Goal: Transaction & Acquisition: Purchase product/service

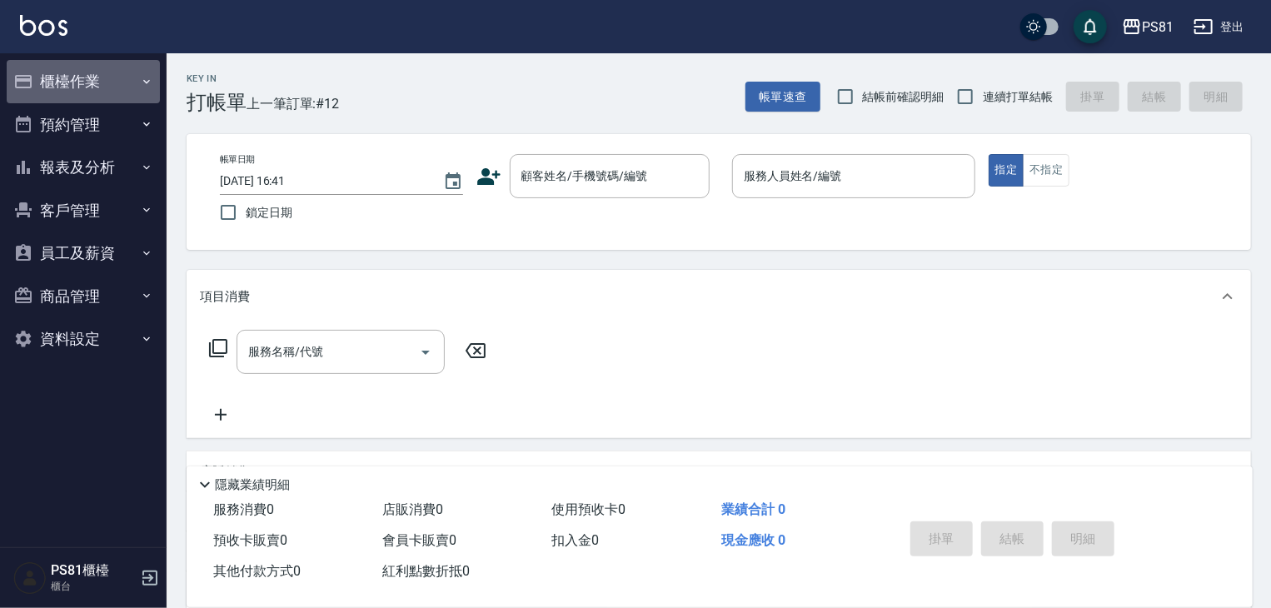
click at [142, 81] on icon "button" at bounding box center [146, 81] width 13 height 13
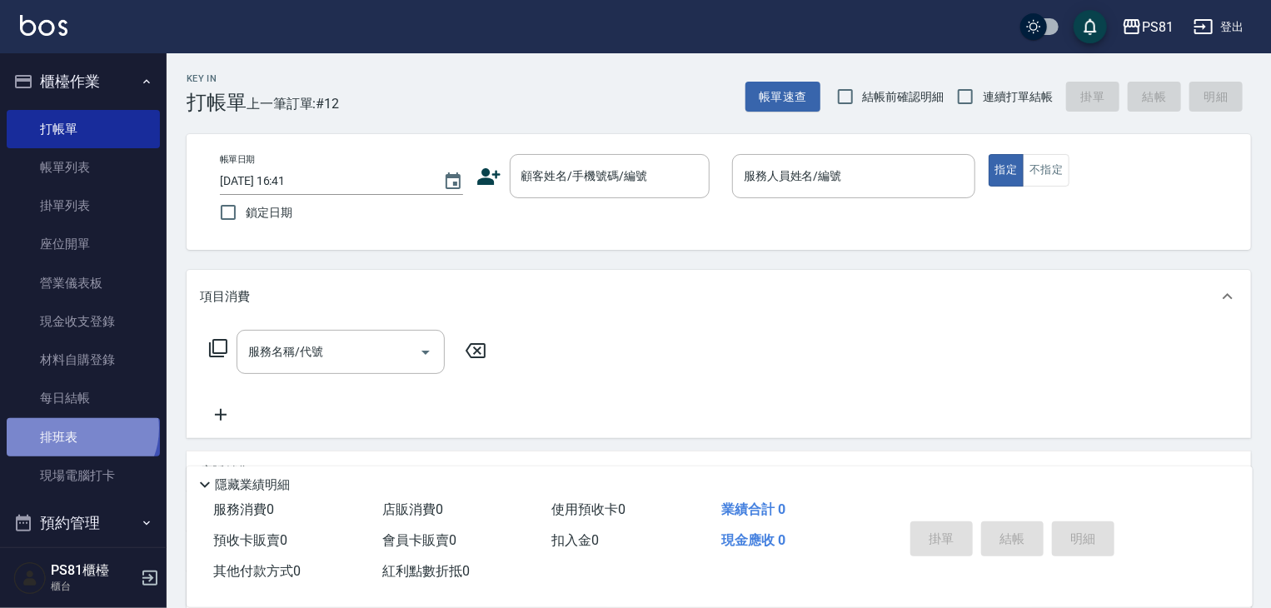
click at [80, 428] on link "排班表" at bounding box center [83, 437] width 153 height 38
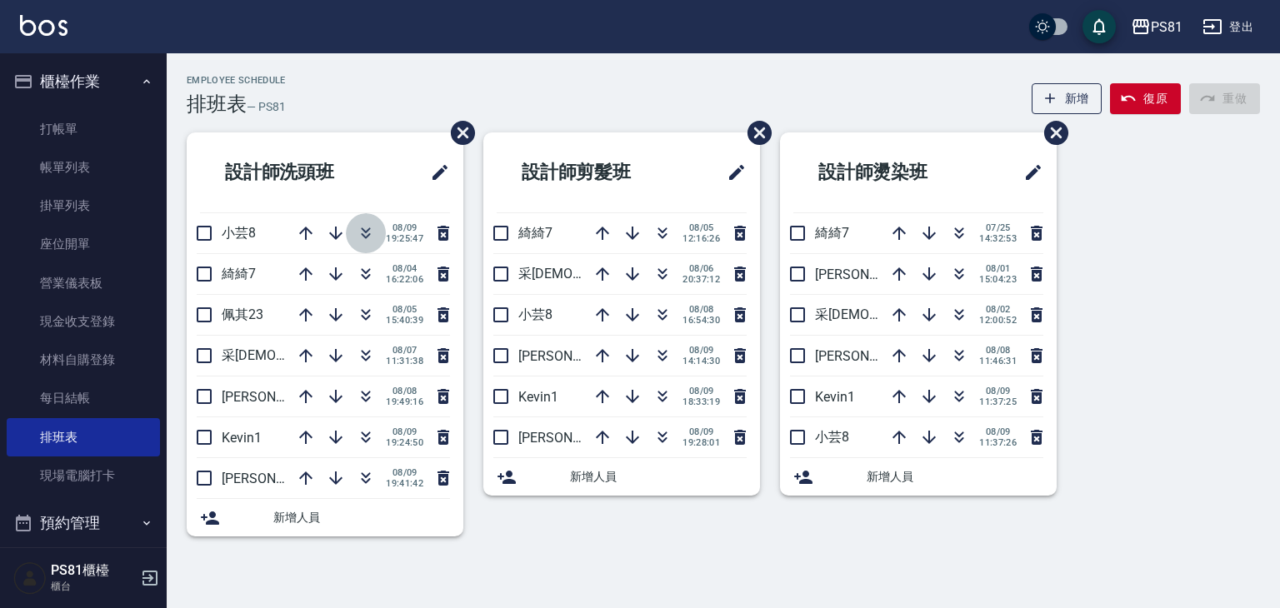
click at [363, 229] on icon "button" at bounding box center [366, 230] width 9 height 6
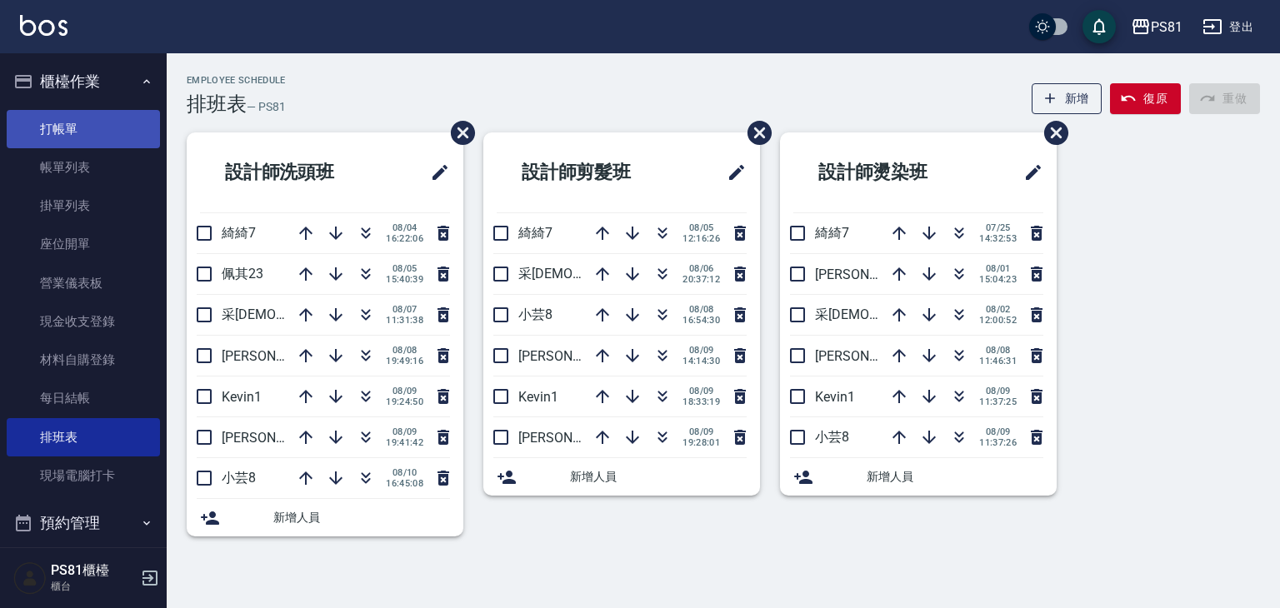
click at [99, 139] on link "打帳單" at bounding box center [83, 129] width 153 height 38
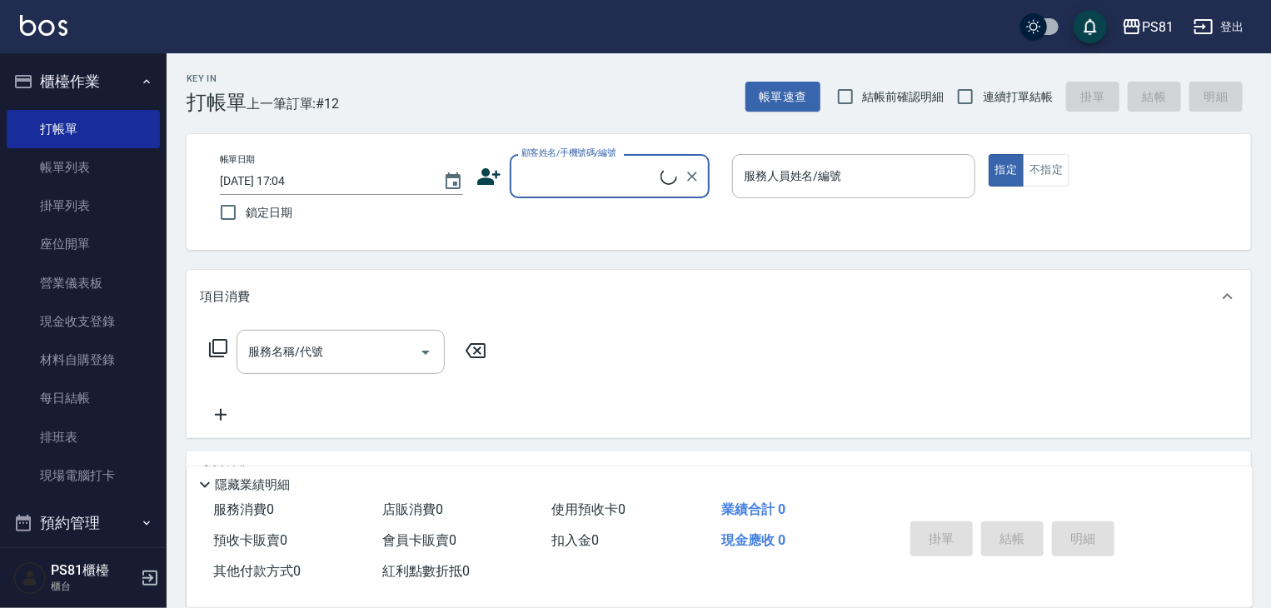
click at [597, 194] on div "顧客姓名/手機號碼/編號" at bounding box center [610, 176] width 200 height 44
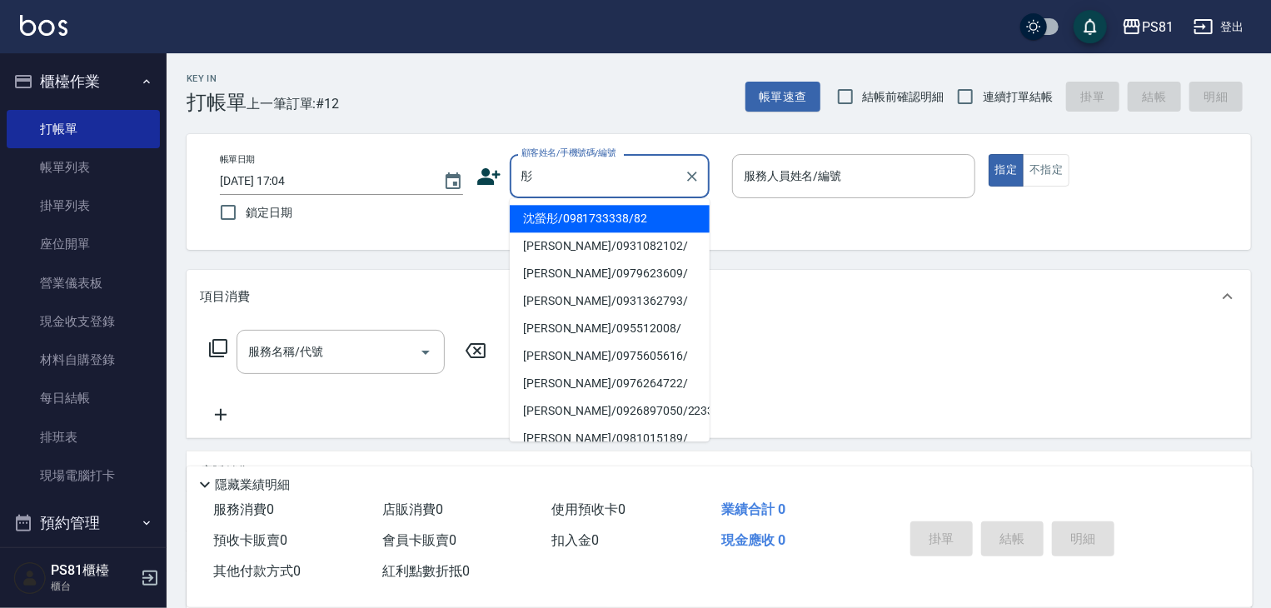
click at [611, 215] on li "沈螢彤/0981733338/82" at bounding box center [610, 218] width 200 height 27
type input "沈螢彤/0981733338/82"
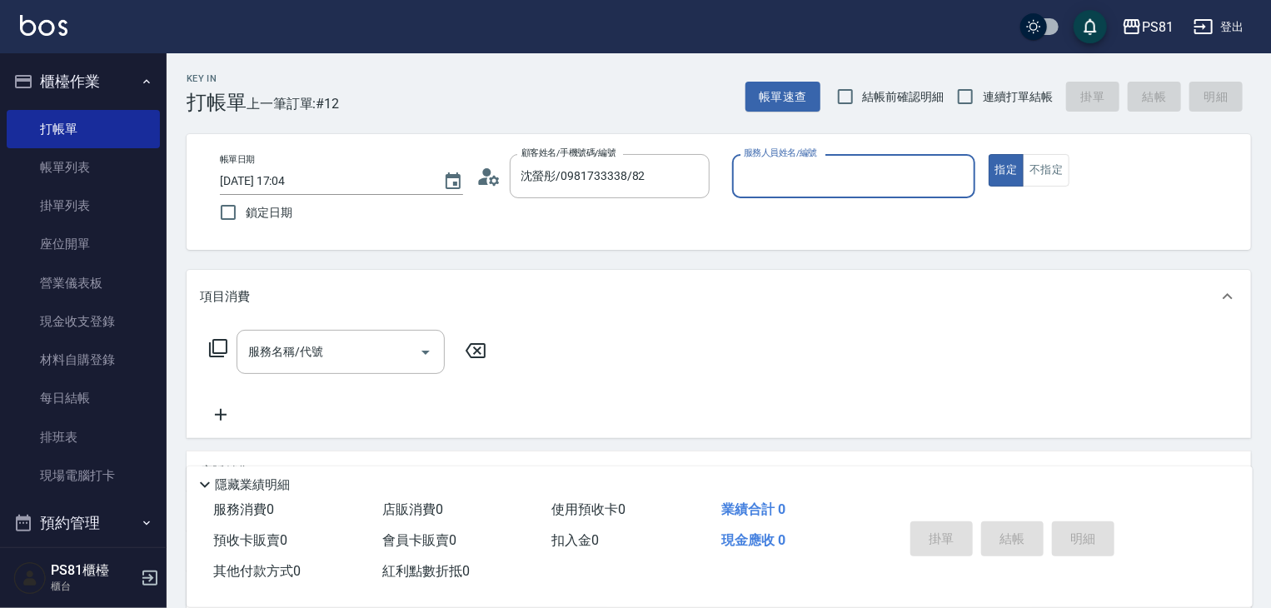
click at [826, 189] on input "服務人員姓名/編號" at bounding box center [854, 176] width 228 height 29
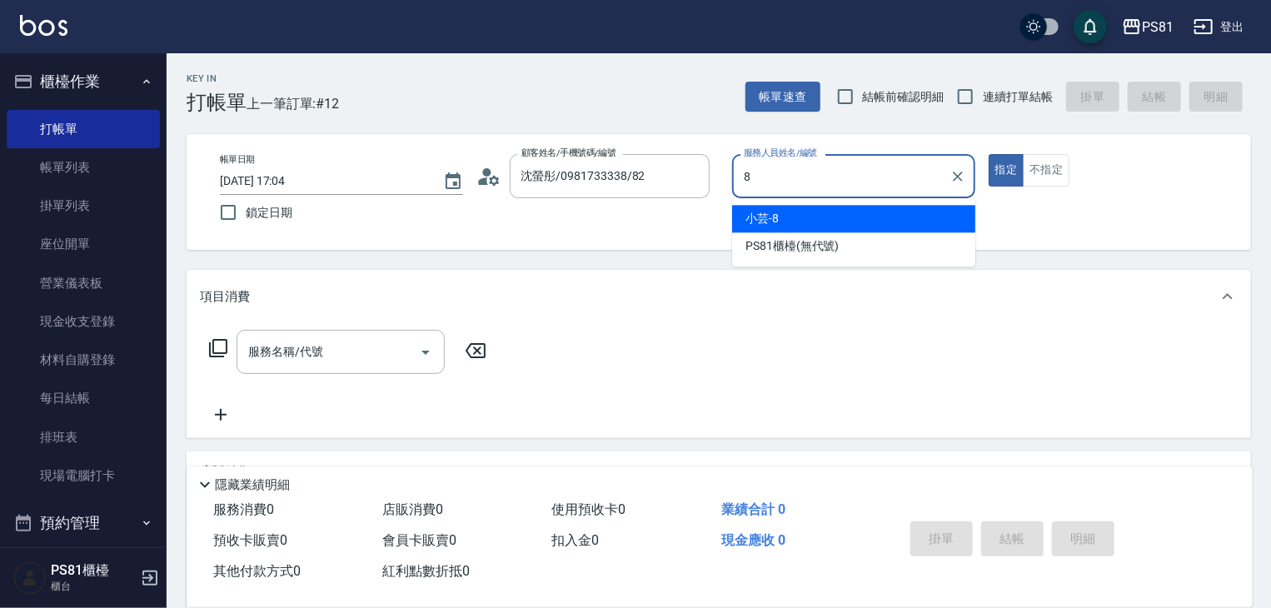
type input "小芸-8"
type button "true"
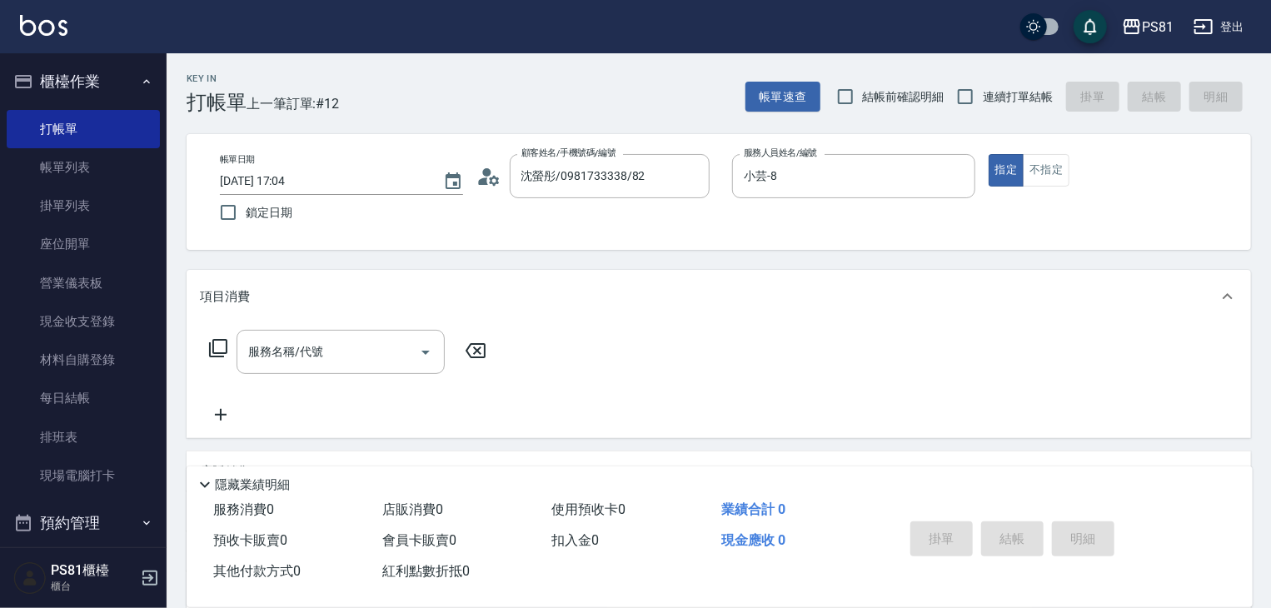
click at [1030, 99] on span "連續打單結帳" at bounding box center [1018, 96] width 70 height 17
click at [983, 99] on input "連續打單結帳" at bounding box center [965, 96] width 35 height 35
checkbox input "true"
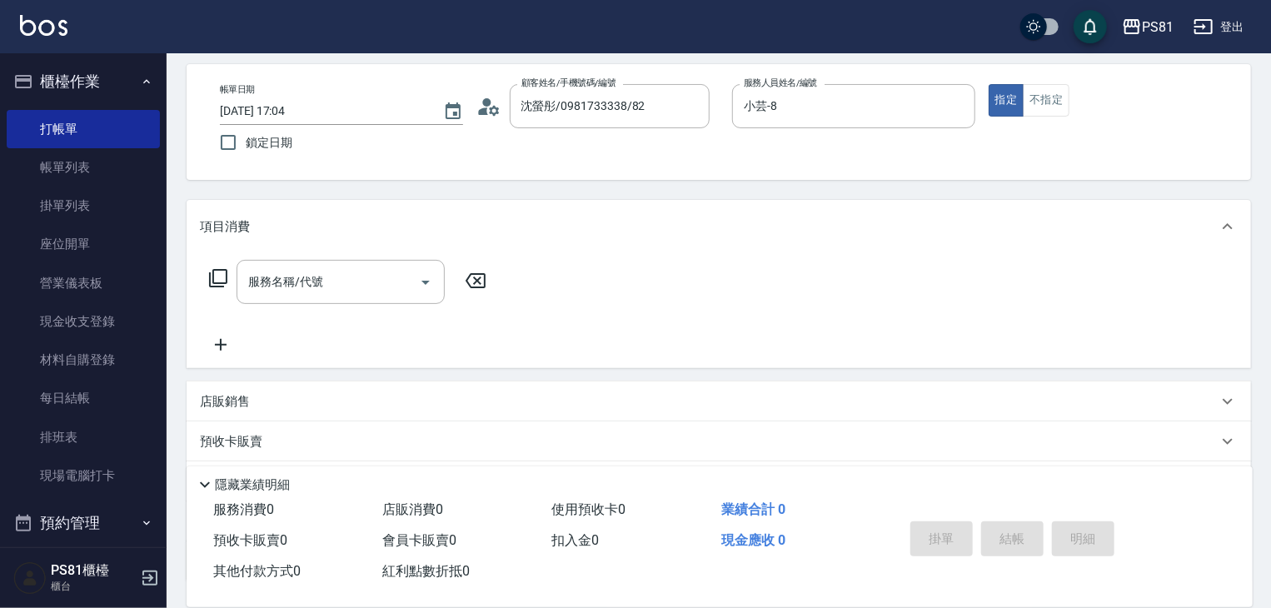
scroll to position [167, 0]
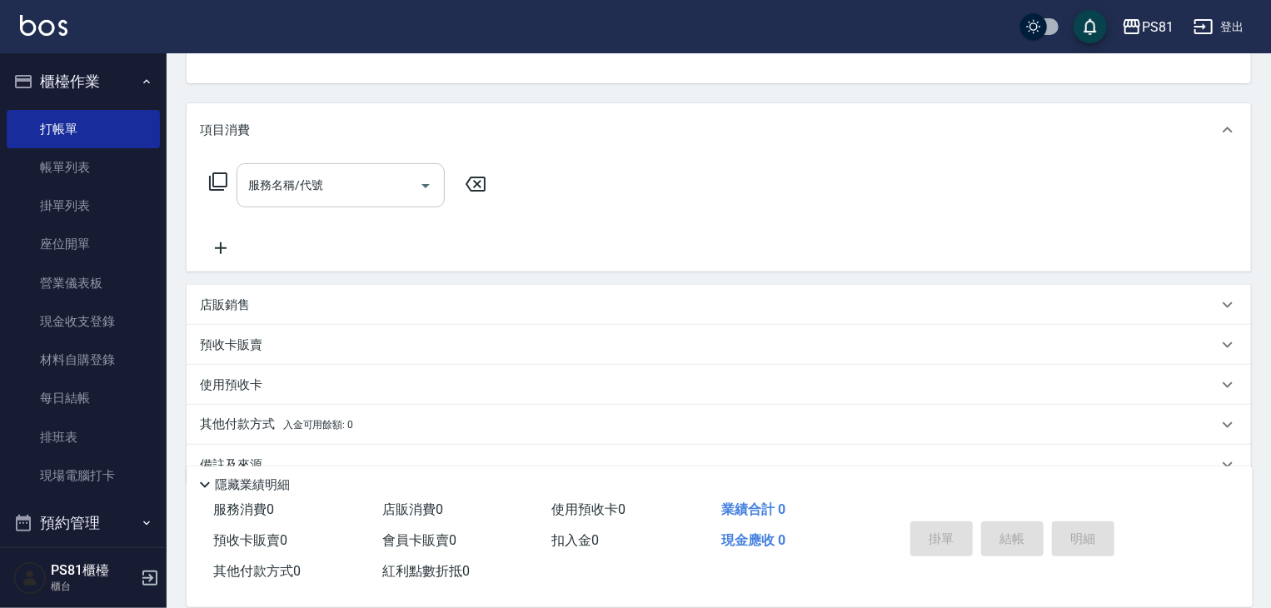
click at [349, 188] on input "服務名稱/代號" at bounding box center [328, 185] width 168 height 29
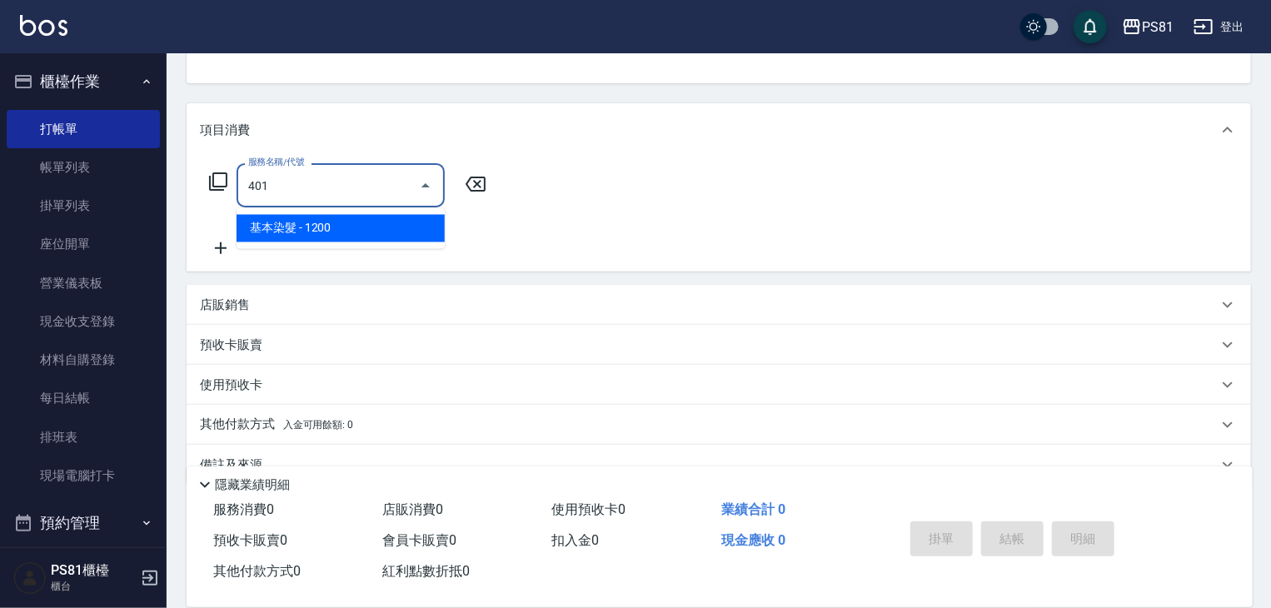
type input "基本染髮(401)"
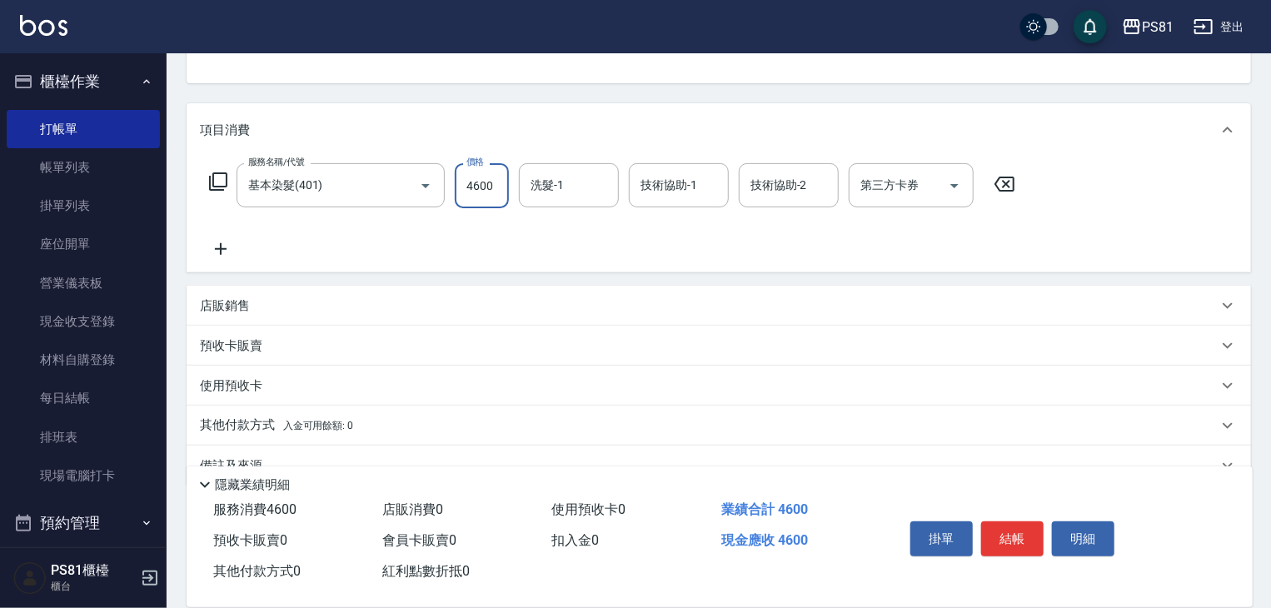
type input "4600"
type input "[PERSON_NAME]-20"
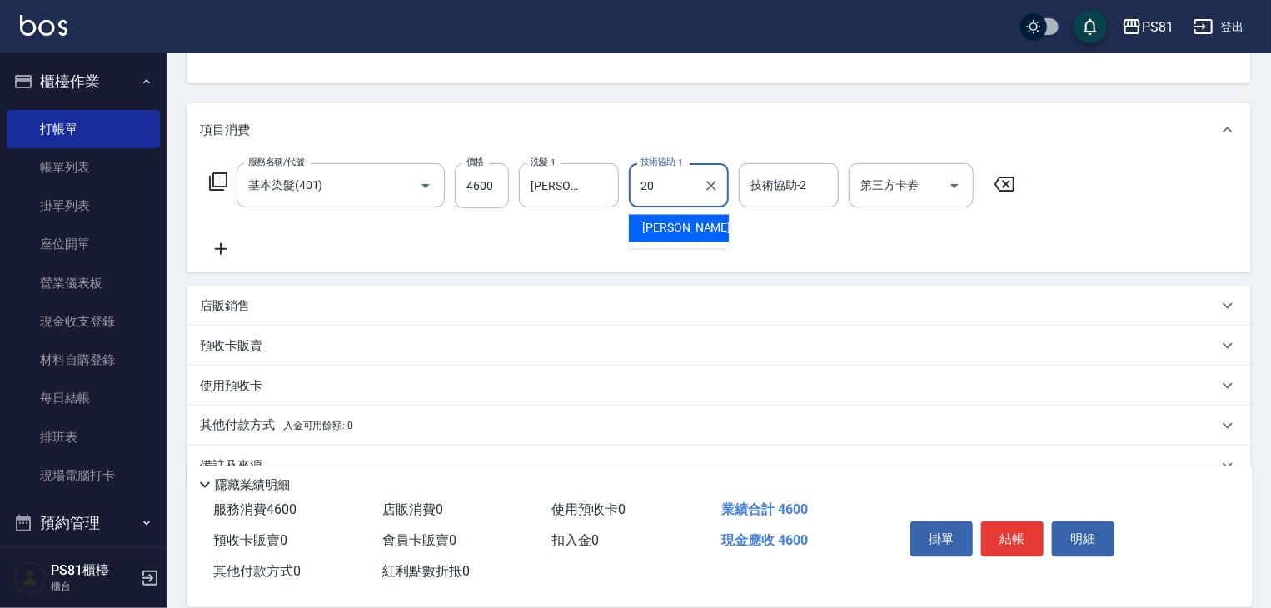
type input "[PERSON_NAME]-20"
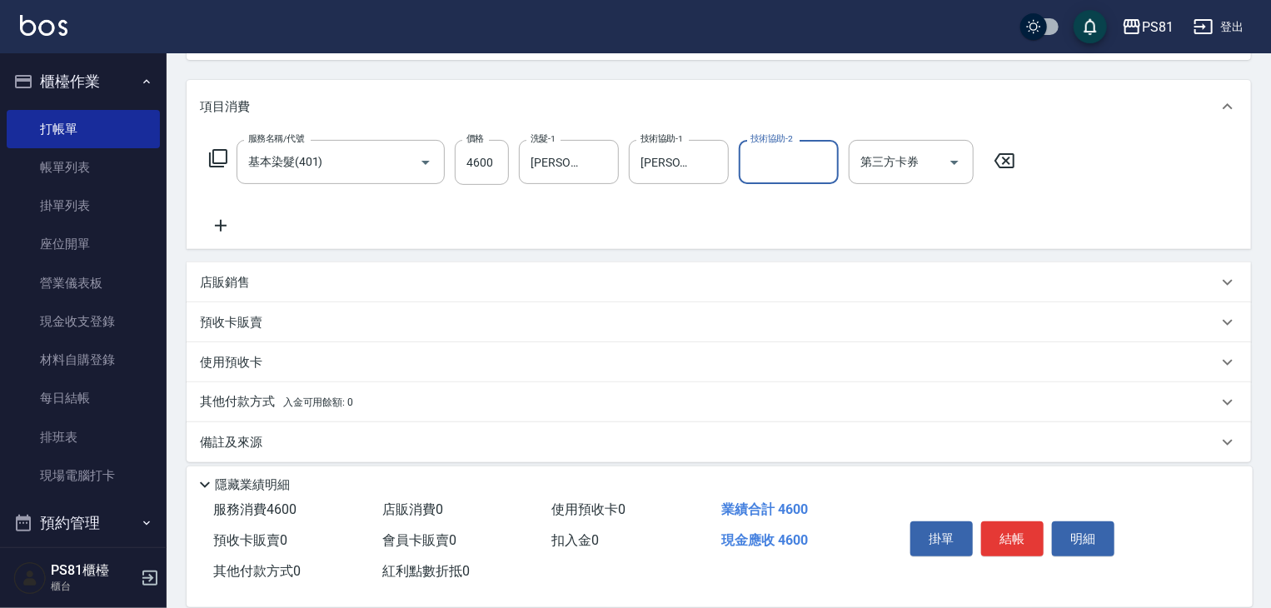
scroll to position [203, 0]
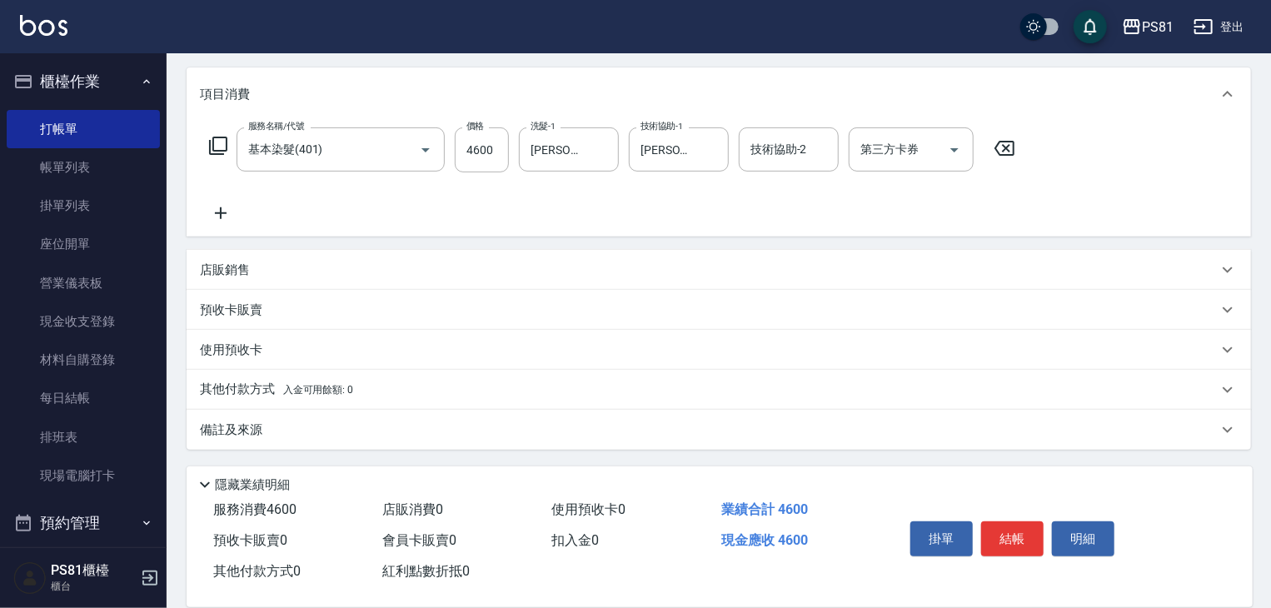
click at [260, 257] on div "店販銷售" at bounding box center [719, 270] width 1065 height 40
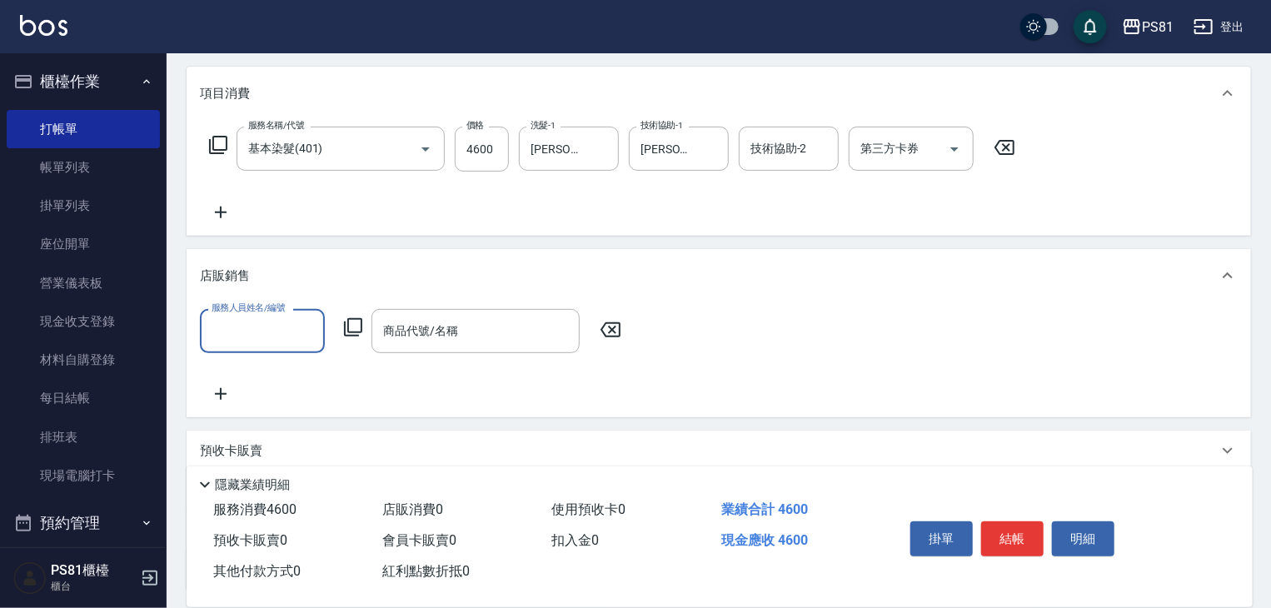
scroll to position [0, 0]
click at [282, 327] on input "服務人員姓名/編號" at bounding box center [262, 331] width 110 height 29
type input "小芸-8"
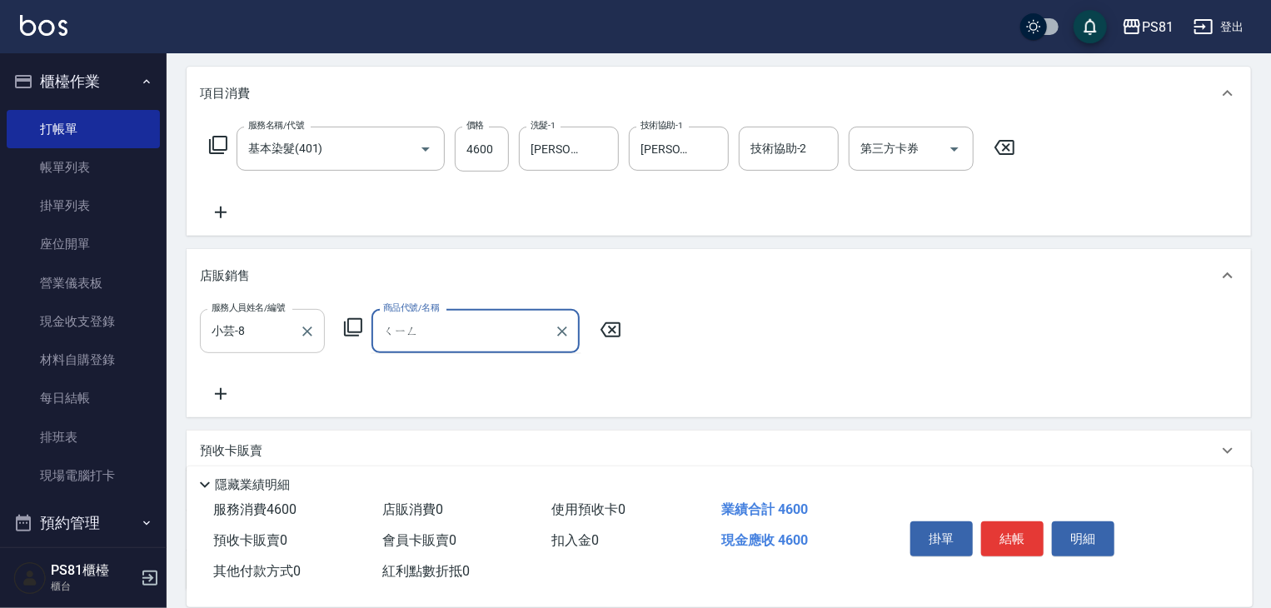
type input "清"
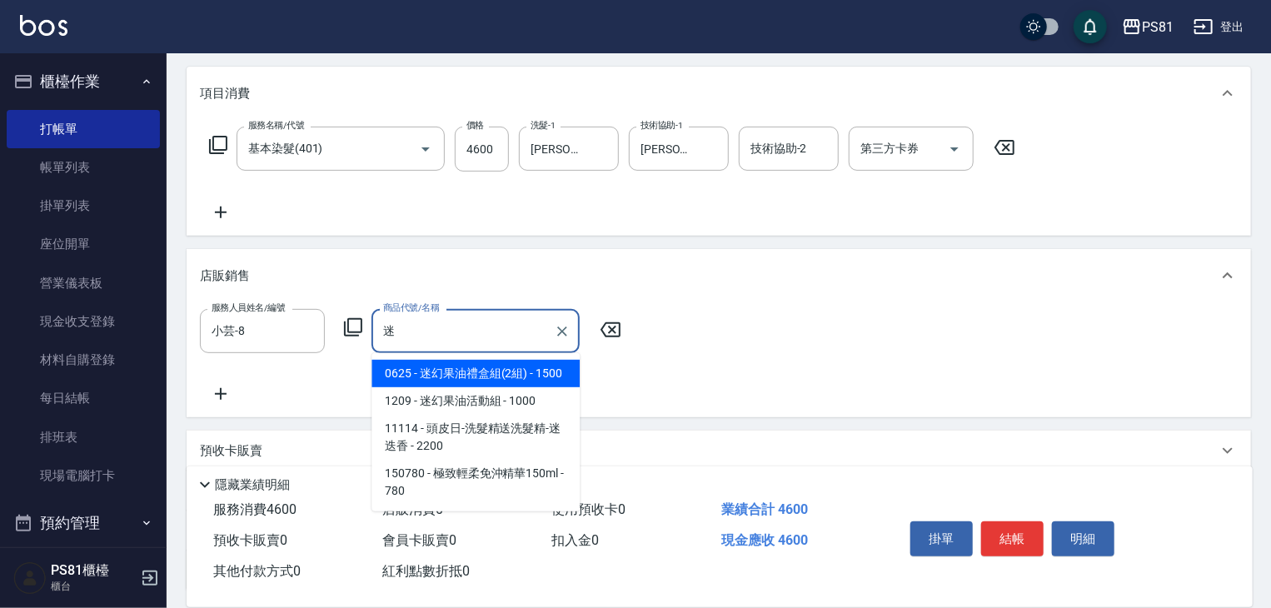
click at [467, 401] on span "1209 - 迷幻果油活動組 - 1000" at bounding box center [476, 400] width 208 height 27
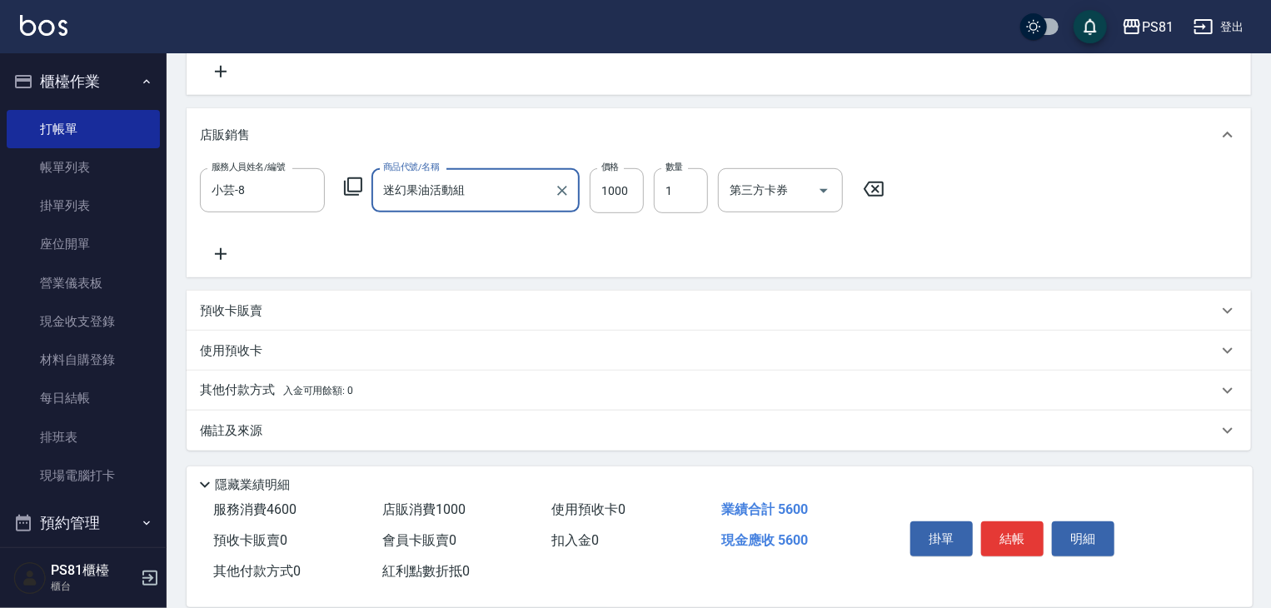
scroll to position [345, 0]
type input "迷幻果油活動組"
click at [255, 379] on div "其他付款方式 入金可用餘額: 0" at bounding box center [719, 390] width 1065 height 40
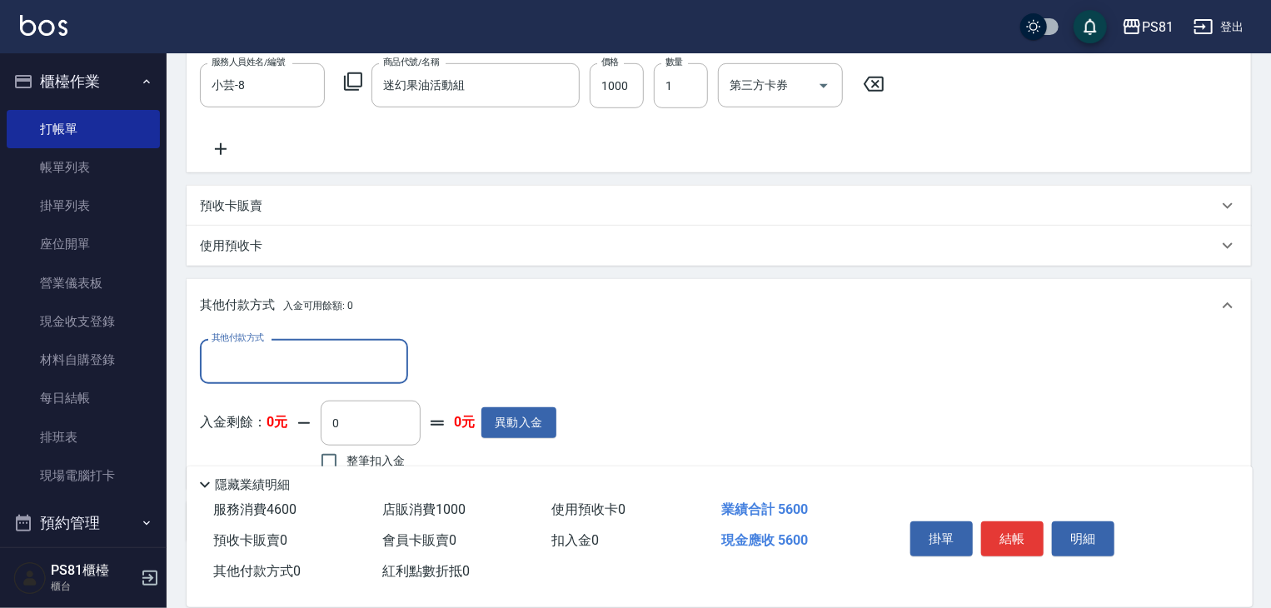
scroll to position [541, 0]
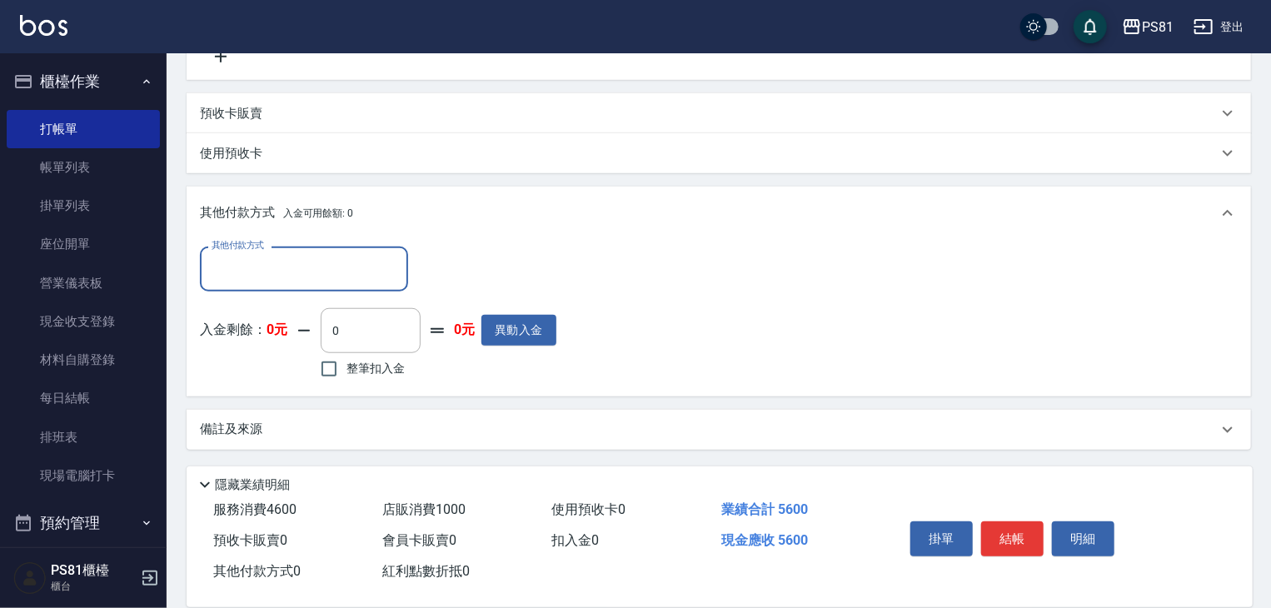
click at [282, 265] on input "其他付款方式" at bounding box center [303, 268] width 193 height 29
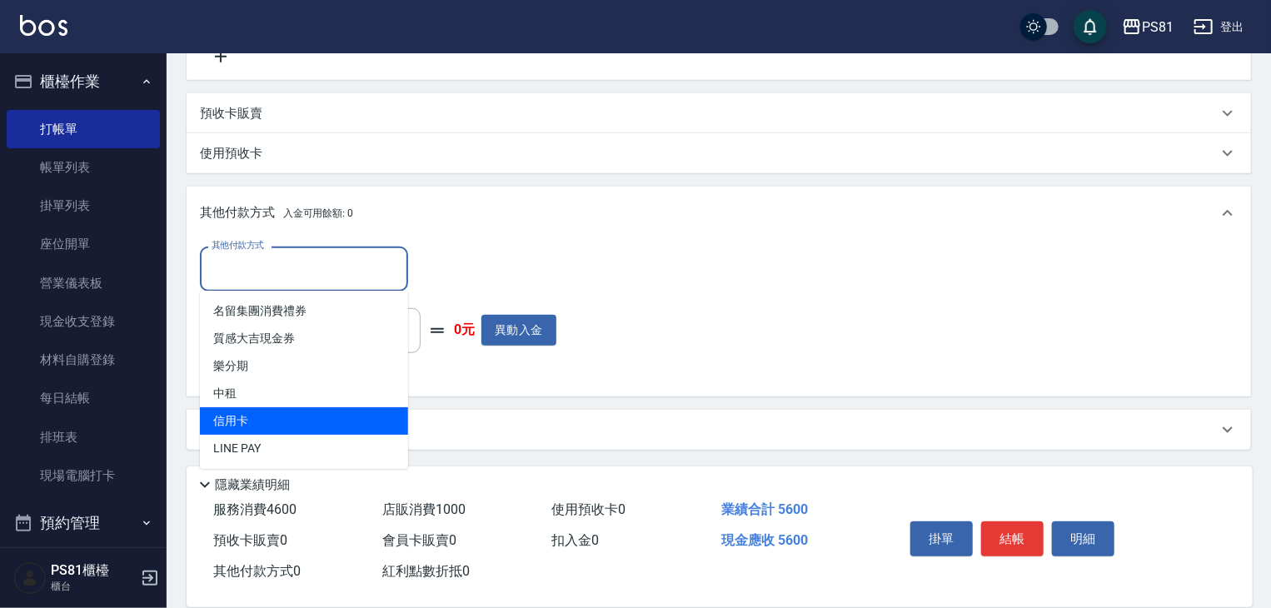
click at [283, 408] on span "信用卡" at bounding box center [304, 420] width 208 height 27
type input "信用卡"
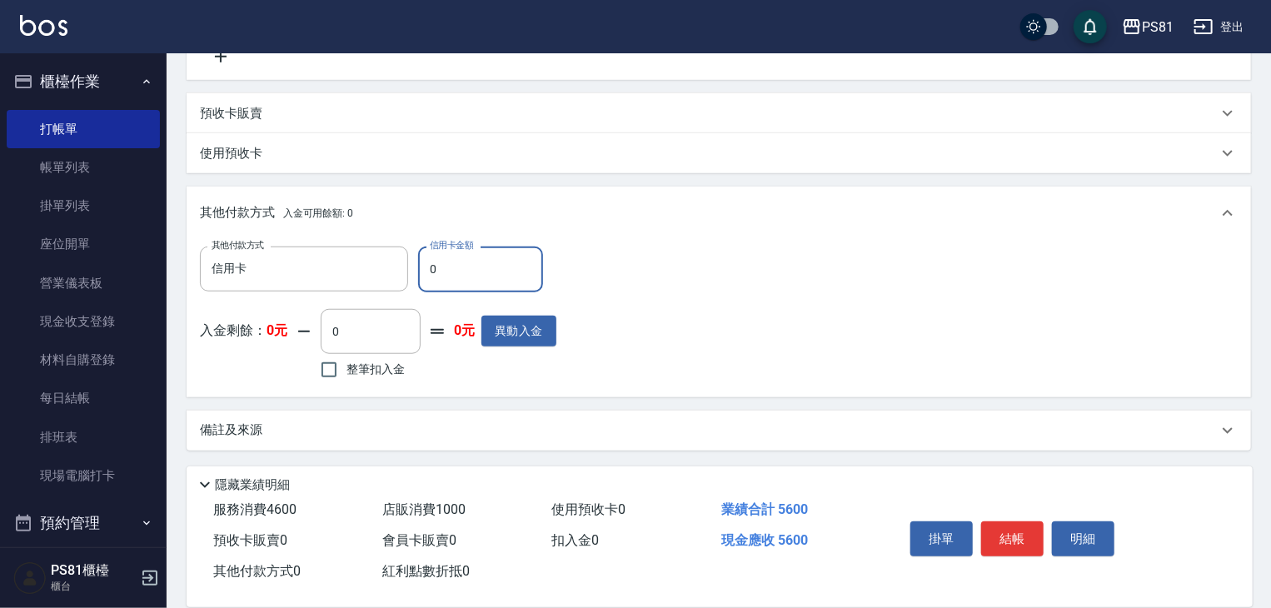
drag, startPoint x: 438, startPoint y: 264, endPoint x: 427, endPoint y: 260, distance: 12.4
click at [427, 260] on input "0" at bounding box center [480, 269] width 125 height 45
type input "4600"
click at [1002, 533] on button "結帳" at bounding box center [1012, 538] width 62 height 35
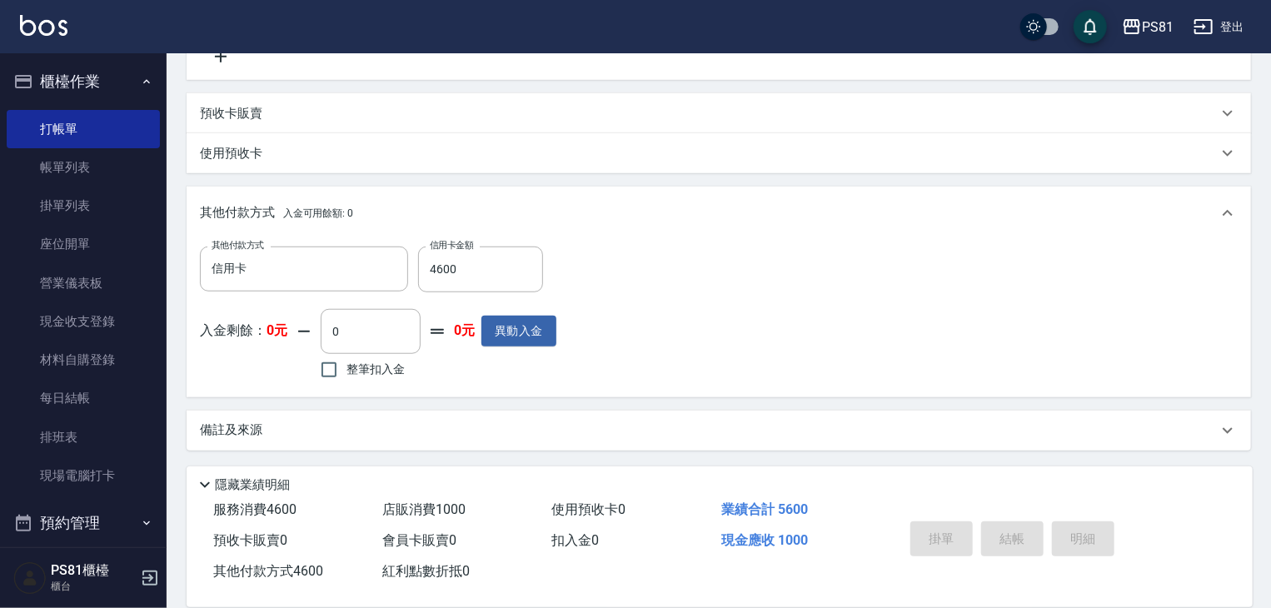
type input "[DATE] 17:05"
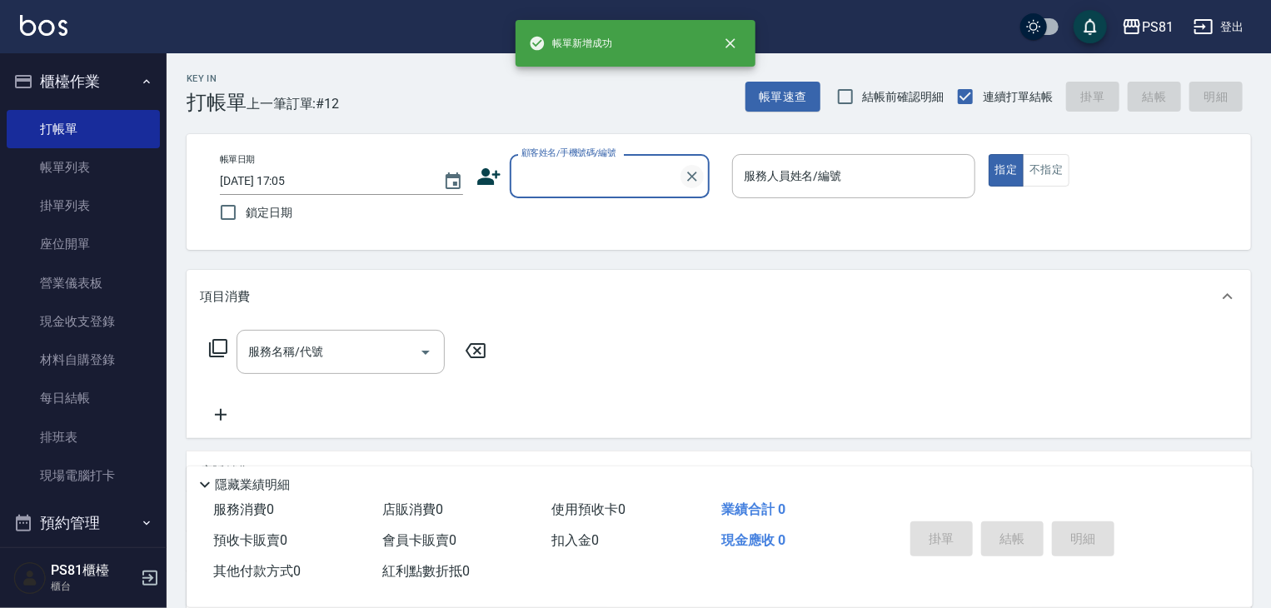
scroll to position [0, 0]
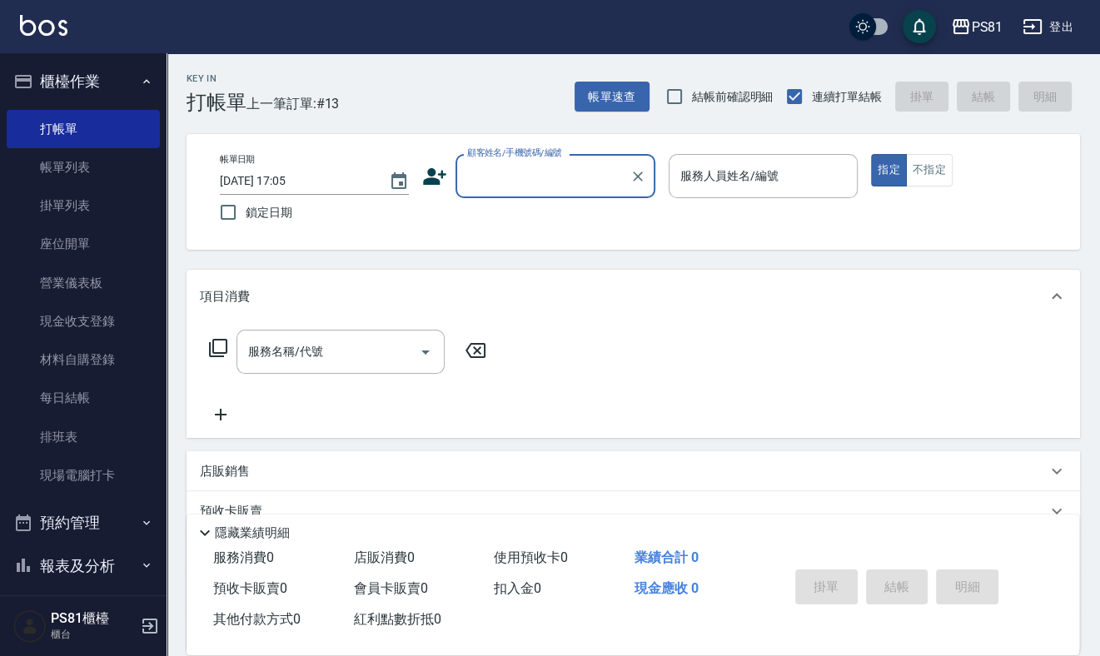
drag, startPoint x: 343, startPoint y: 225, endPoint x: 382, endPoint y: 222, distance: 39.2
click at [349, 228] on label "鎖定日期" at bounding box center [303, 212] width 185 height 35
click at [246, 228] on input "鎖定日期" at bounding box center [228, 212] width 35 height 35
checkbox input "true"
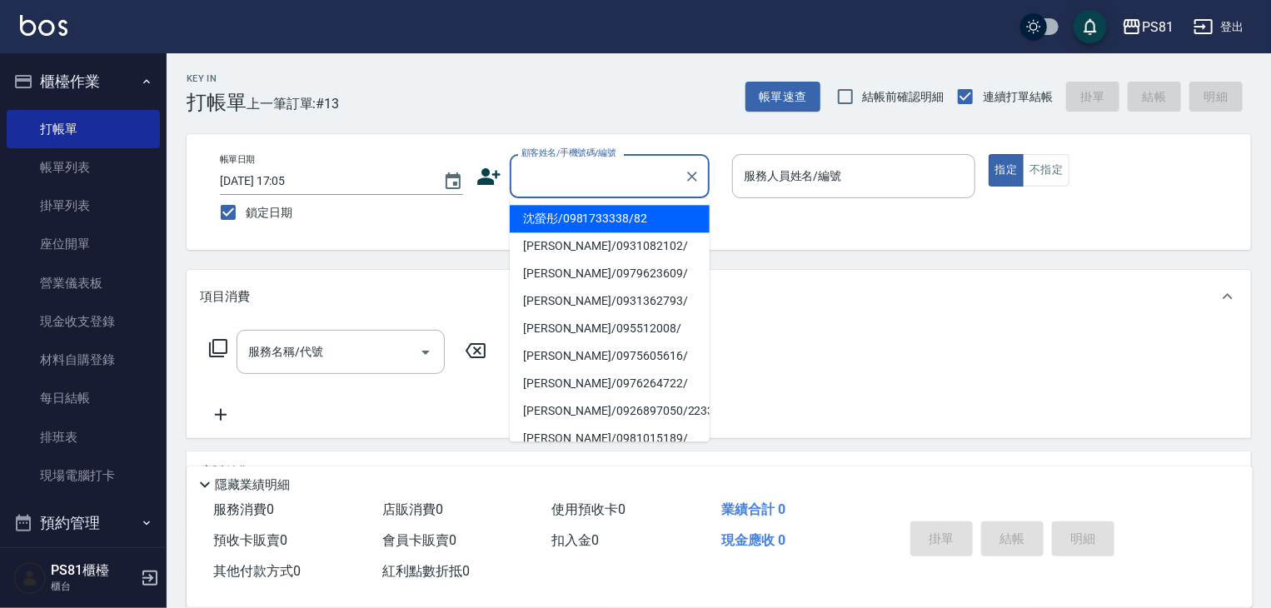
click at [656, 170] on input "顧客姓名/手機號碼/編號" at bounding box center [597, 176] width 160 height 29
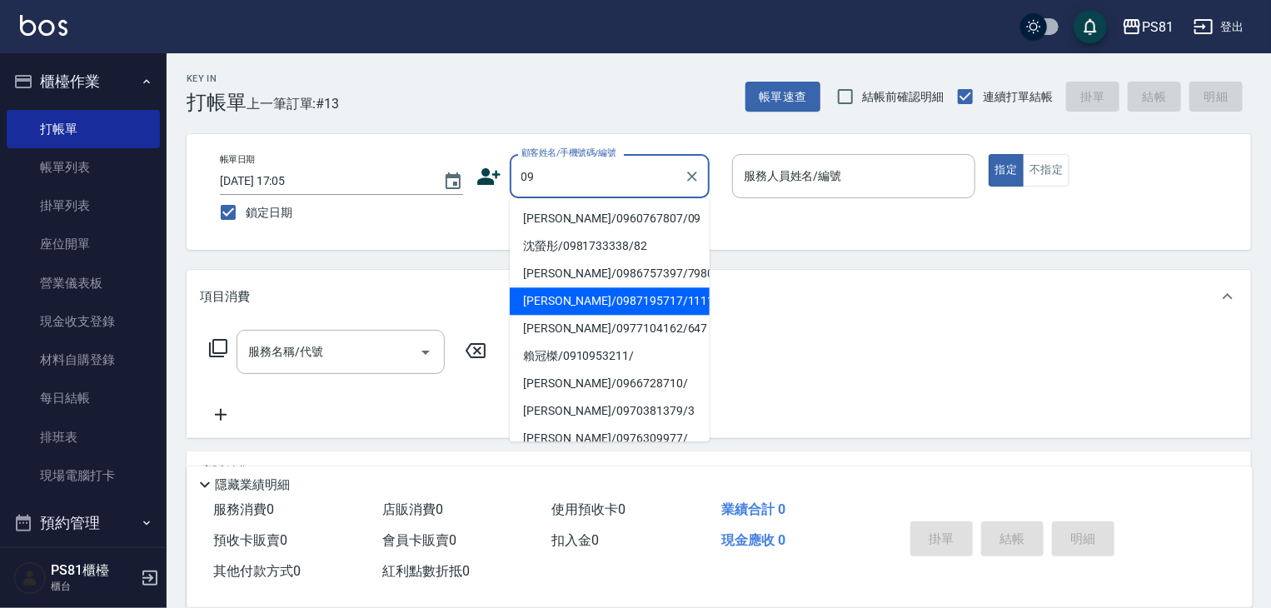
drag, startPoint x: 588, startPoint y: 302, endPoint x: 747, endPoint y: 231, distance: 174.5
click at [588, 303] on li "[PERSON_NAME]/0987195717/111111" at bounding box center [610, 300] width 200 height 27
type input "[PERSON_NAME]/0987195717/111111"
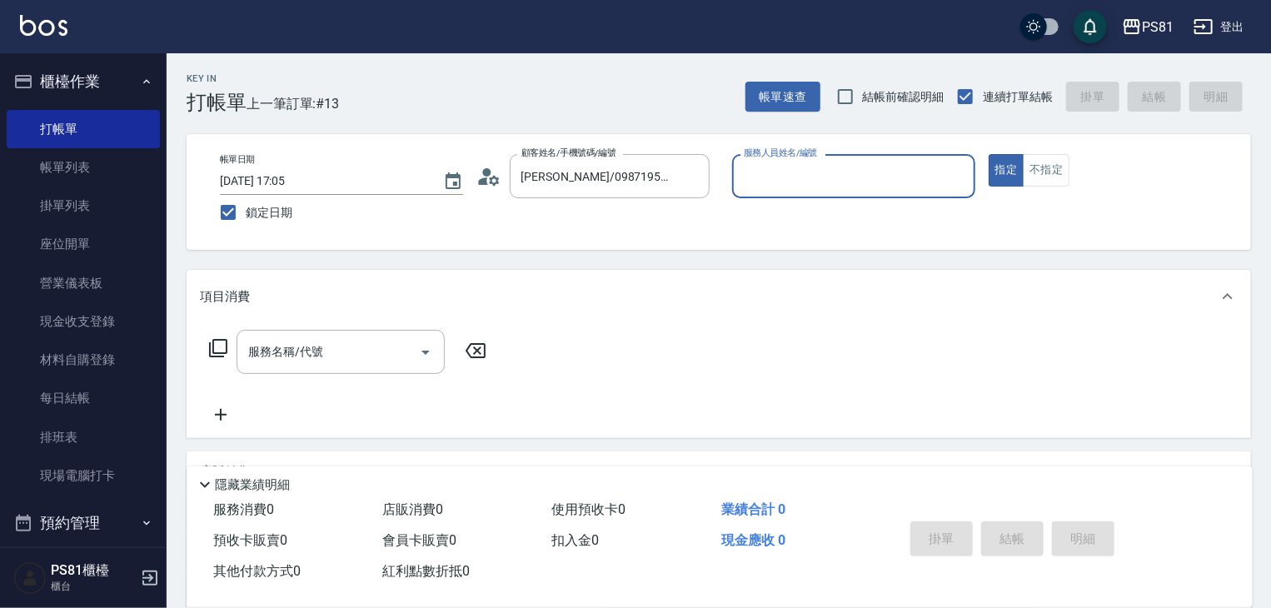
click at [787, 178] on input "服務人員姓名/編號" at bounding box center [854, 176] width 228 height 29
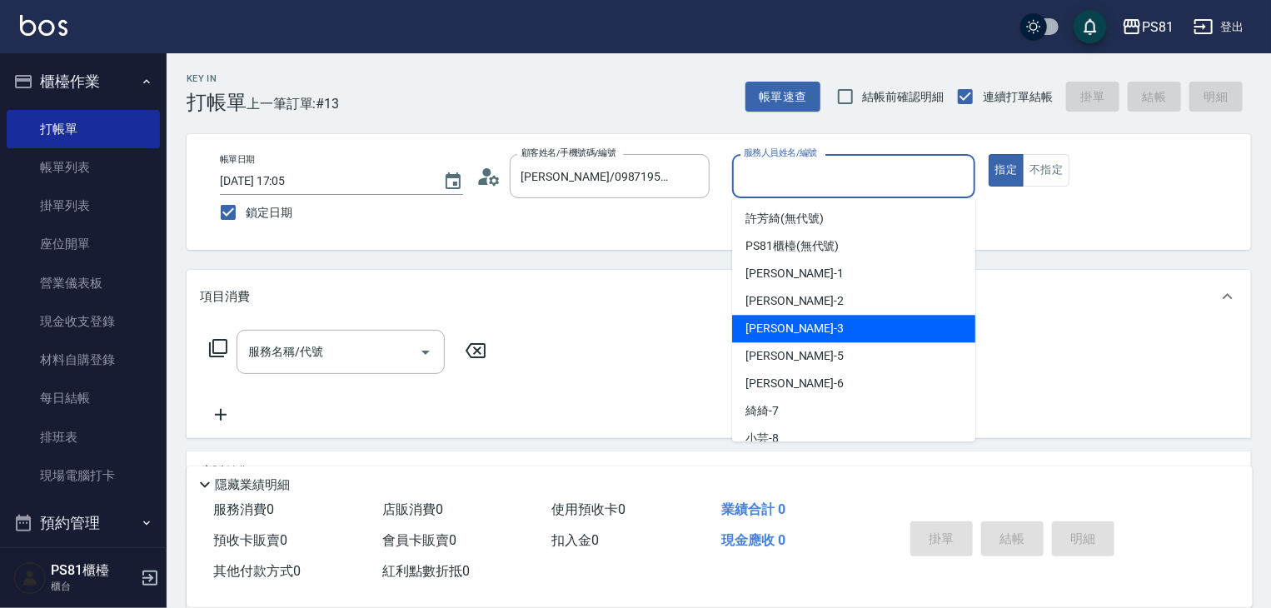
click at [776, 337] on div "[PERSON_NAME] -3" at bounding box center [853, 328] width 243 height 27
type input "[PERSON_NAME]-3"
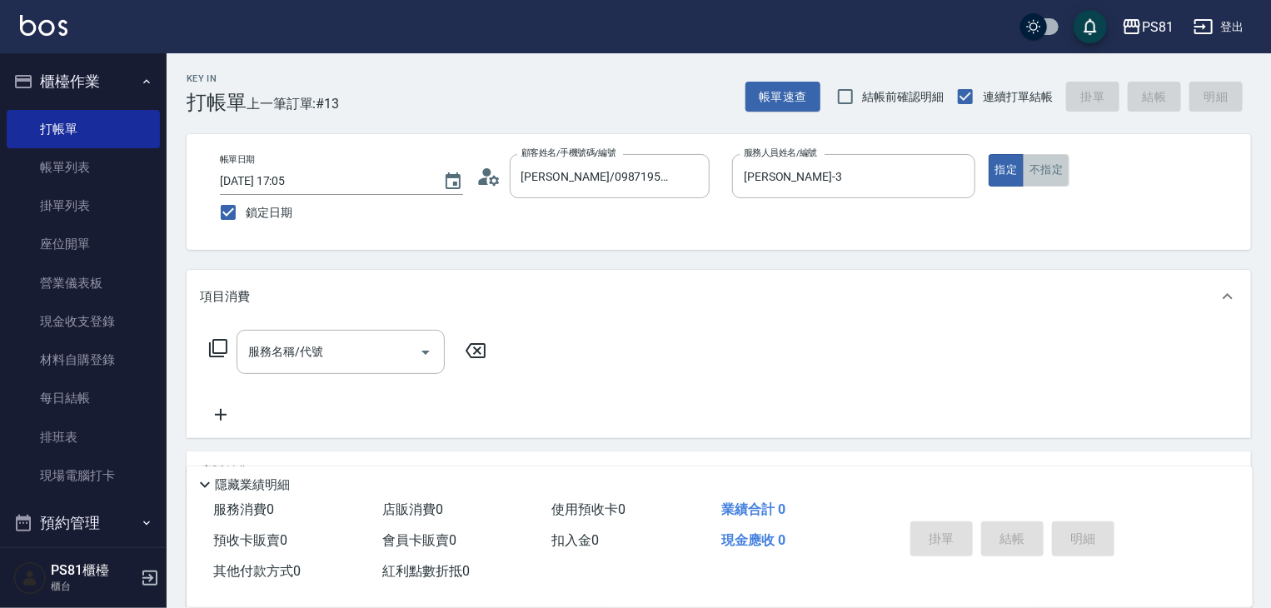
click at [1056, 161] on button "不指定" at bounding box center [1046, 170] width 47 height 32
click at [292, 347] on input "服務名稱/代號" at bounding box center [328, 351] width 168 height 29
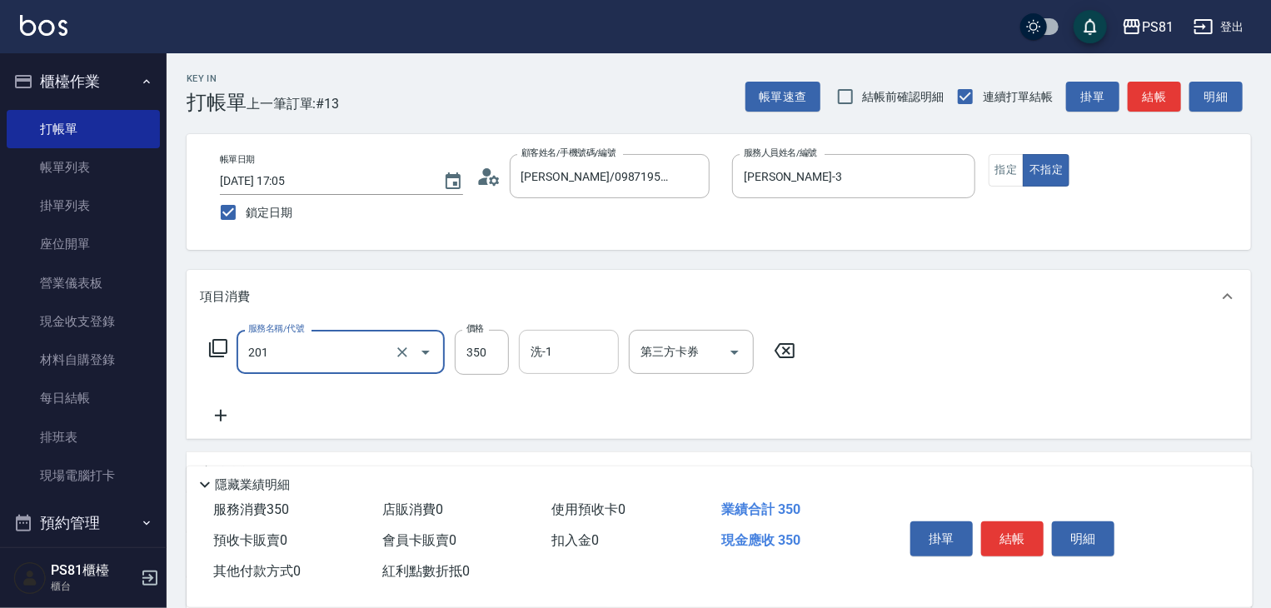
type input "洗剪350(201)"
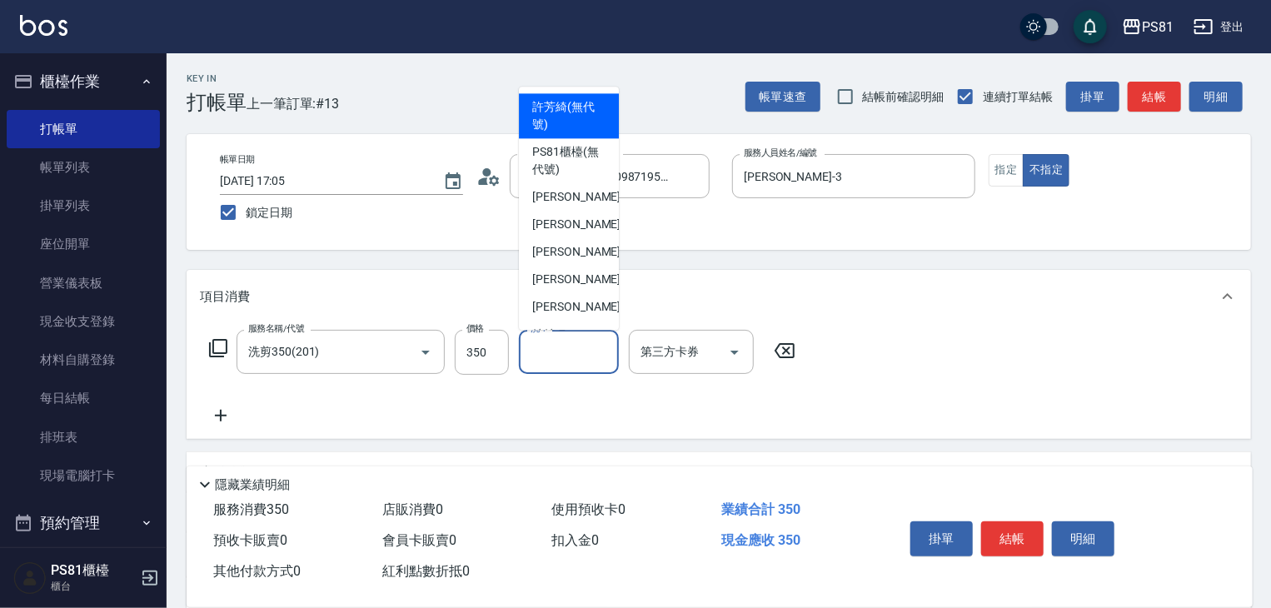
click at [580, 359] on input "洗-1" at bounding box center [568, 351] width 85 height 29
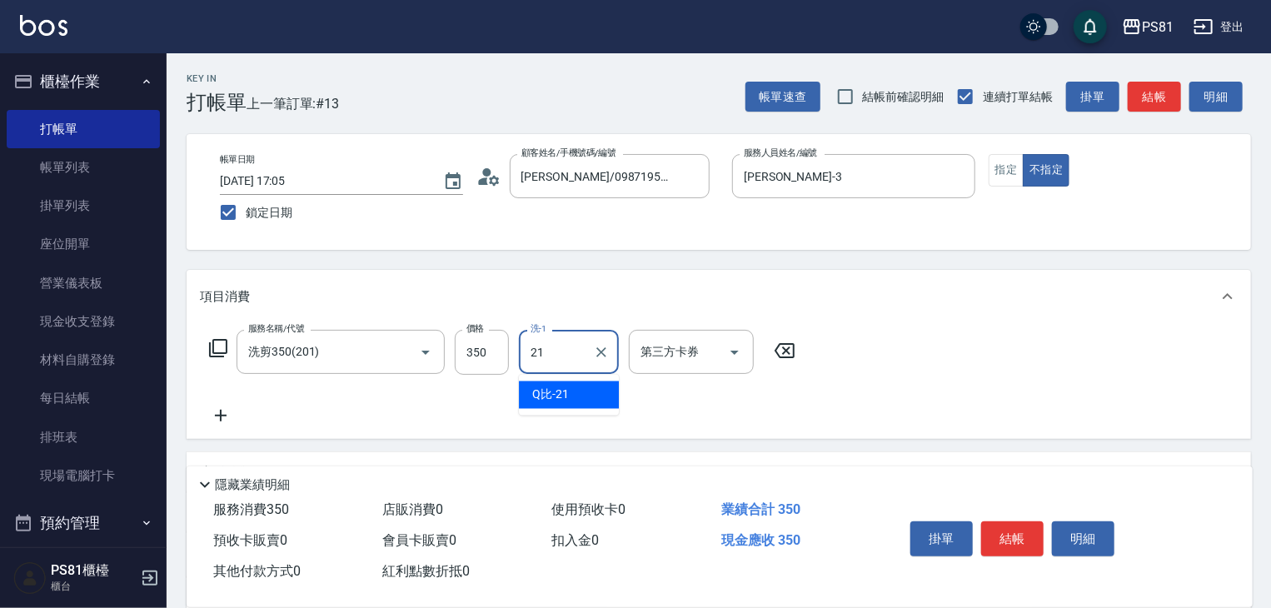
type input "Q比-21"
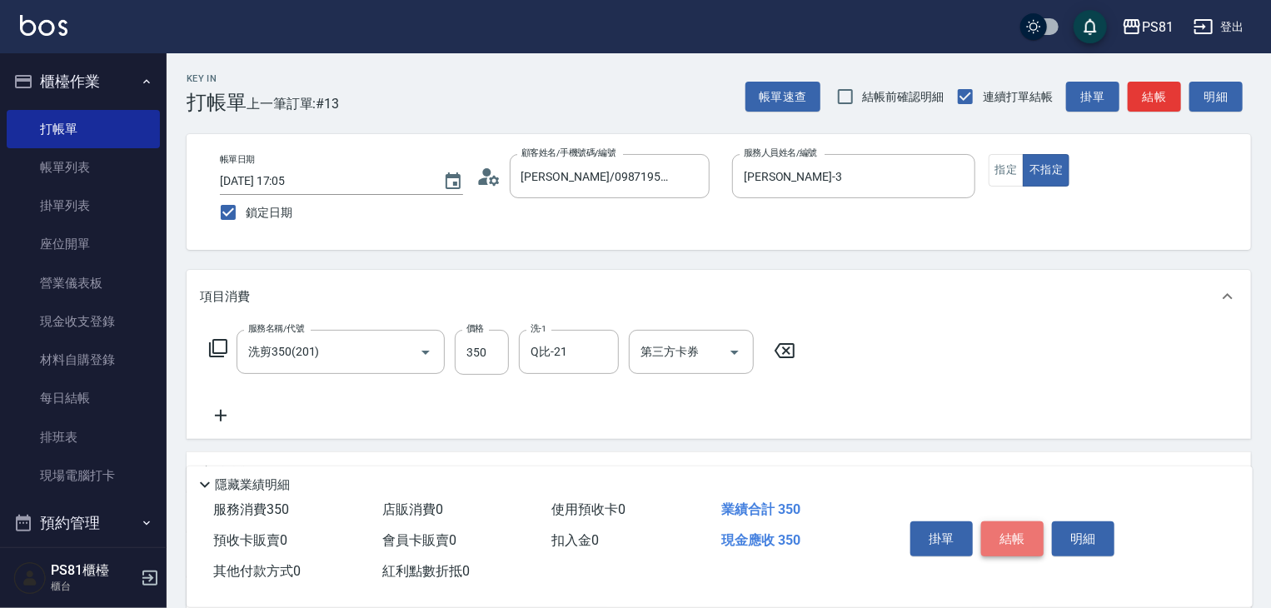
click at [1011, 532] on button "結帳" at bounding box center [1012, 538] width 62 height 35
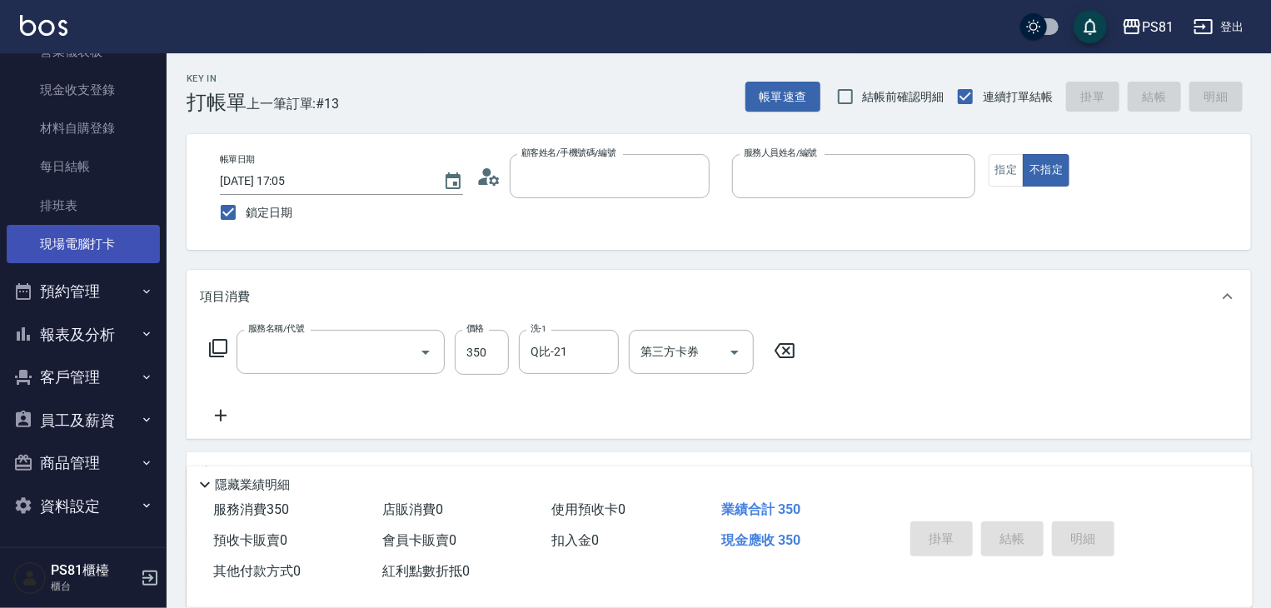
scroll to position [202, 0]
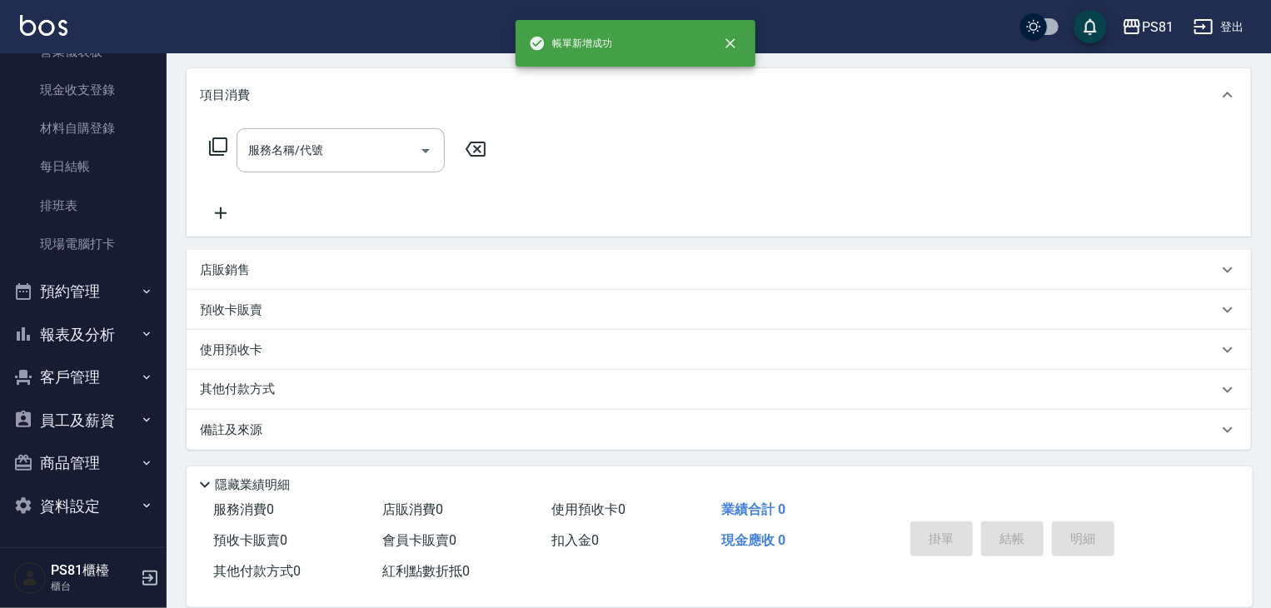
click at [108, 295] on button "預約管理" at bounding box center [83, 291] width 153 height 43
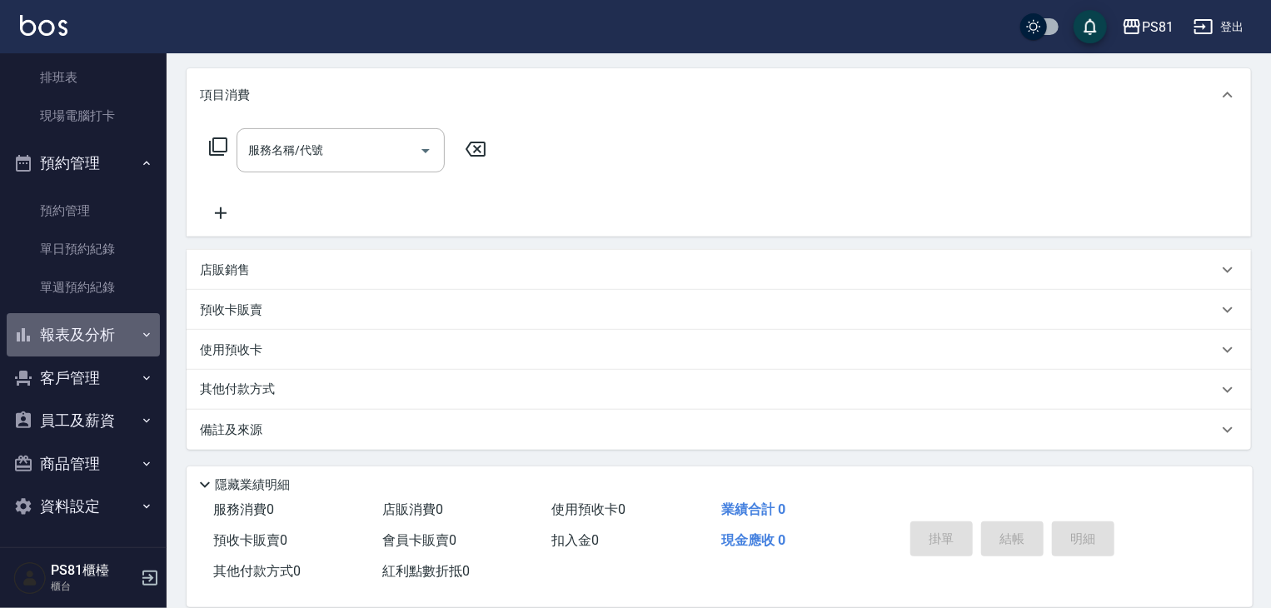
click at [121, 327] on button "報表及分析" at bounding box center [83, 334] width 153 height 43
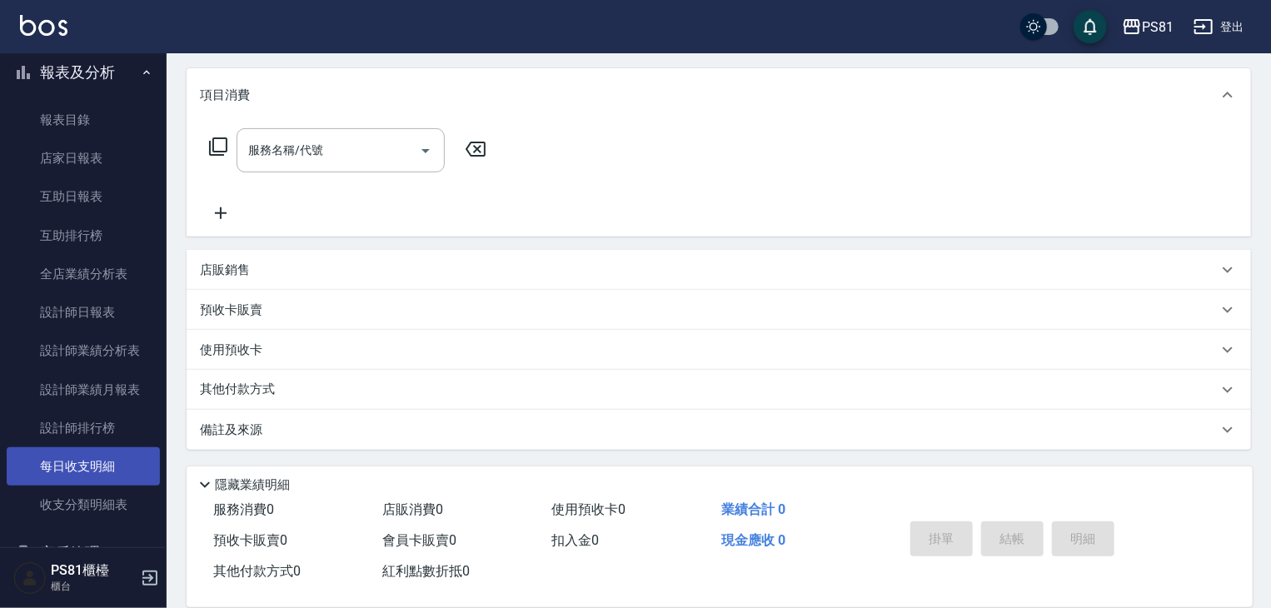
scroll to position [776, 0]
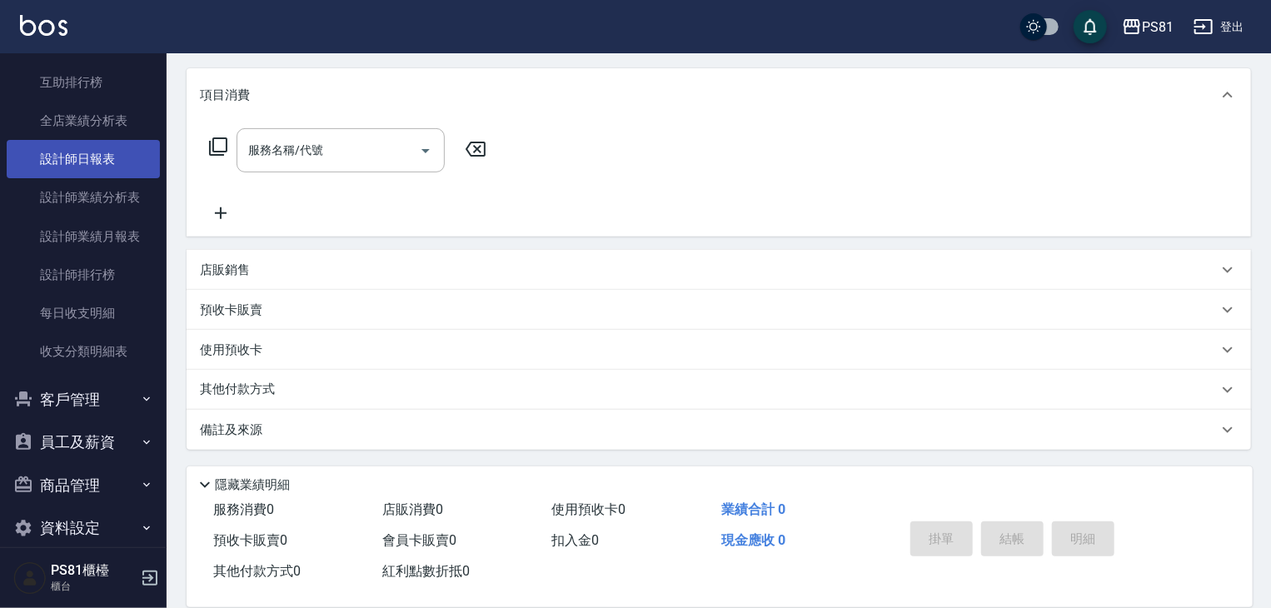
click at [40, 159] on link "設計師日報表" at bounding box center [83, 159] width 153 height 38
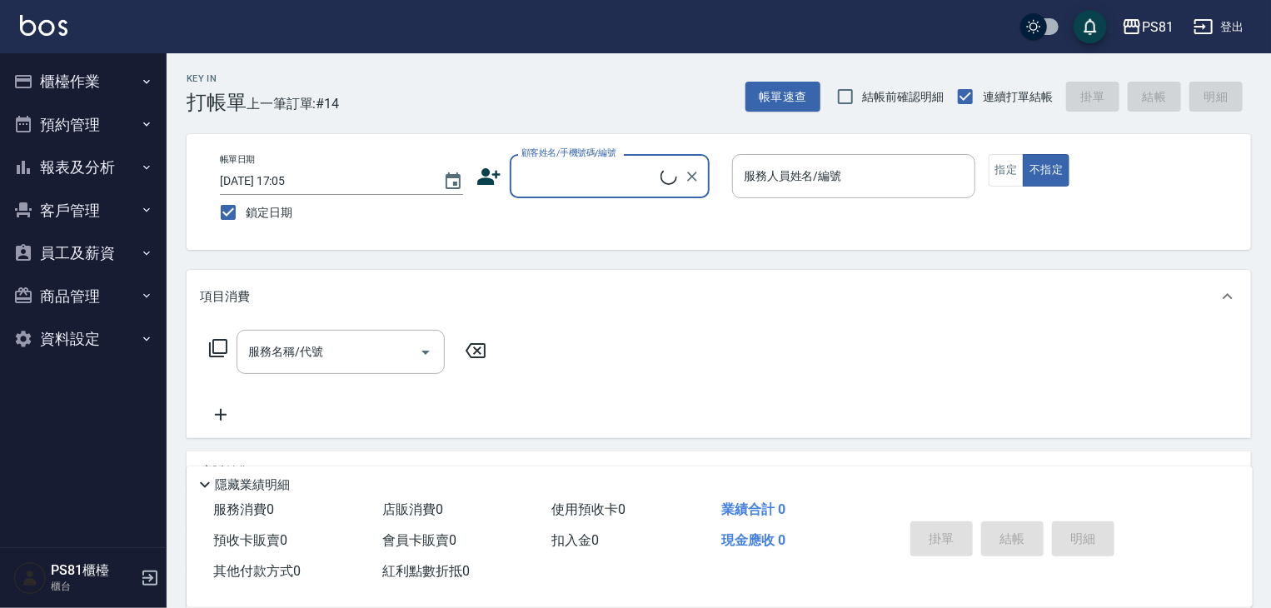
click at [92, 86] on button "櫃檯作業" at bounding box center [83, 81] width 153 height 43
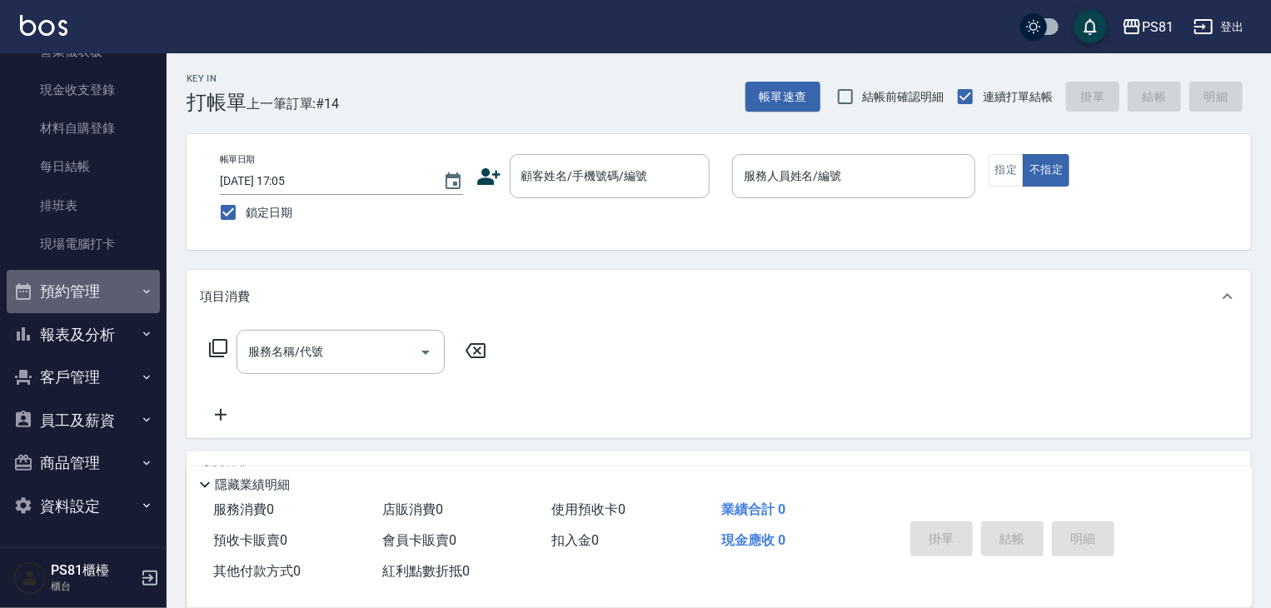
click at [104, 270] on button "預約管理" at bounding box center [83, 291] width 153 height 43
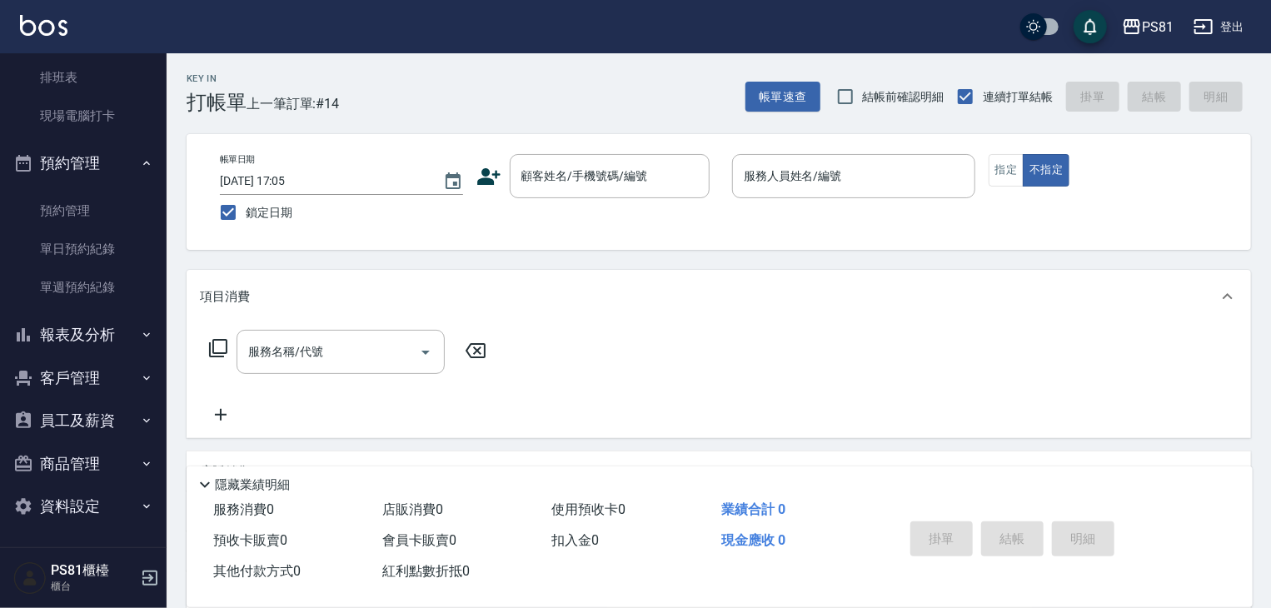
click at [111, 315] on button "報表及分析" at bounding box center [83, 334] width 153 height 43
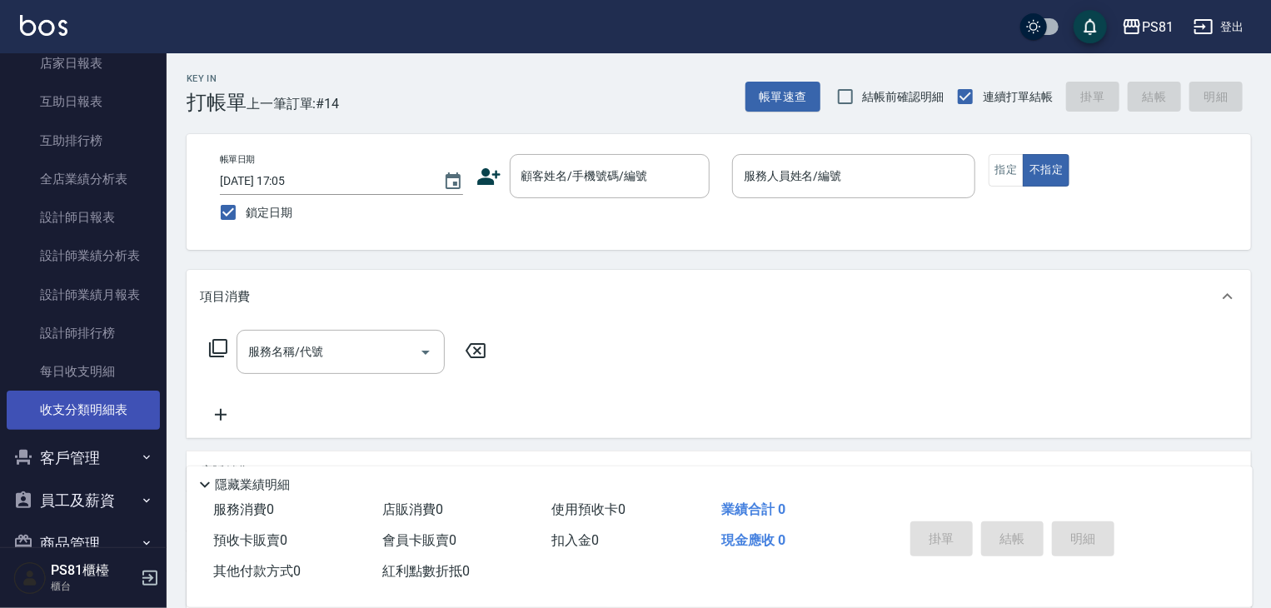
scroll to position [776, 0]
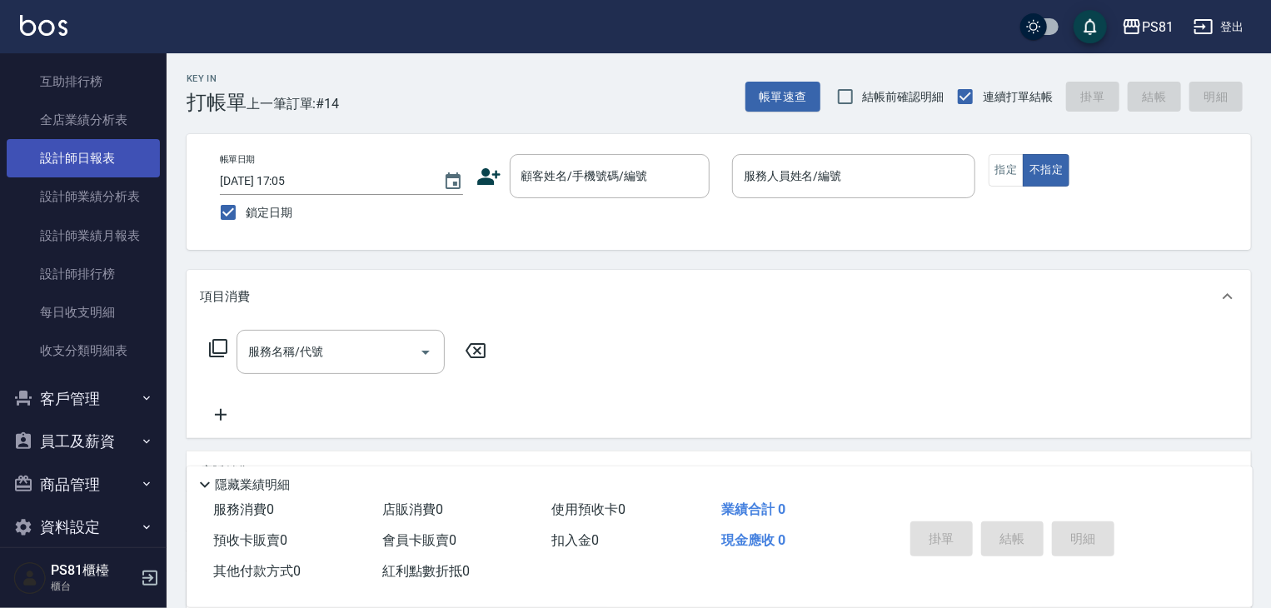
click at [95, 162] on link "設計師日報表" at bounding box center [83, 158] width 153 height 38
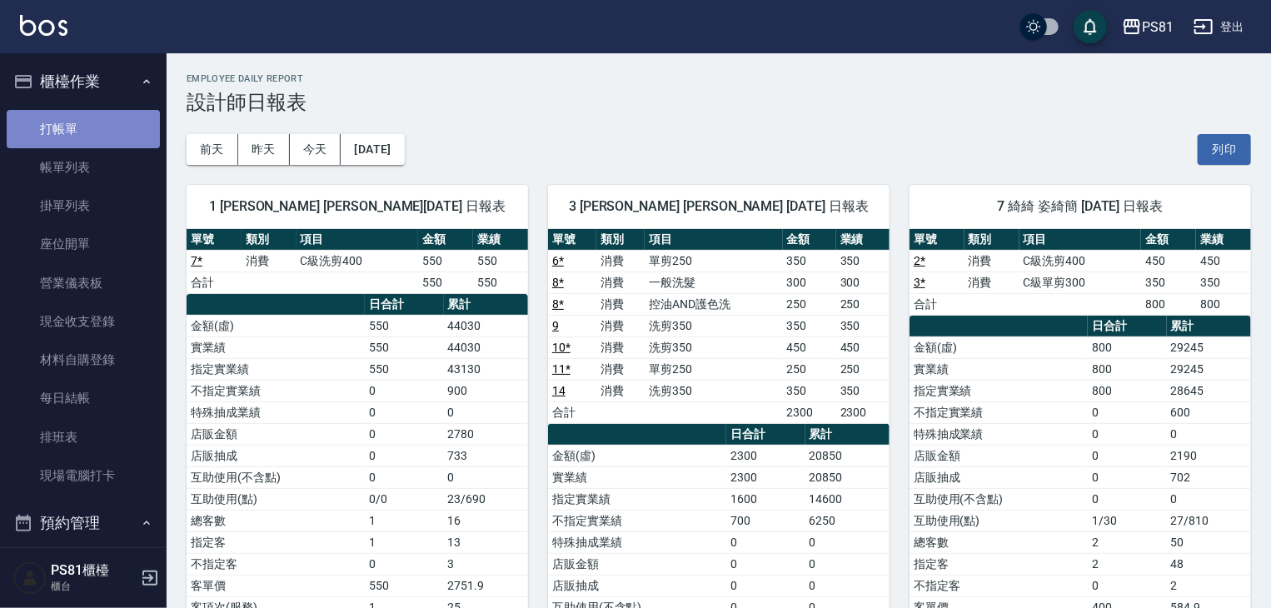
click at [82, 123] on link "打帳單" at bounding box center [83, 129] width 153 height 38
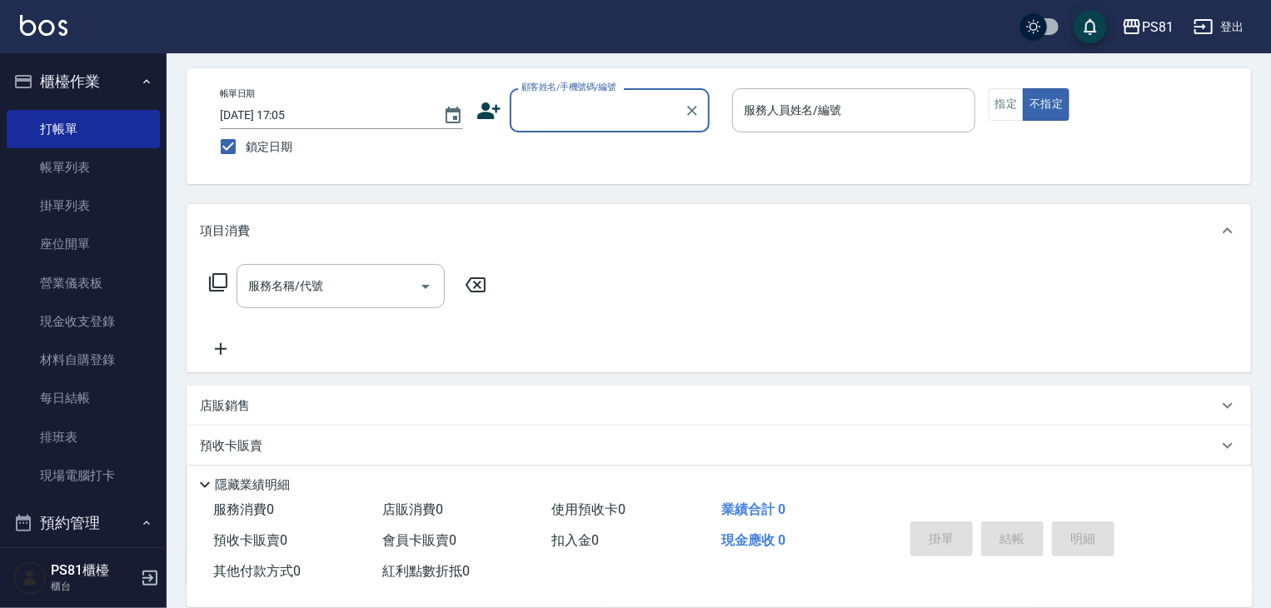
scroll to position [167, 0]
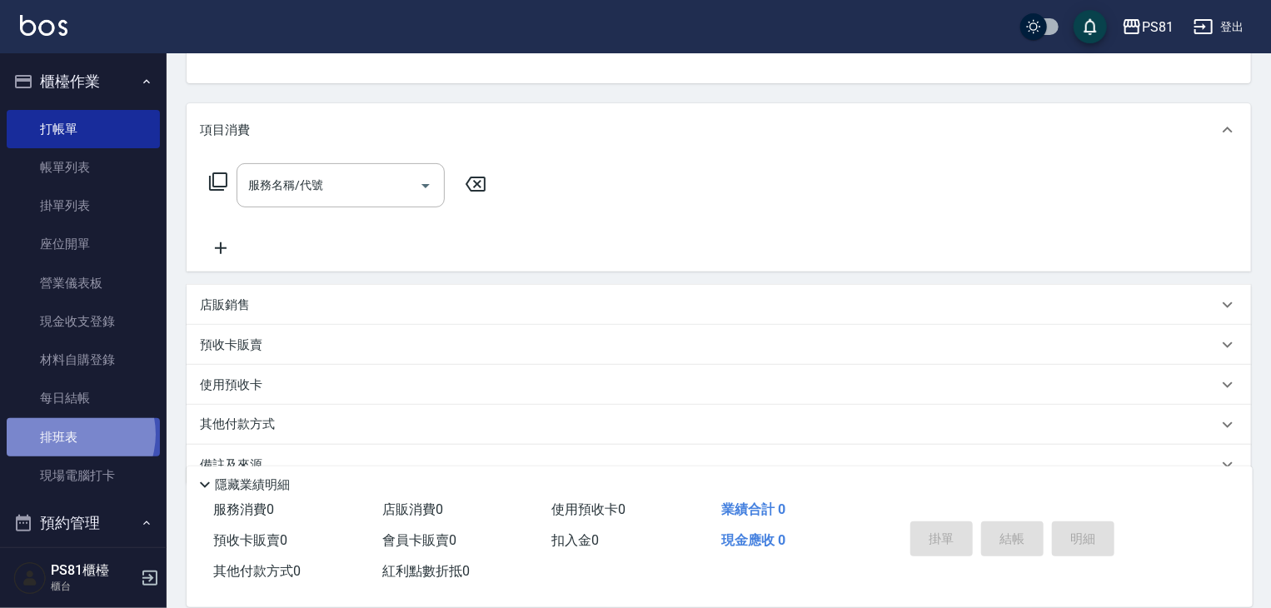
click at [70, 434] on link "排班表" at bounding box center [83, 437] width 153 height 38
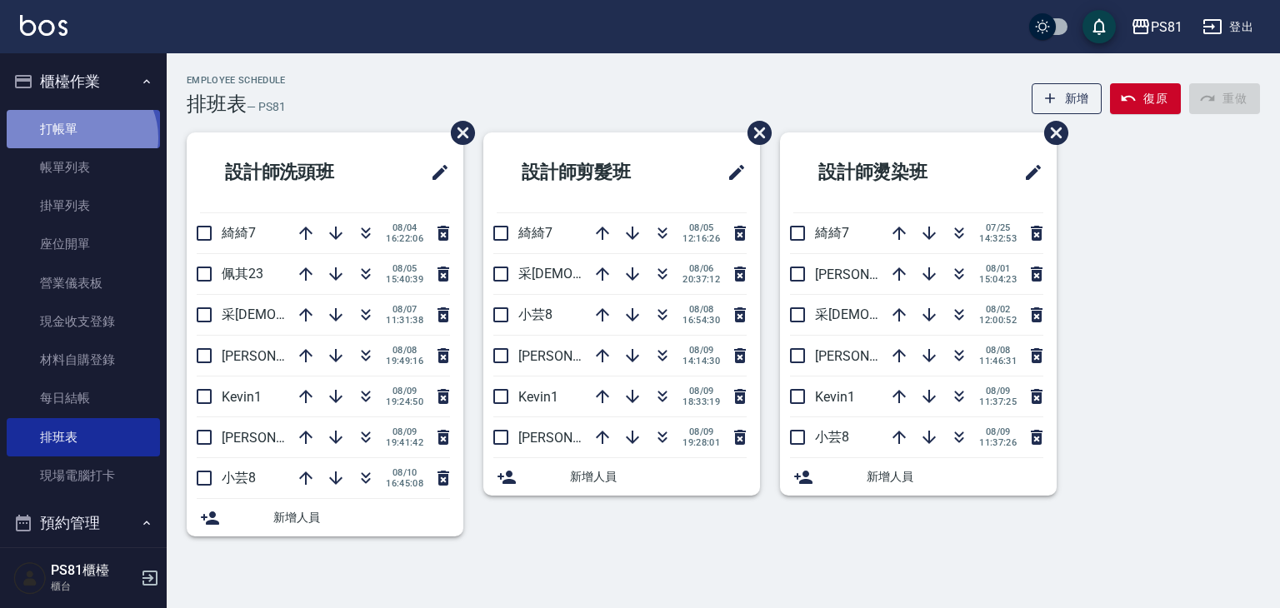
click at [80, 137] on link "打帳單" at bounding box center [83, 129] width 153 height 38
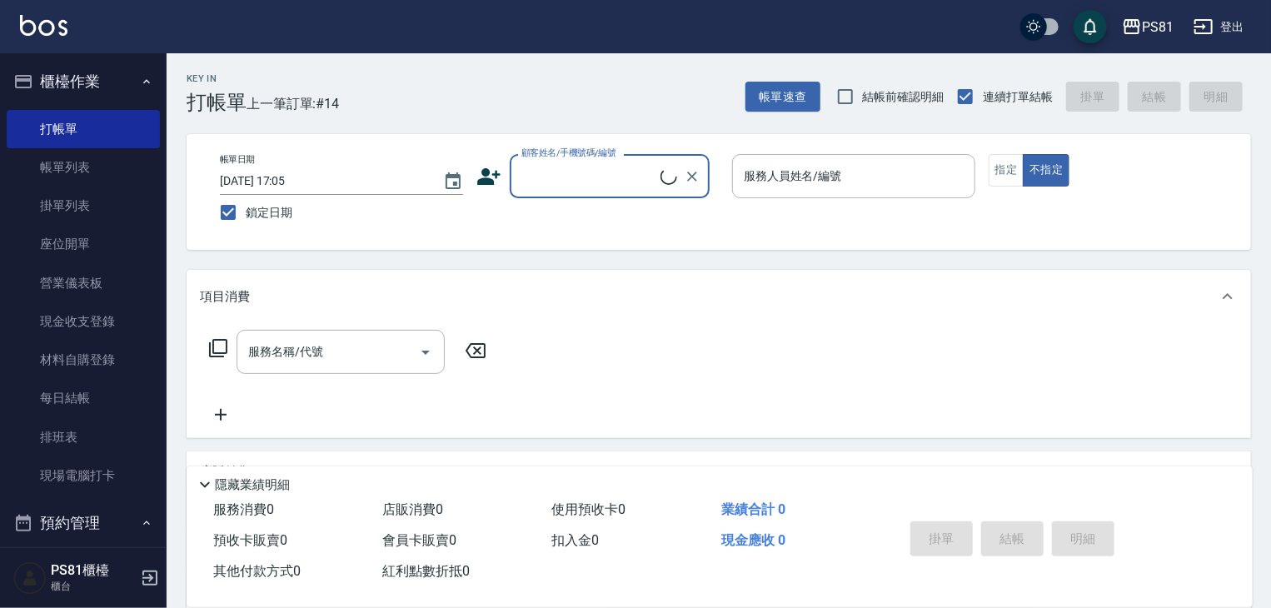
drag, startPoint x: 628, startPoint y: 197, endPoint x: 621, endPoint y: 187, distance: 12.7
click at [628, 197] on div "顧客姓名/手機號碼/編號" at bounding box center [610, 176] width 200 height 44
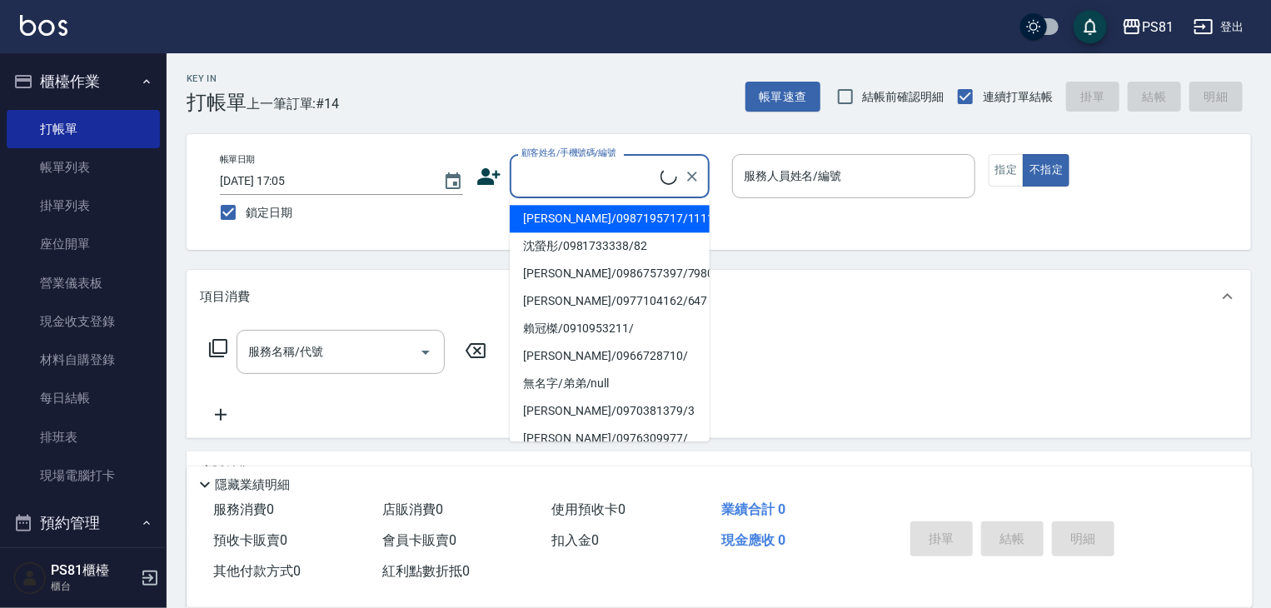
click at [620, 182] on input "顧客姓名/手機號碼/編號" at bounding box center [588, 176] width 143 height 29
click at [620, 182] on input "顧客姓名/手機號碼/編號" at bounding box center [597, 176] width 160 height 29
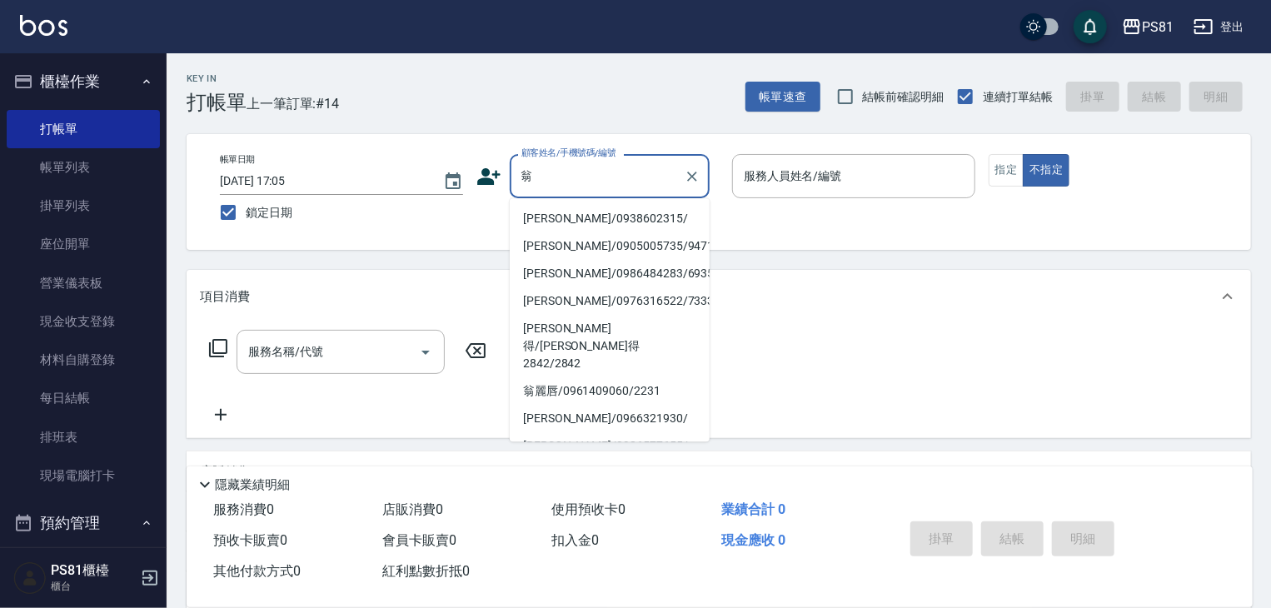
click at [611, 211] on li "翁自賢/0938602315/" at bounding box center [610, 218] width 200 height 27
type input "翁自賢/0938602315/"
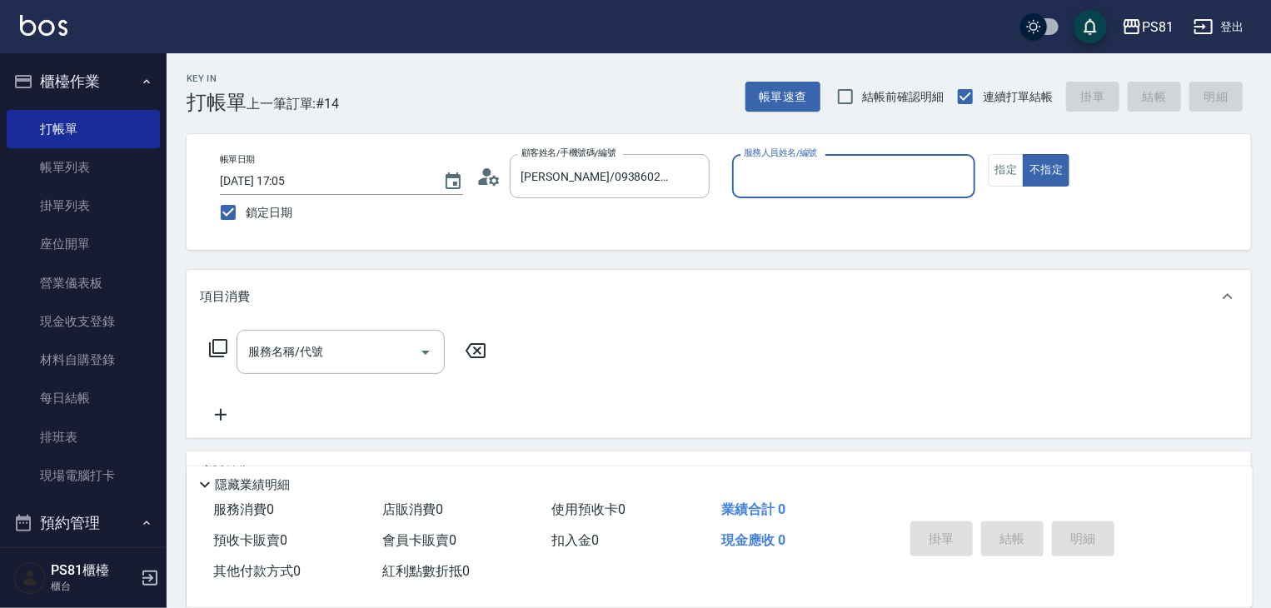
type input "小芸-8"
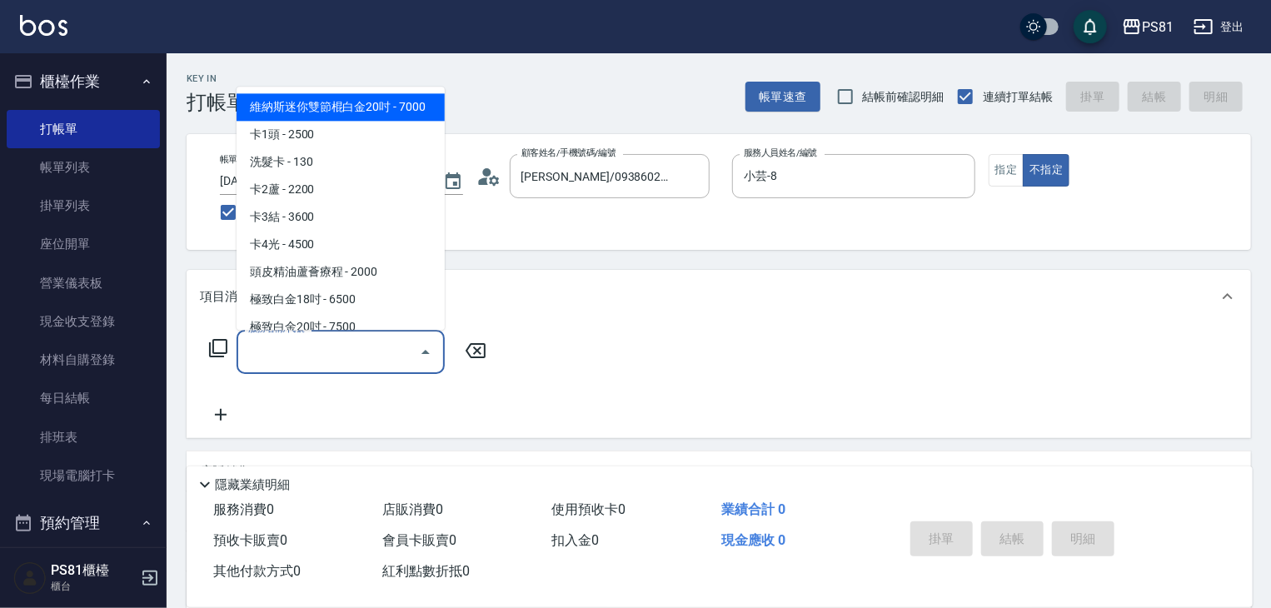
click at [382, 361] on input "服務名稱/代號" at bounding box center [328, 351] width 168 height 29
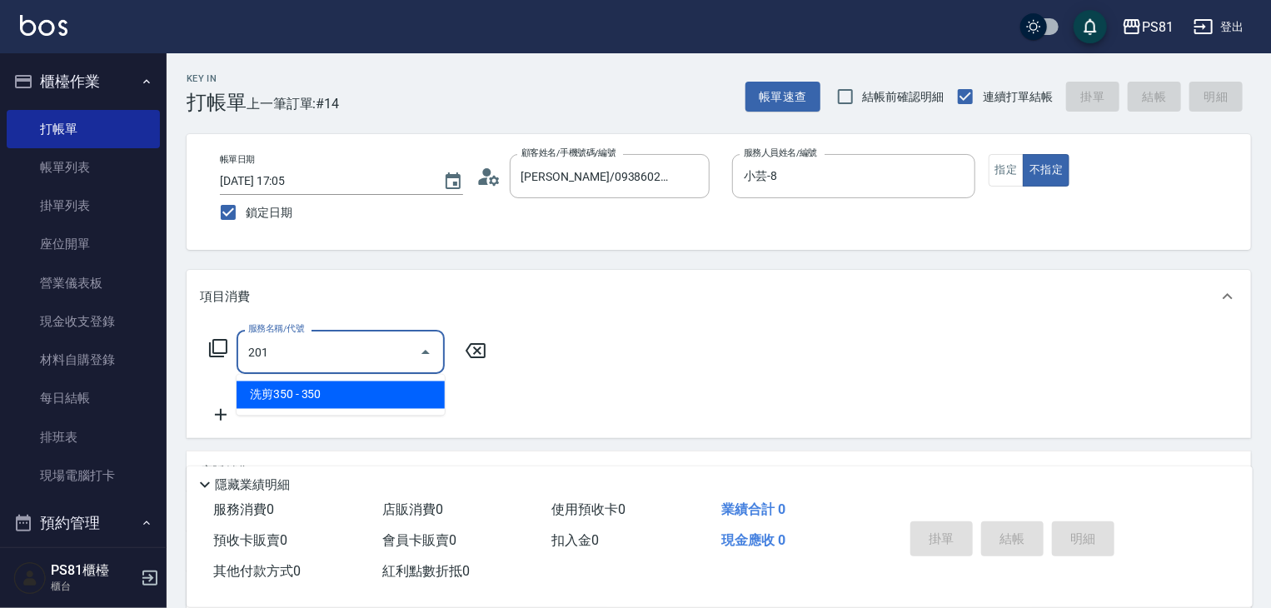
type input "洗剪350(201)"
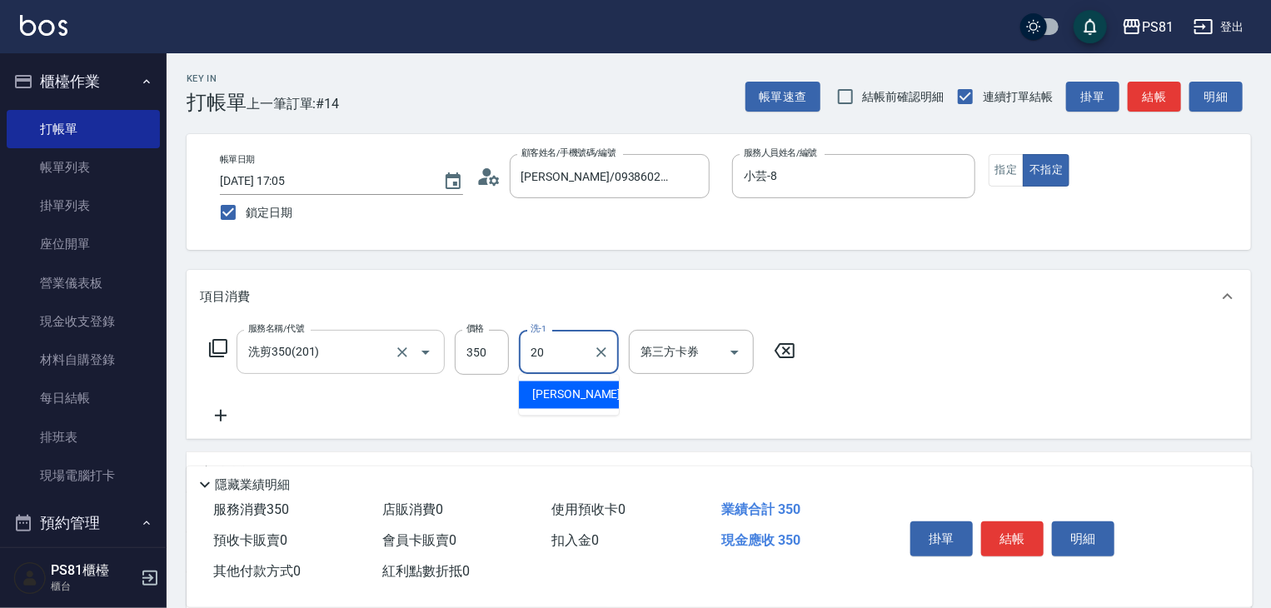
type input "[PERSON_NAME]-20"
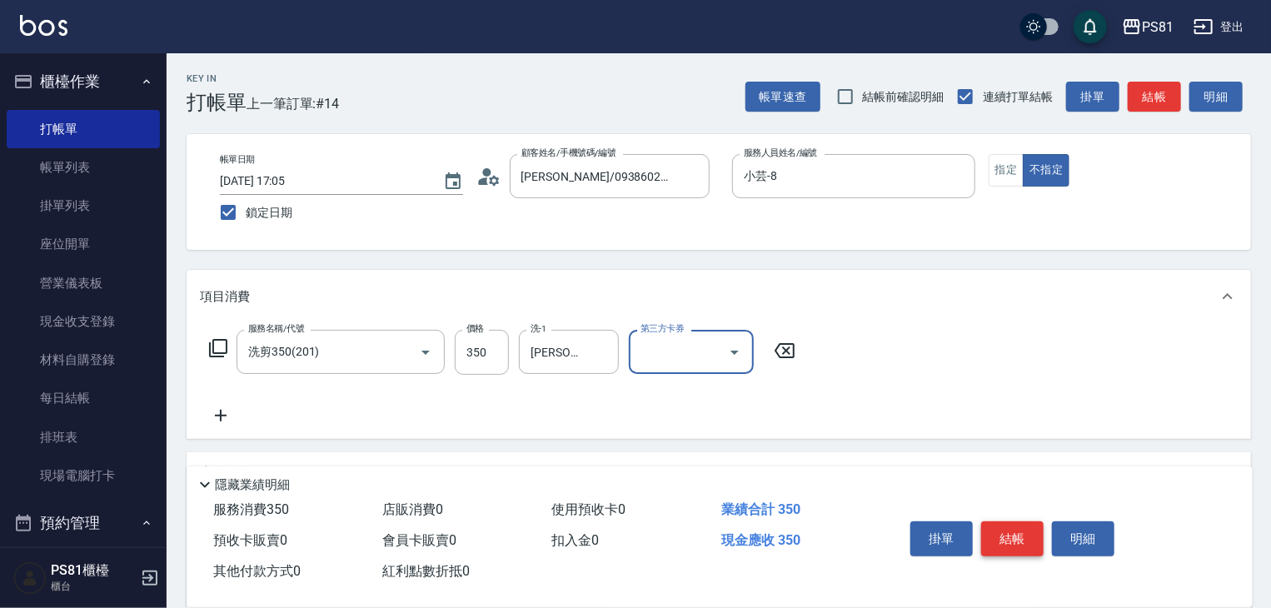
click at [995, 541] on button "結帳" at bounding box center [1012, 538] width 62 height 35
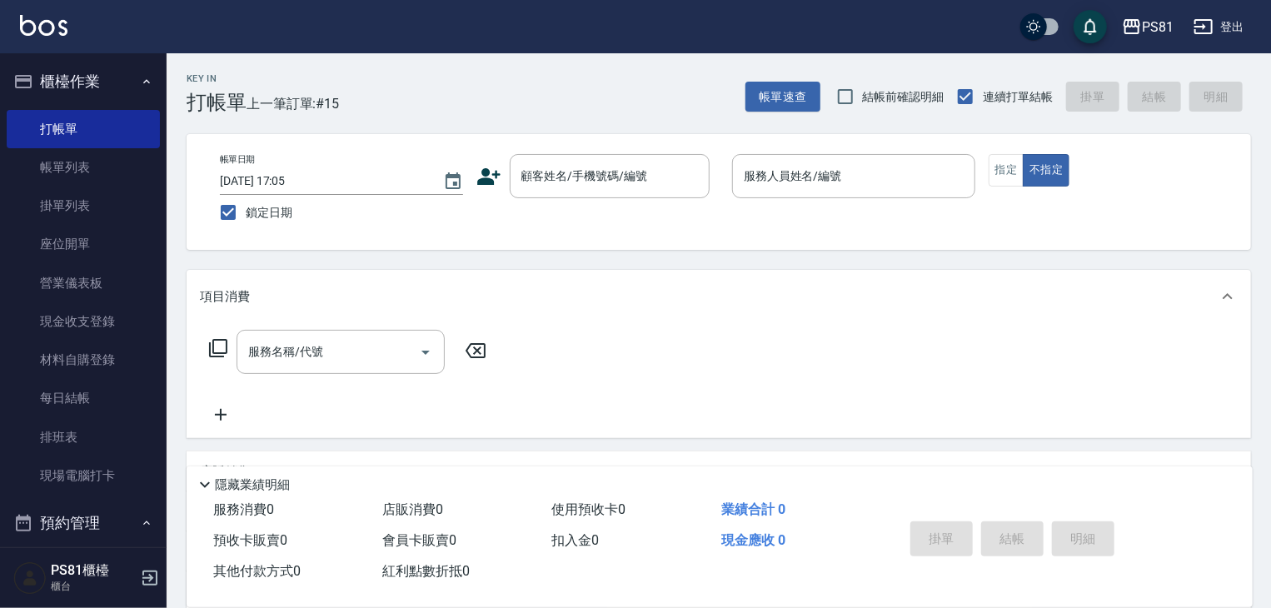
click at [485, 174] on icon at bounding box center [488, 176] width 23 height 17
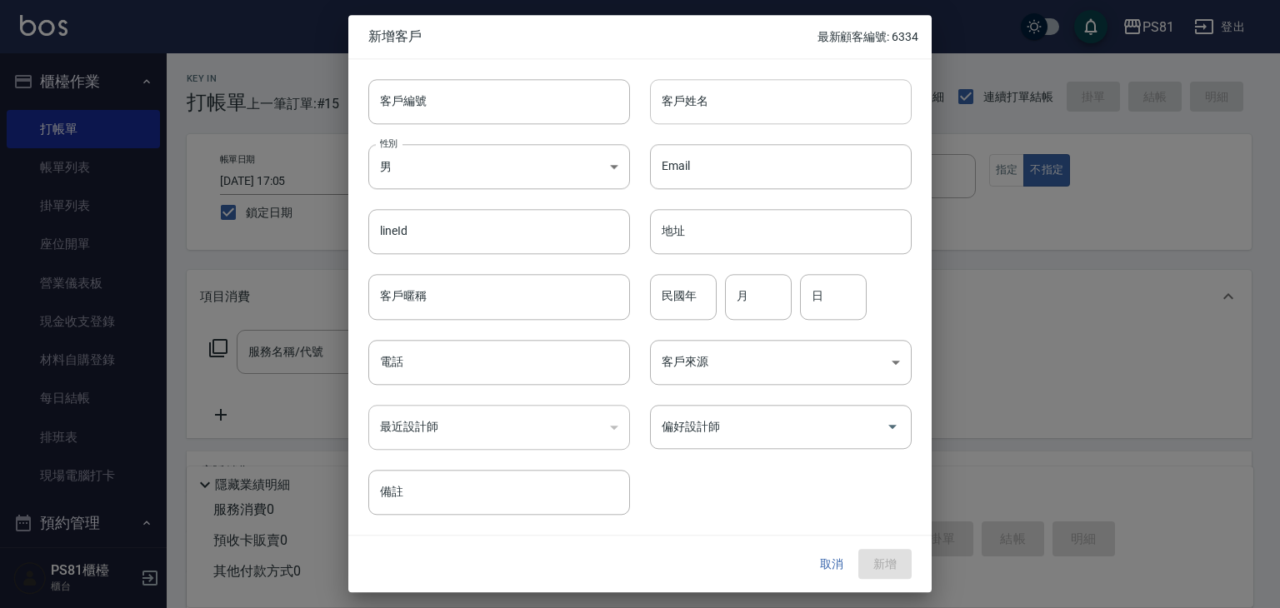
click at [774, 92] on input "客戶姓名" at bounding box center [781, 101] width 262 height 45
click at [836, 569] on button "取消" at bounding box center [831, 564] width 53 height 31
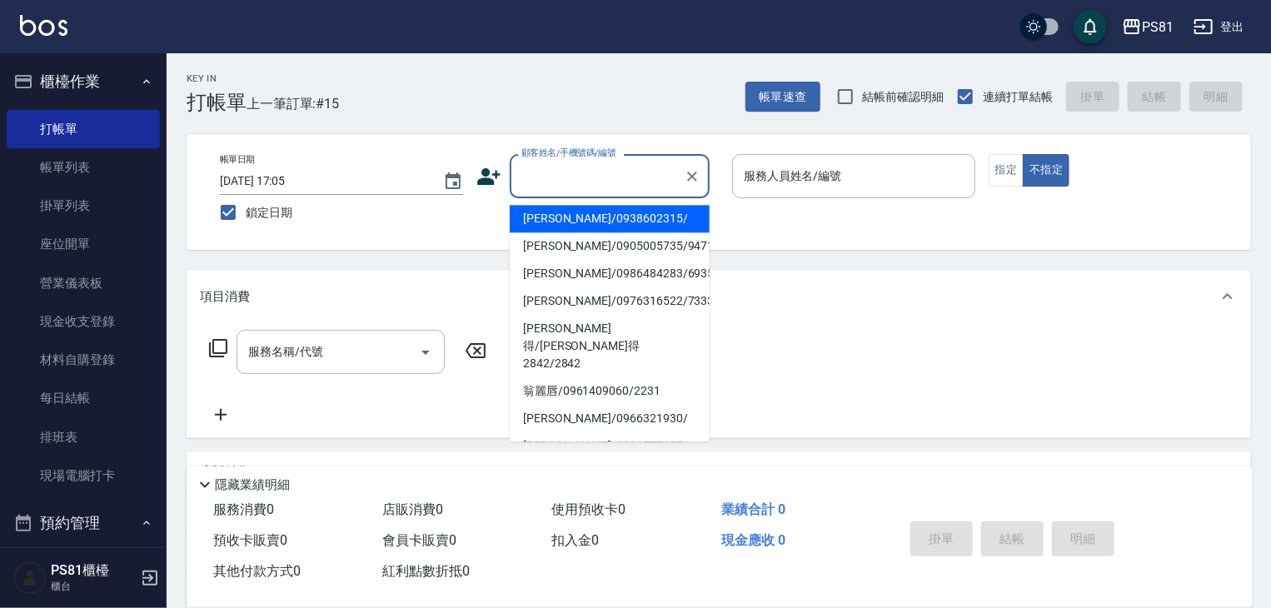
drag, startPoint x: 587, startPoint y: 175, endPoint x: 593, endPoint y: 182, distance: 9.5
click at [592, 181] on input "顧客姓名/手機號碼/編號" at bounding box center [597, 176] width 160 height 29
type input "ㄒ"
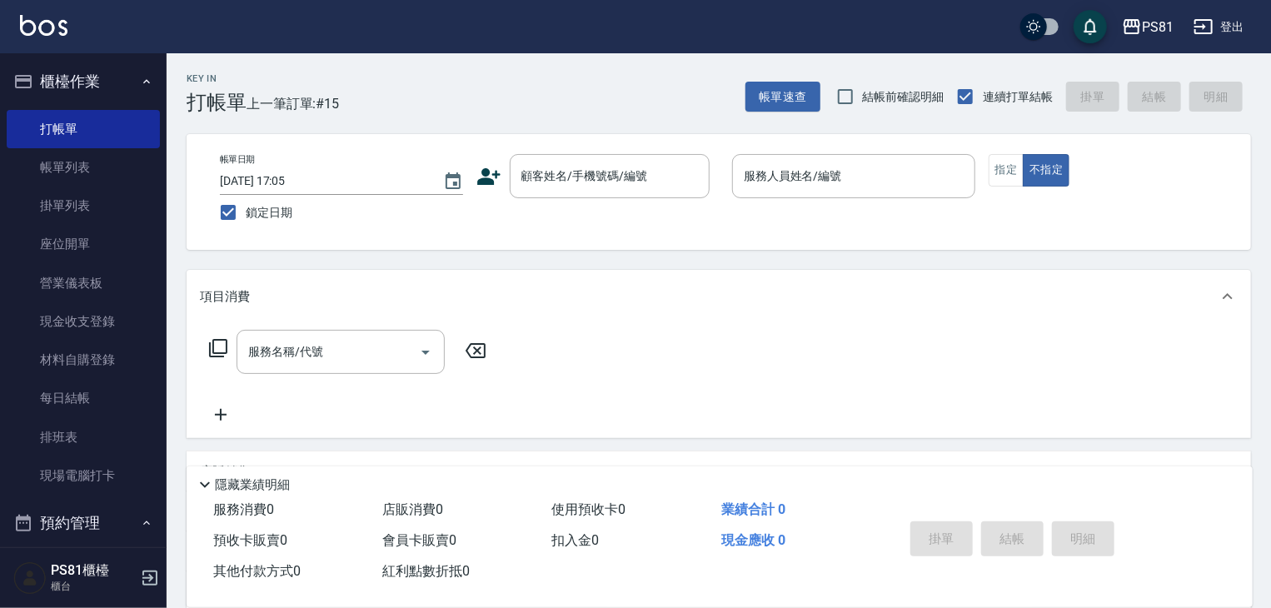
click at [494, 174] on icon at bounding box center [488, 176] width 23 height 17
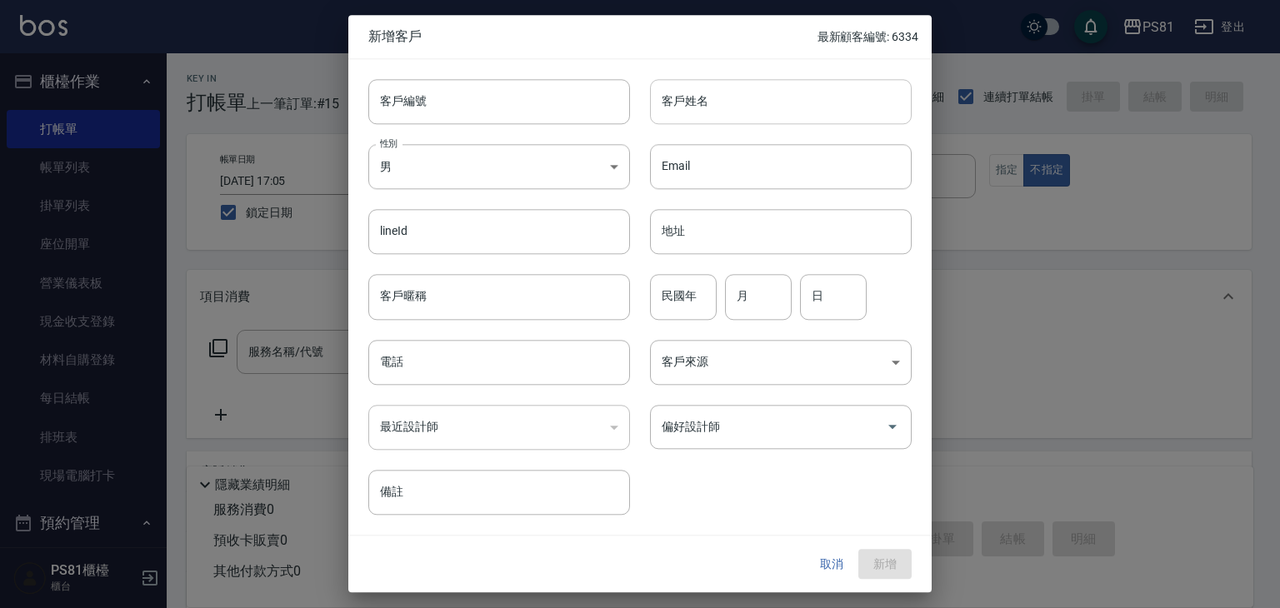
drag, startPoint x: 740, startPoint y: 107, endPoint x: 751, endPoint y: 105, distance: 11.9
click at [740, 107] on input "客戶姓名" at bounding box center [781, 101] width 262 height 45
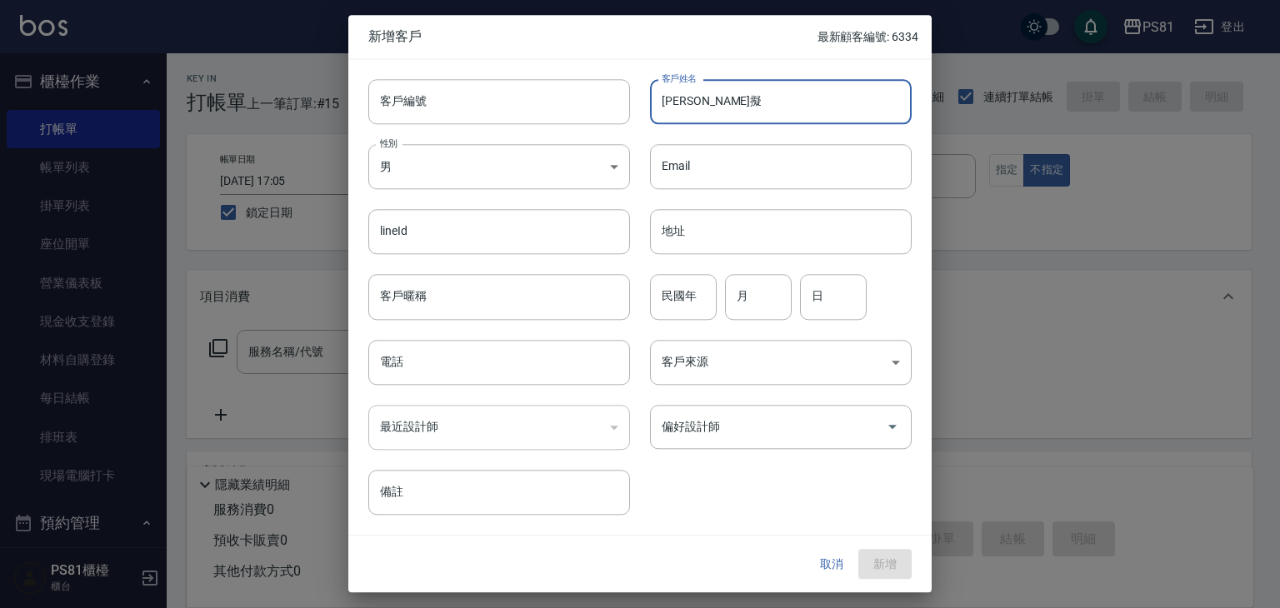
click at [774, 104] on input "蕭瑜擬" at bounding box center [781, 101] width 262 height 45
type input "蕭瑜擬"
click at [444, 167] on body "PS81 登出 櫃檯作業 打帳單 帳單列表 掛單列表 座位開單 營業儀表板 現金收支登錄 材料自購登錄 每日結帳 排班表 現場電腦打卡 預約管理 預約管理 單…" at bounding box center [640, 405] width 1280 height 810
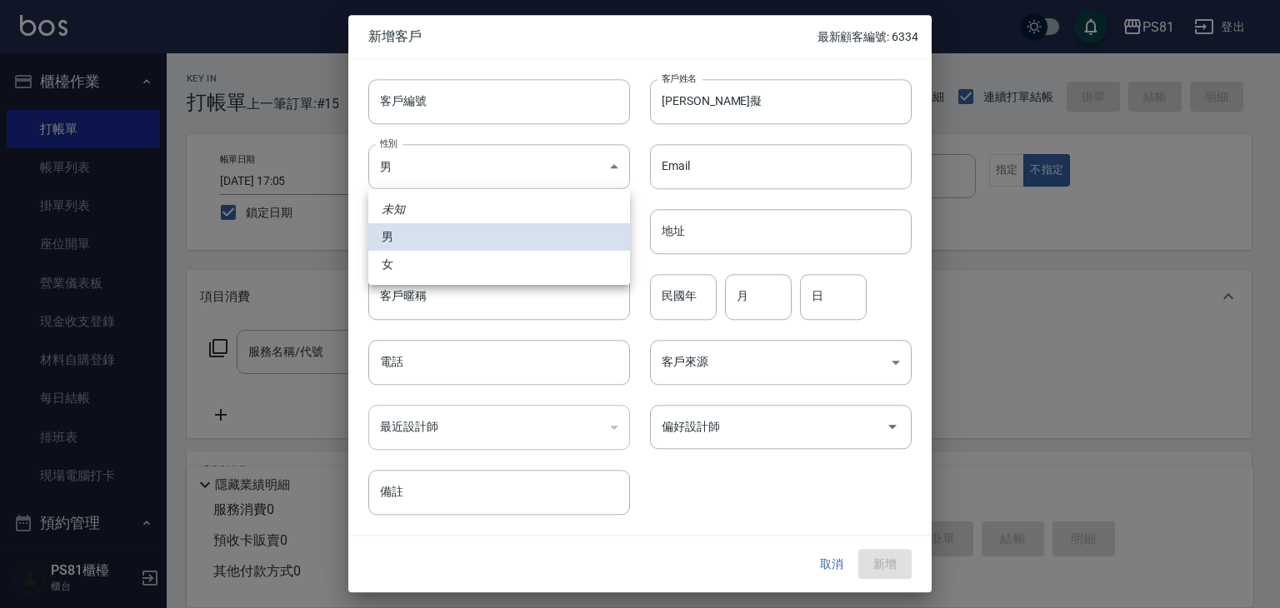
click at [419, 260] on li "女" at bounding box center [499, 264] width 262 height 27
type input "FEMALE"
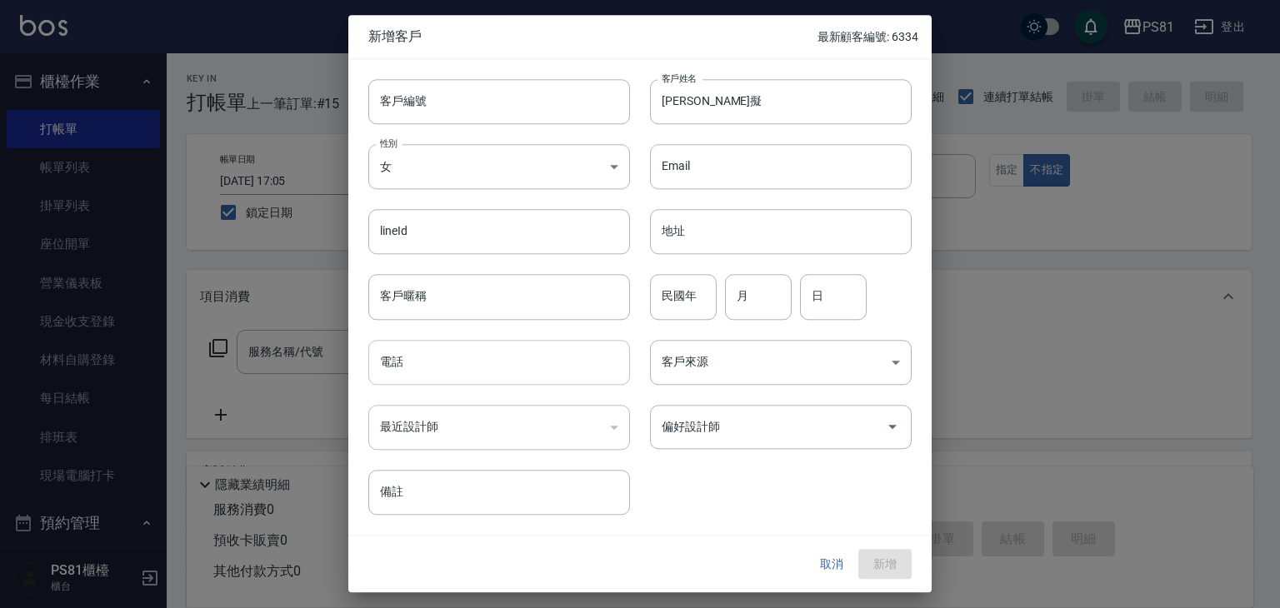
click at [536, 371] on input "電話" at bounding box center [499, 362] width 262 height 45
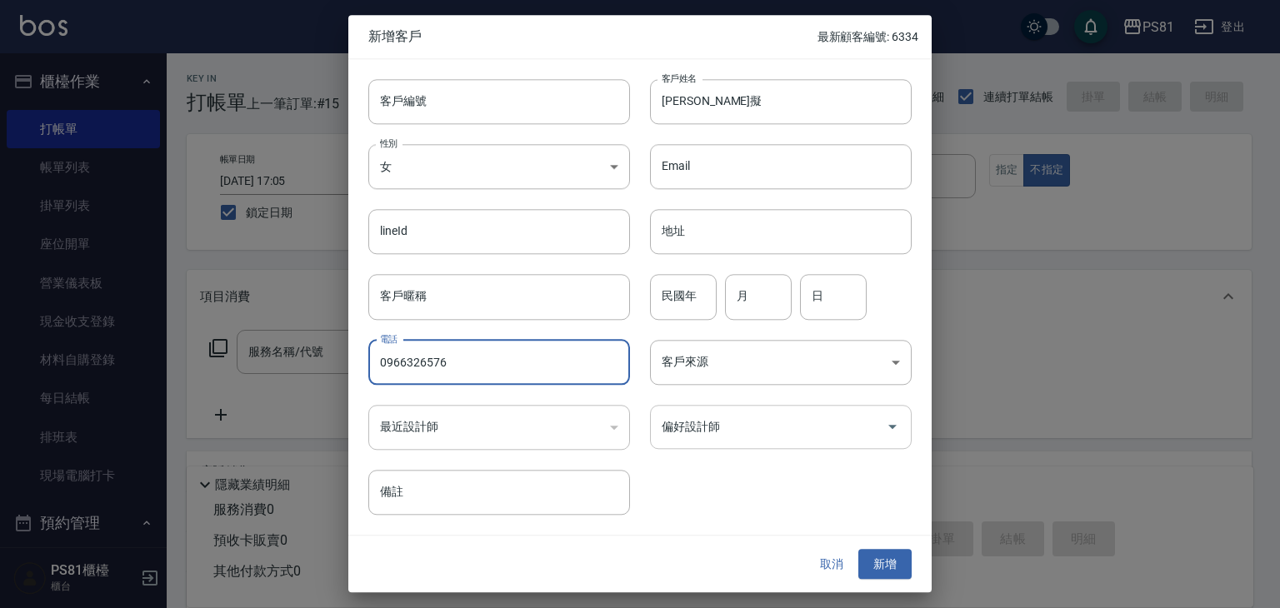
type input "0966326576"
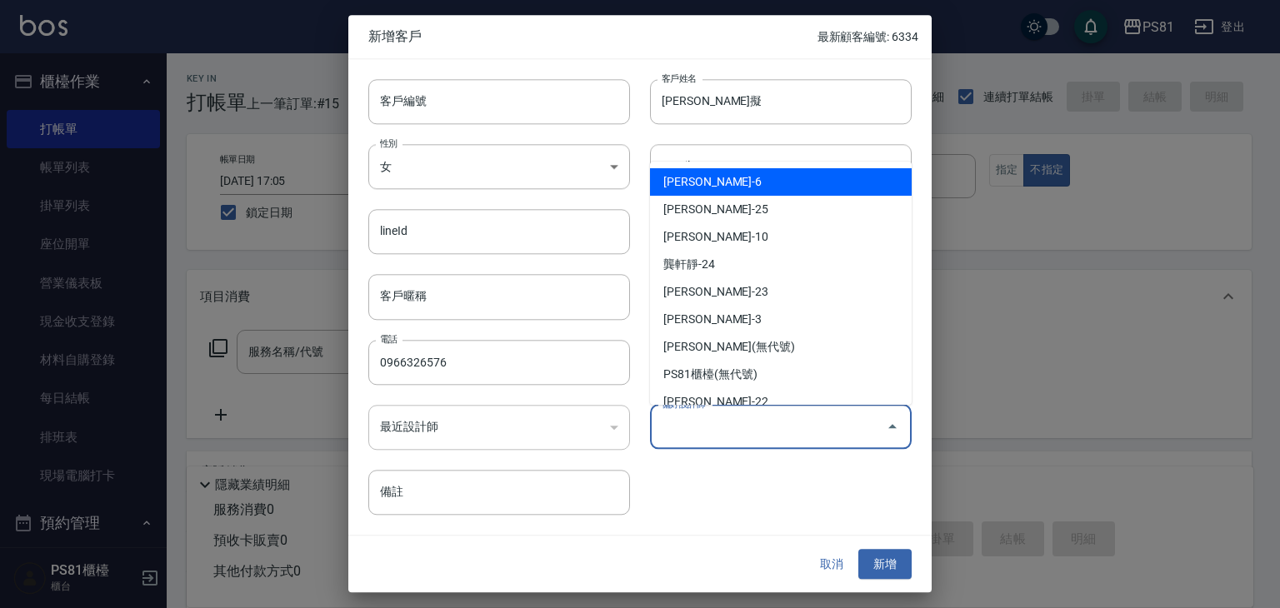
click at [772, 422] on input "偏好設計師" at bounding box center [768, 426] width 222 height 29
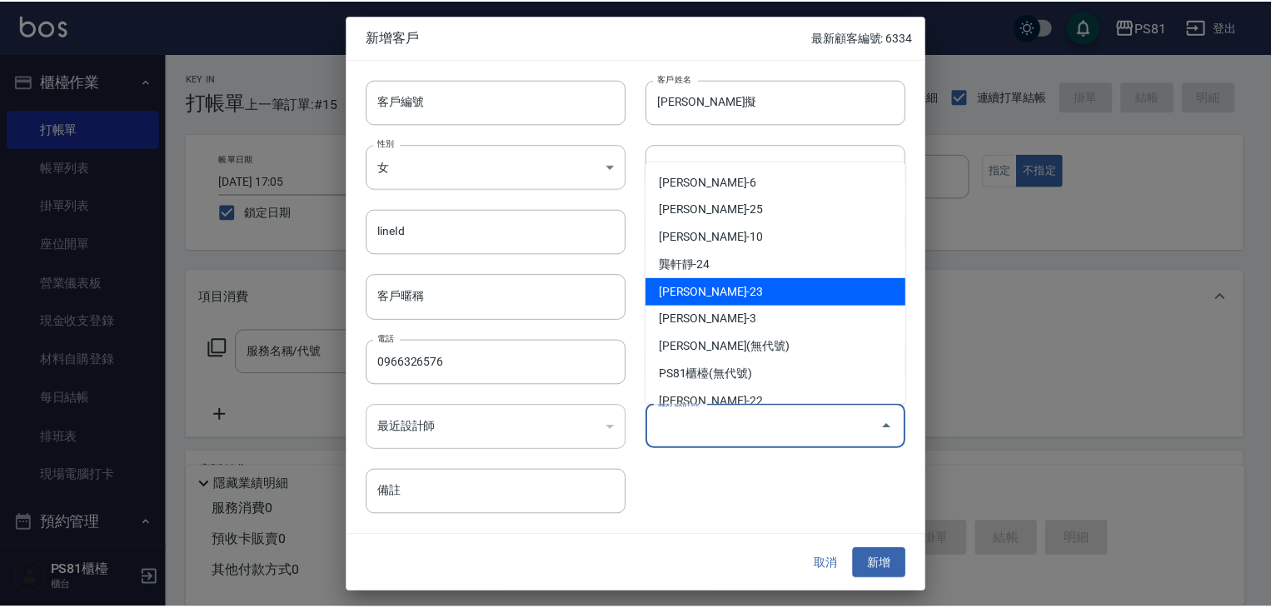
scroll to position [167, 0]
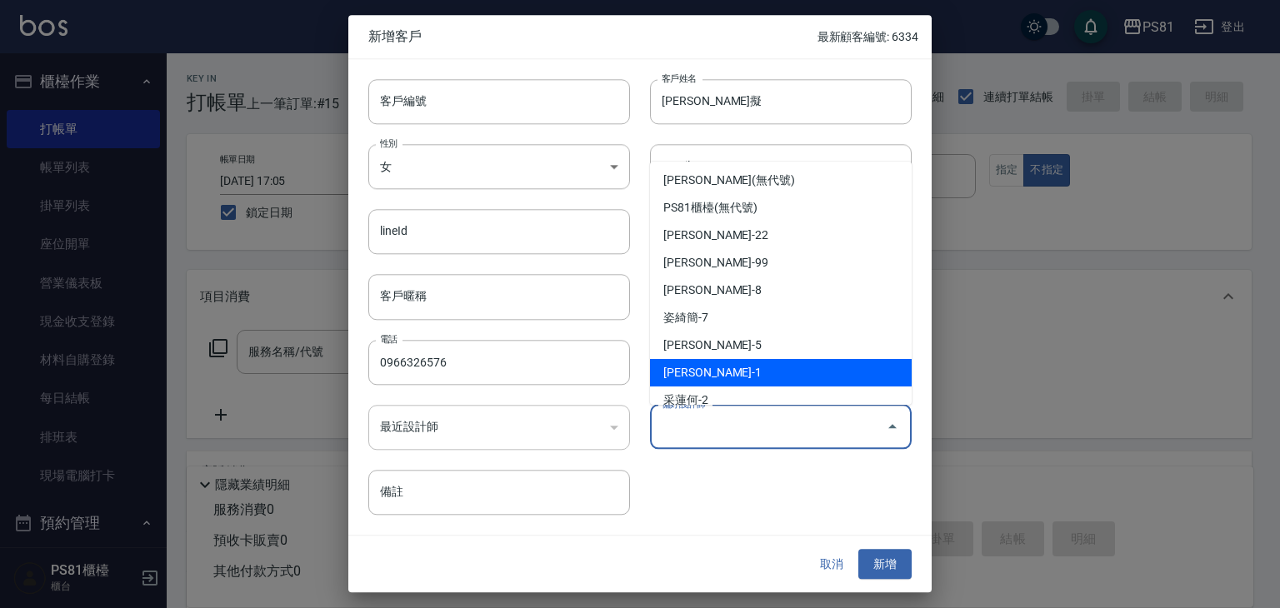
click at [715, 369] on li "李彥馳-1" at bounding box center [781, 372] width 262 height 27
type input "李彥馳"
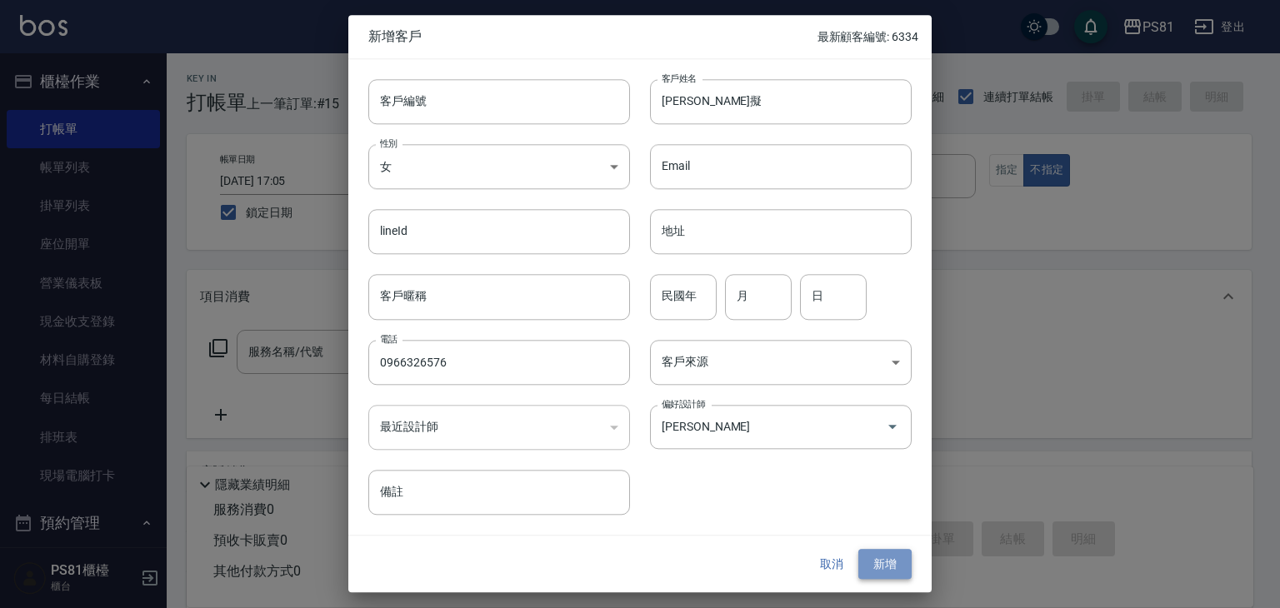
click at [888, 554] on button "新增" at bounding box center [884, 564] width 53 height 31
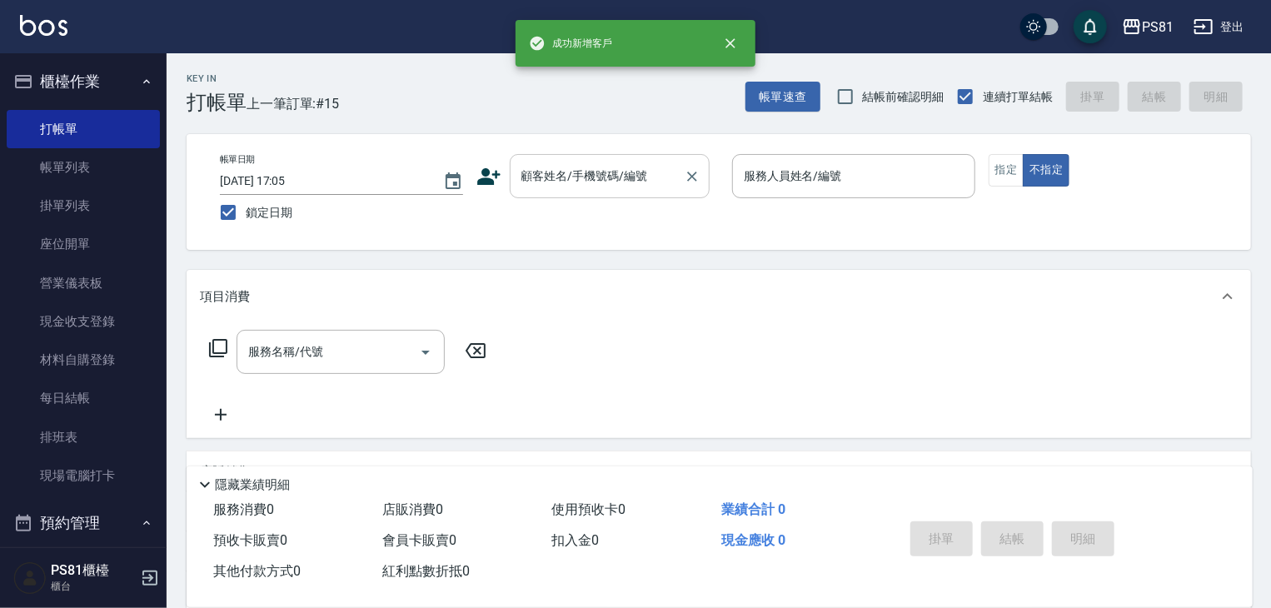
click at [618, 177] on input "顧客姓名/手機號碼/編號" at bounding box center [597, 176] width 160 height 29
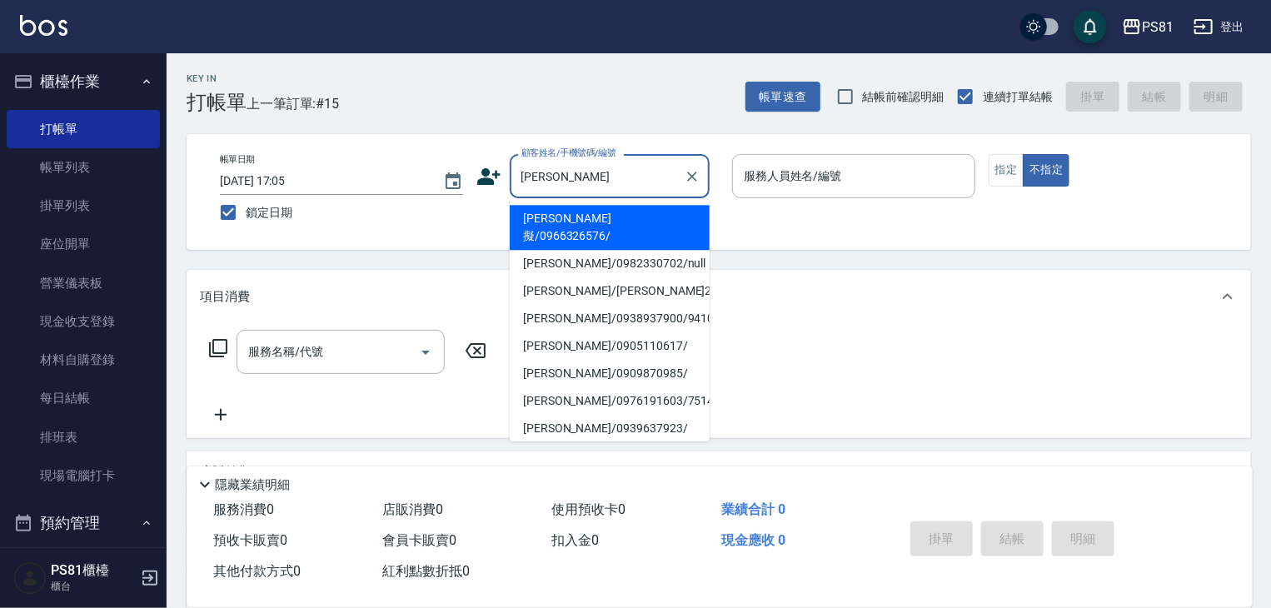
click at [592, 227] on li "蕭瑜擬/0966326576/" at bounding box center [610, 227] width 200 height 45
type input "蕭瑜擬/0966326576/"
type input "Kevin-1"
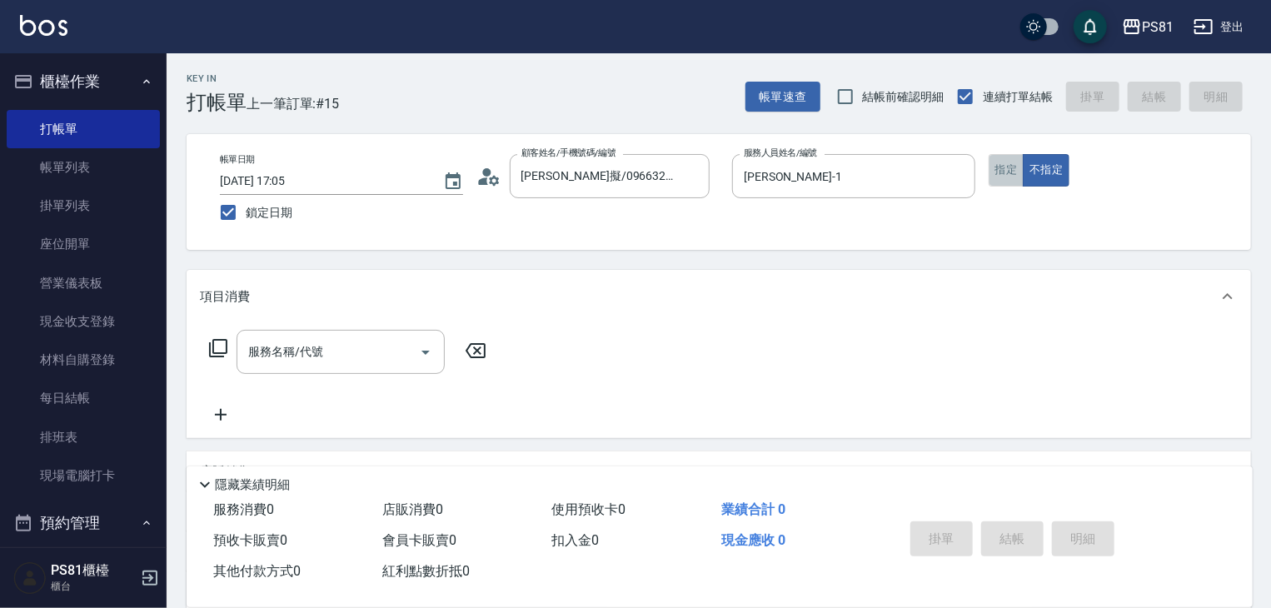
click at [1012, 169] on button "指定" at bounding box center [1007, 170] width 36 height 32
click at [394, 347] on input "服務名稱/代號" at bounding box center [328, 351] width 168 height 29
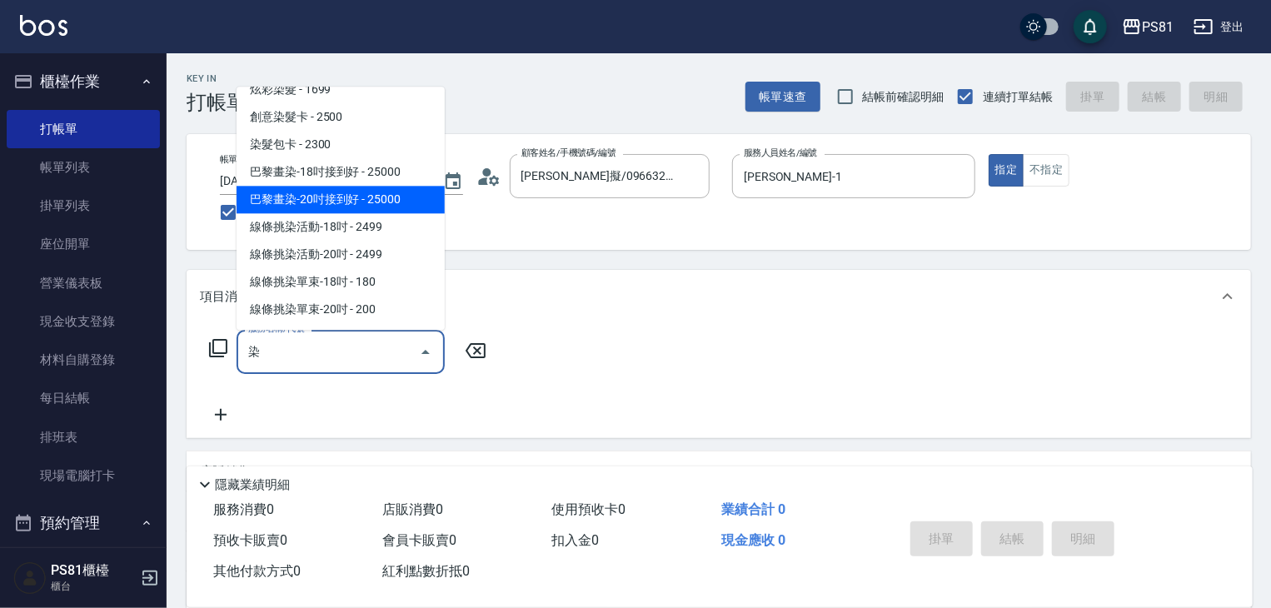
scroll to position [0, 0]
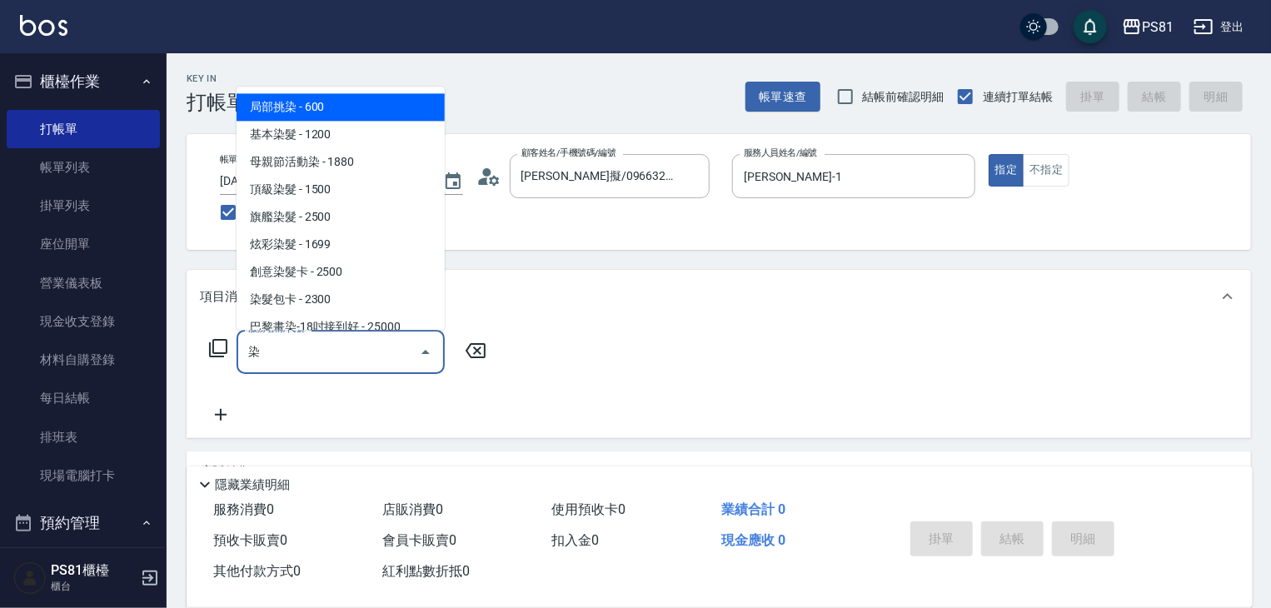
click at [354, 222] on span "旗艦染髮 - 2500" at bounding box center [341, 216] width 208 height 27
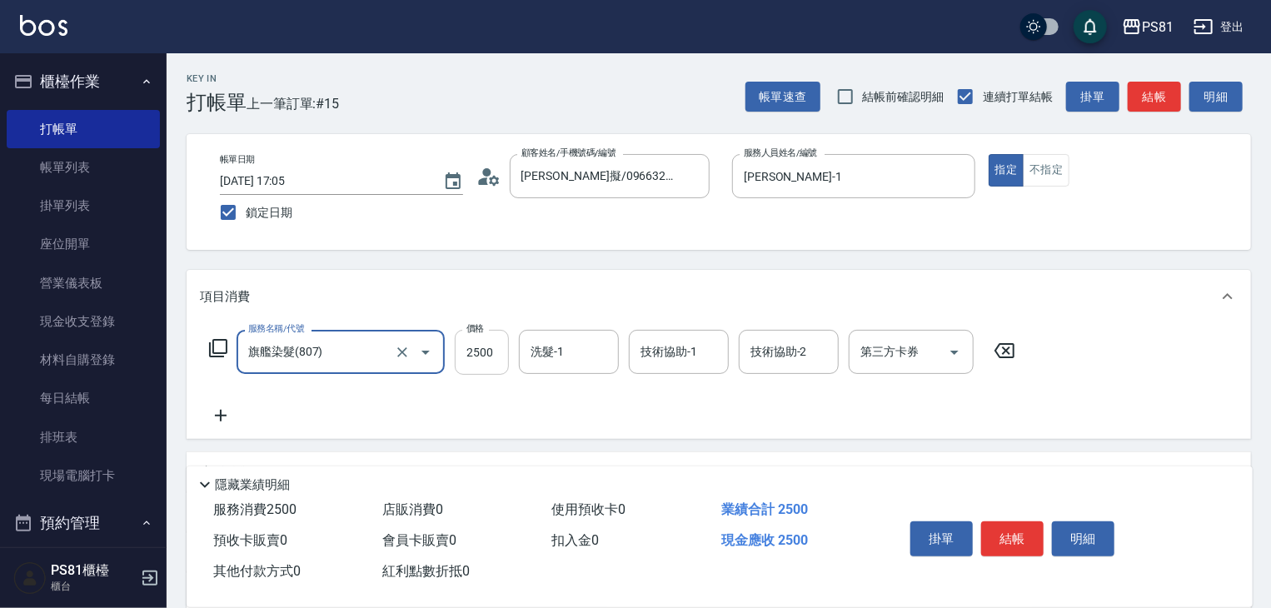
type input "旗艦染髮(807)"
click at [486, 354] on input "2500" at bounding box center [482, 352] width 54 height 45
type input "1880"
click at [222, 415] on icon at bounding box center [221, 416] width 12 height 12
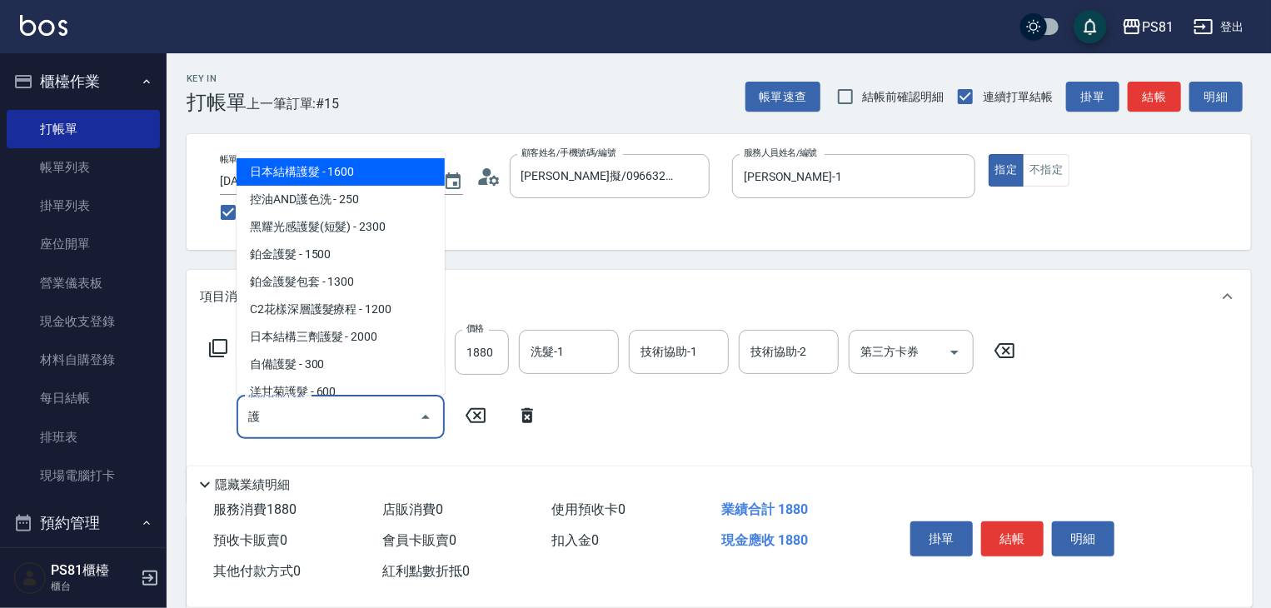
click at [372, 171] on span "日本結構護髮 - 1600" at bounding box center [341, 171] width 208 height 27
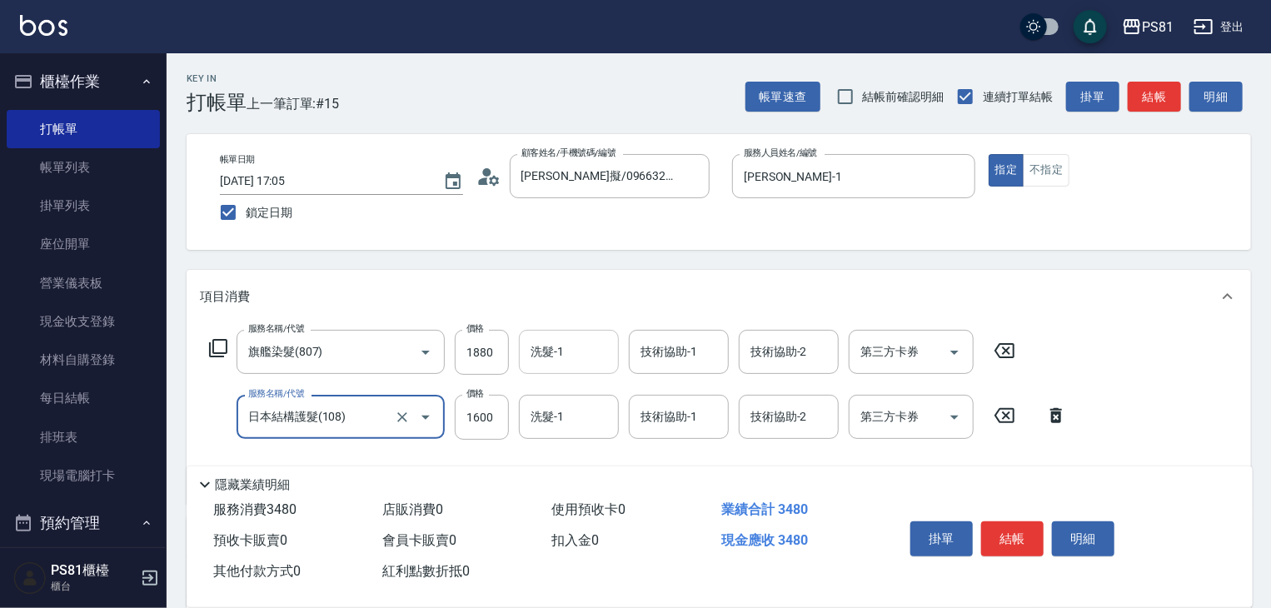
type input "日本結構護髮(108)"
click at [590, 353] on input "洗髮-1" at bounding box center [568, 351] width 85 height 29
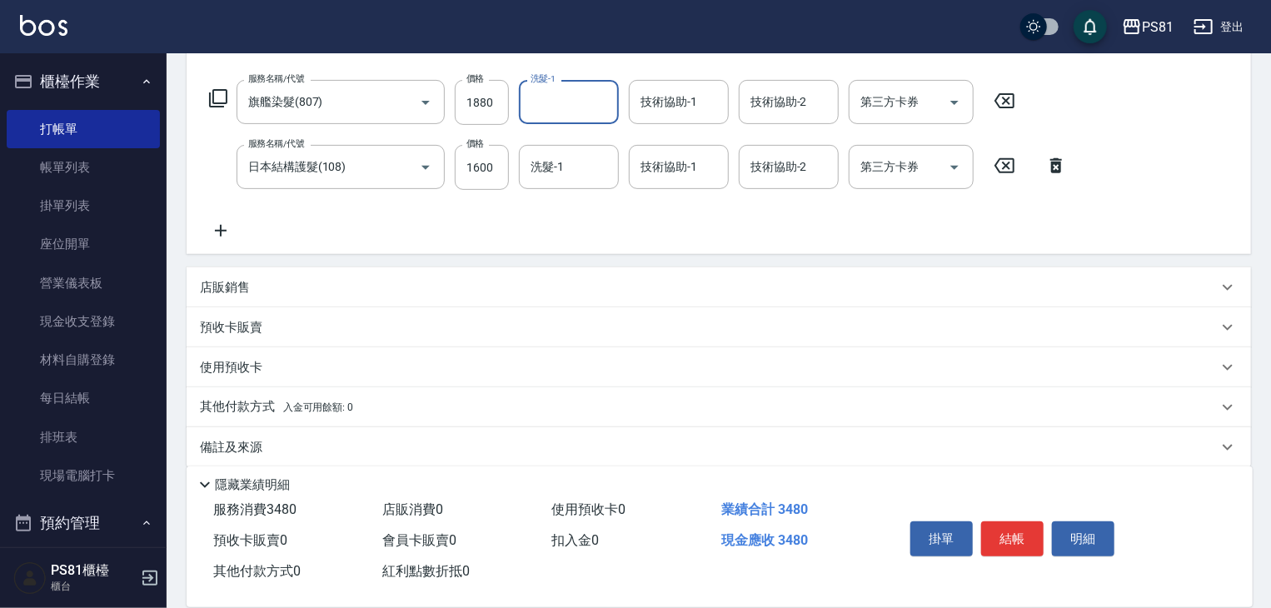
scroll to position [267, 0]
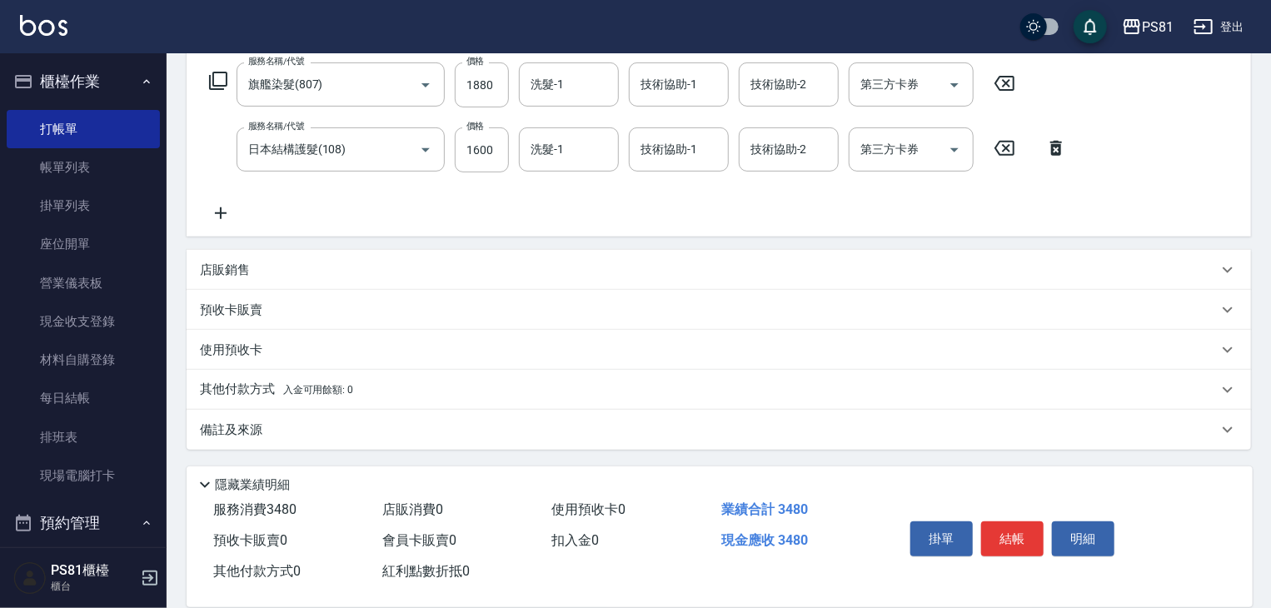
click at [239, 384] on p "其他付款方式 入金可用餘額: 0" at bounding box center [276, 390] width 153 height 18
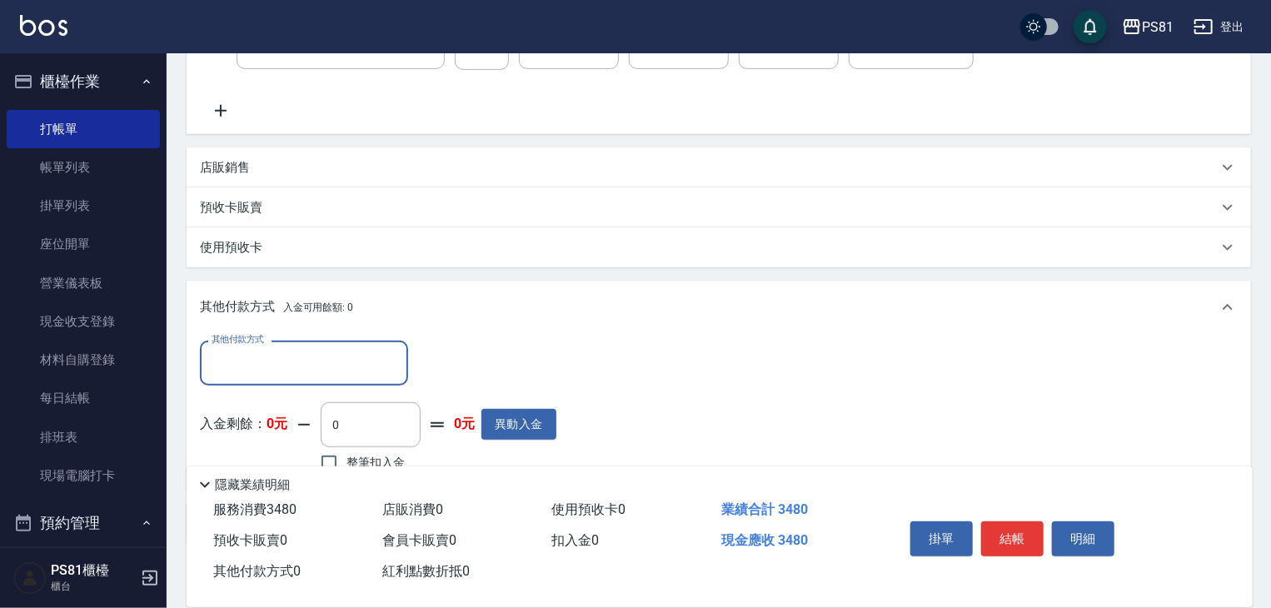
scroll to position [434, 0]
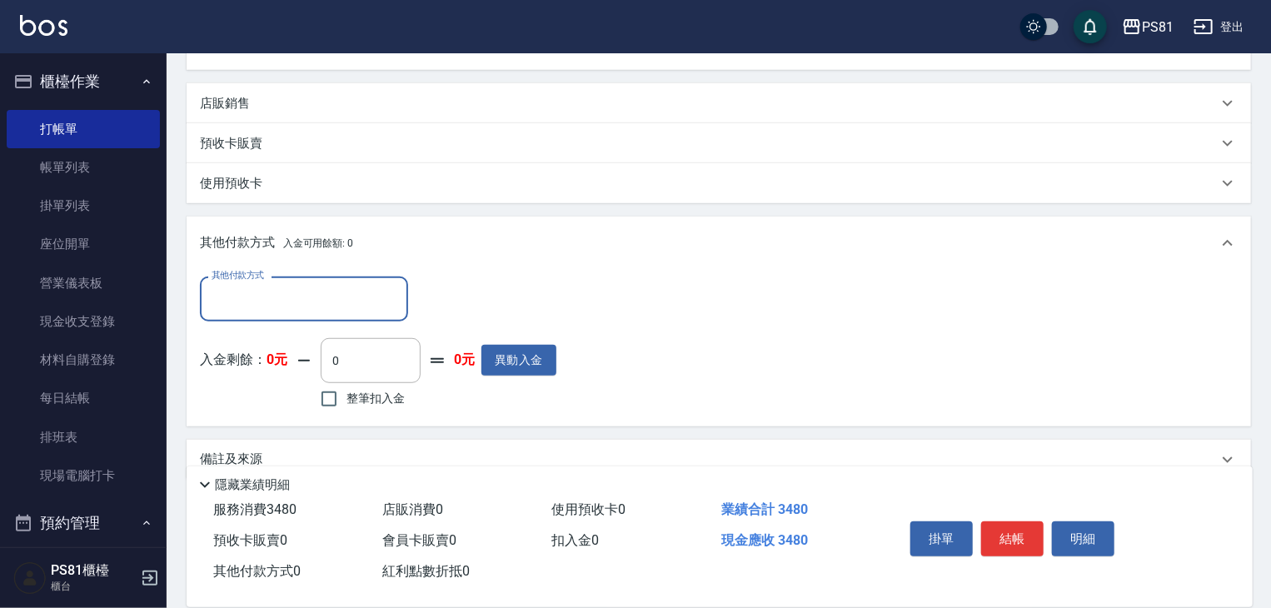
click at [304, 304] on input "其他付款方式" at bounding box center [303, 298] width 193 height 29
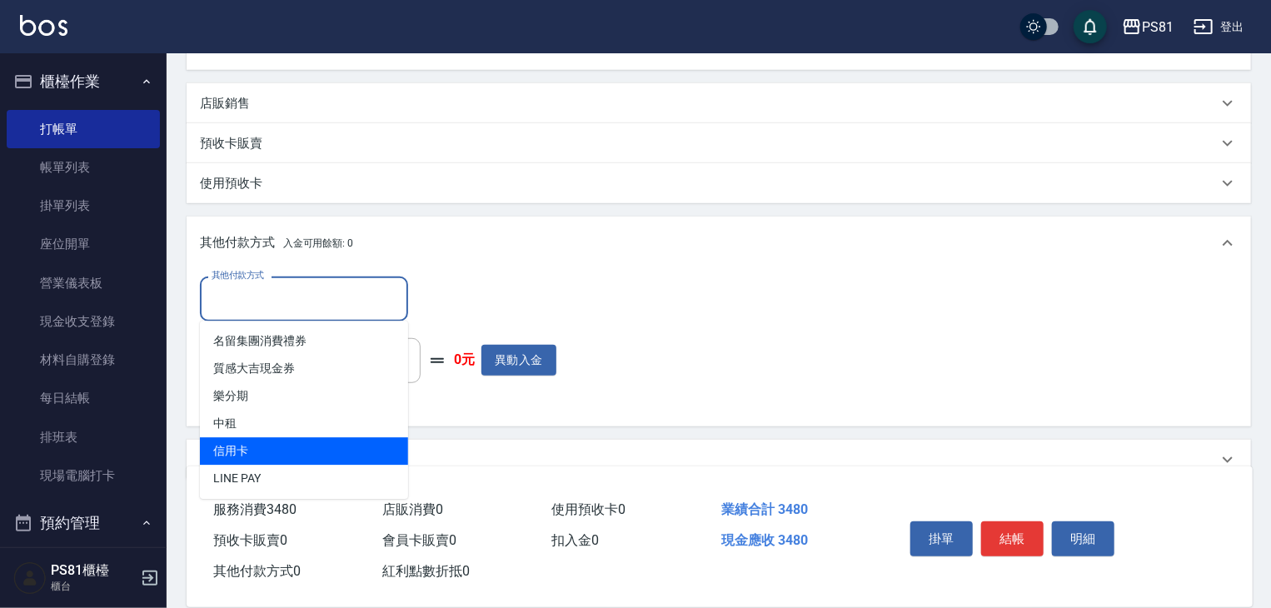
click at [273, 451] on span "信用卡" at bounding box center [304, 450] width 208 height 27
type input "信用卡"
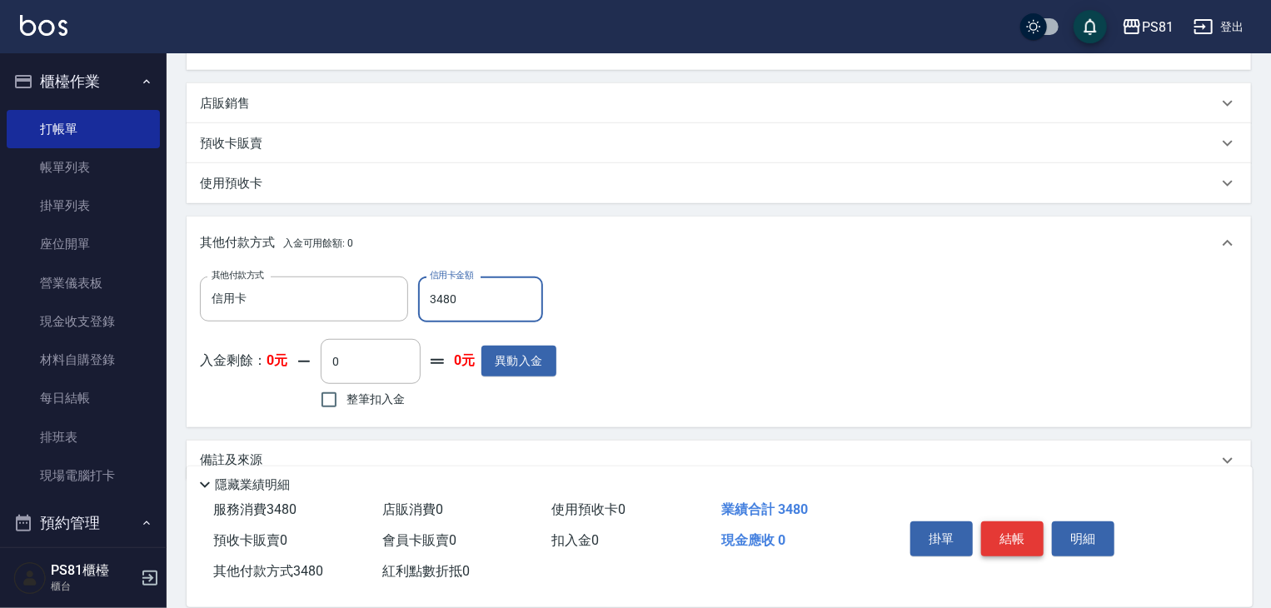
type input "3480"
click at [1026, 539] on button "結帳" at bounding box center [1012, 538] width 62 height 35
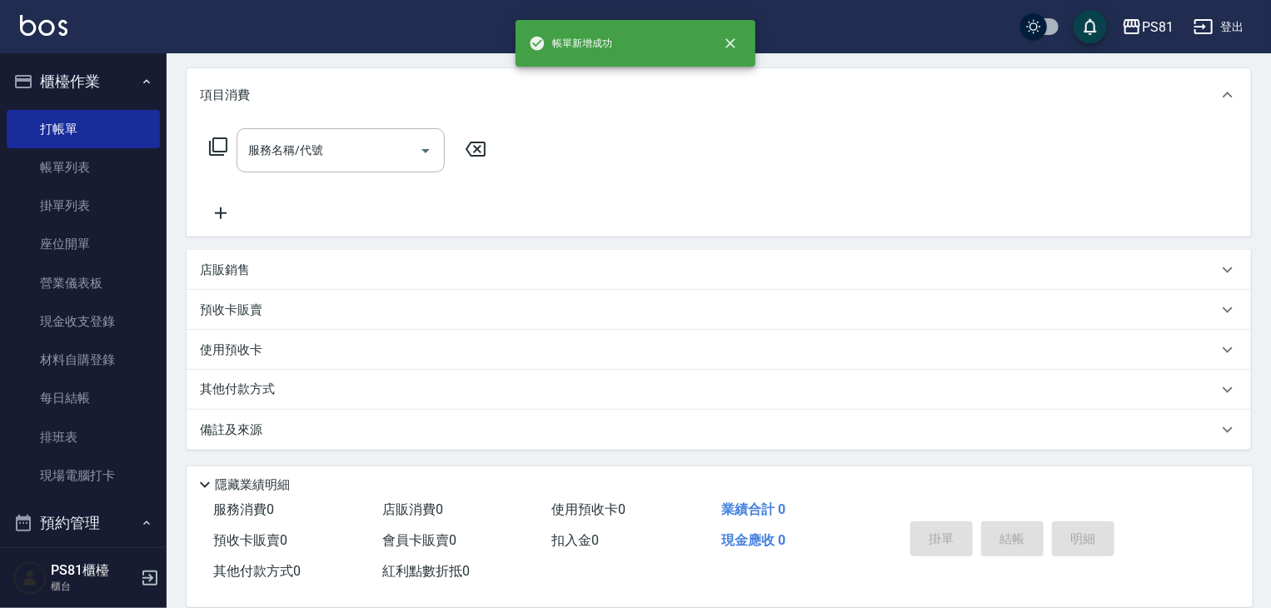
scroll to position [0, 0]
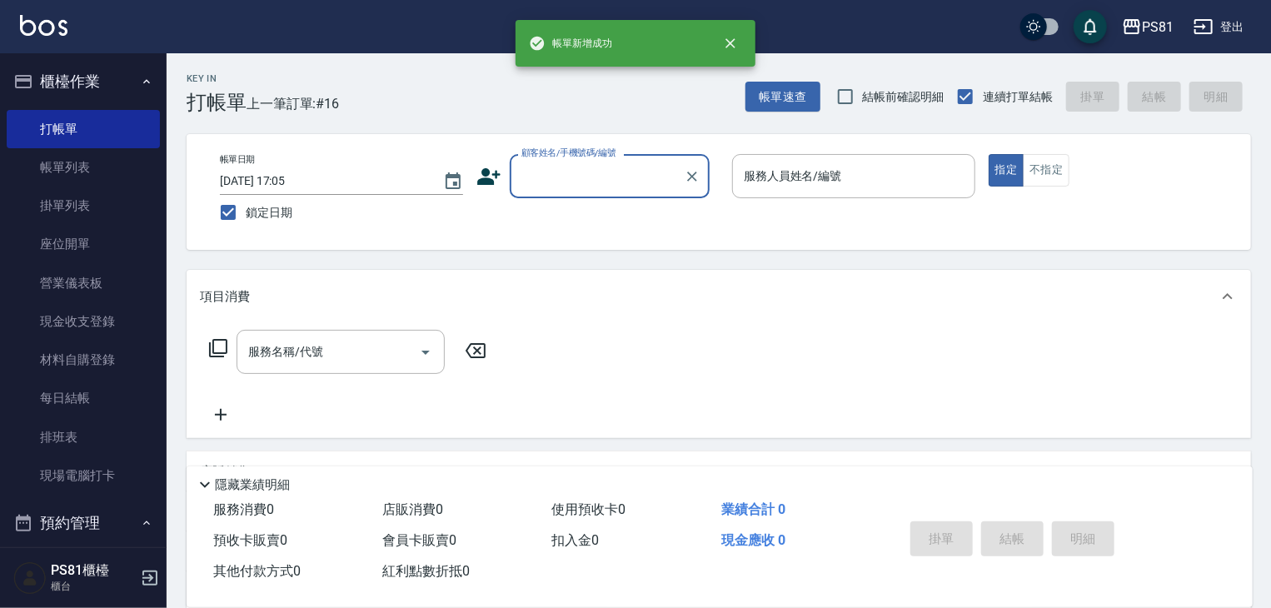
click at [540, 174] on input "顧客姓名/手機號碼/編號" at bounding box center [597, 176] width 160 height 29
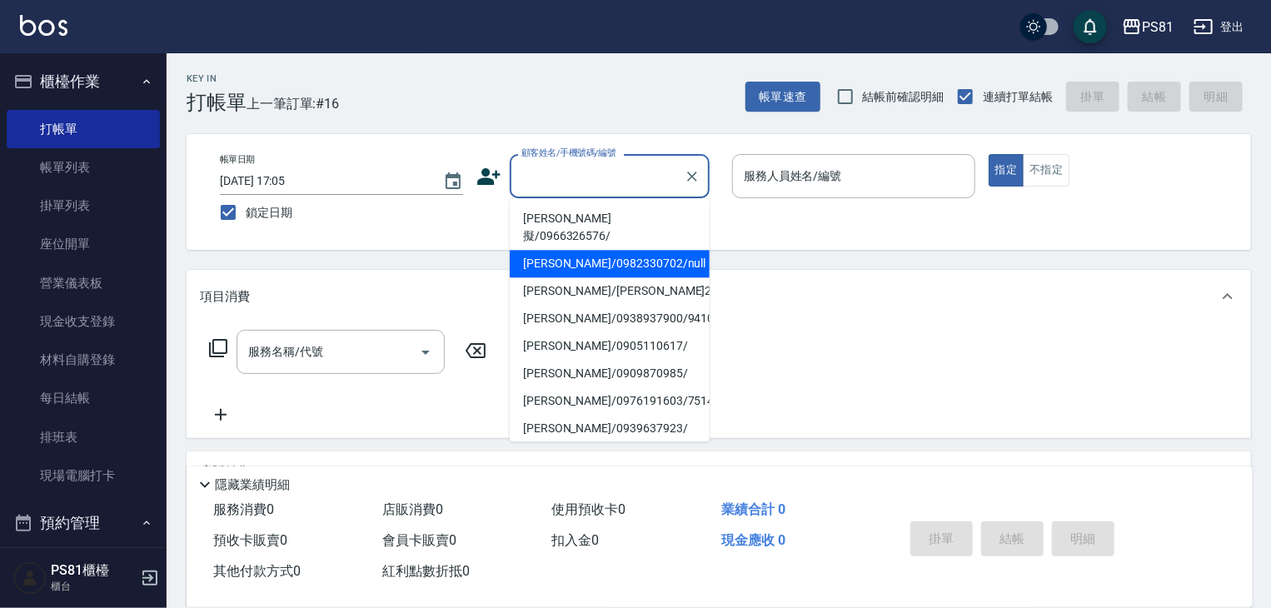
click at [562, 250] on li "蕭郁琪/0982330702/null" at bounding box center [610, 263] width 200 height 27
type input "蕭郁琪/0982330702/null"
type input "丁若欣-6"
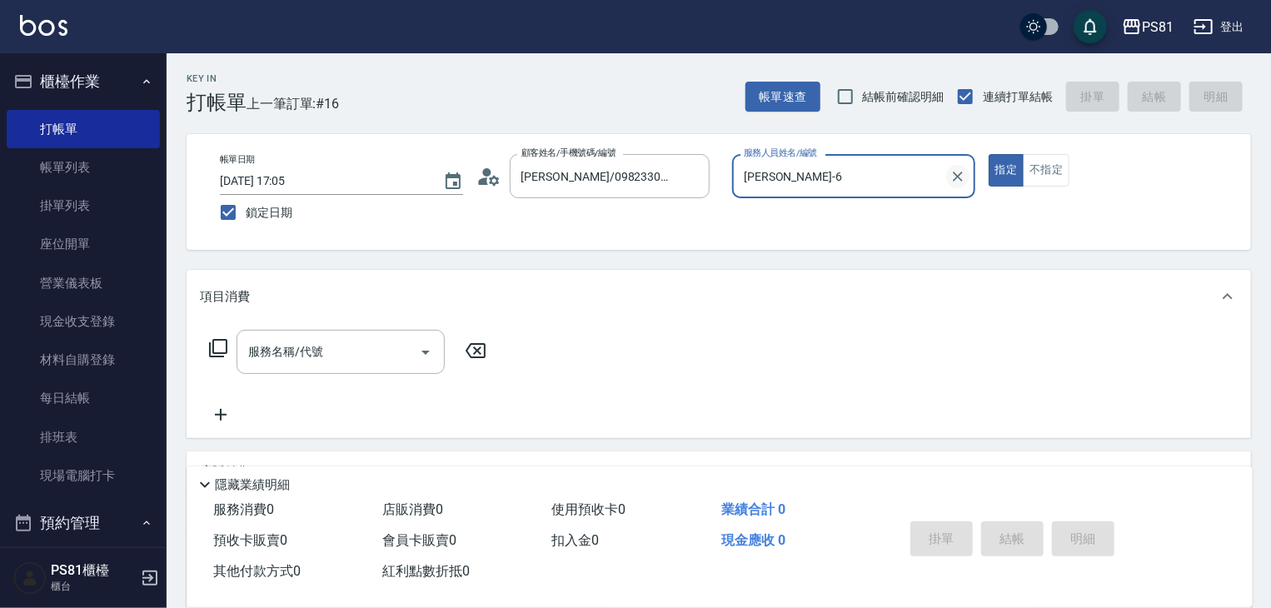
click at [961, 174] on icon "Clear" at bounding box center [958, 176] width 17 height 17
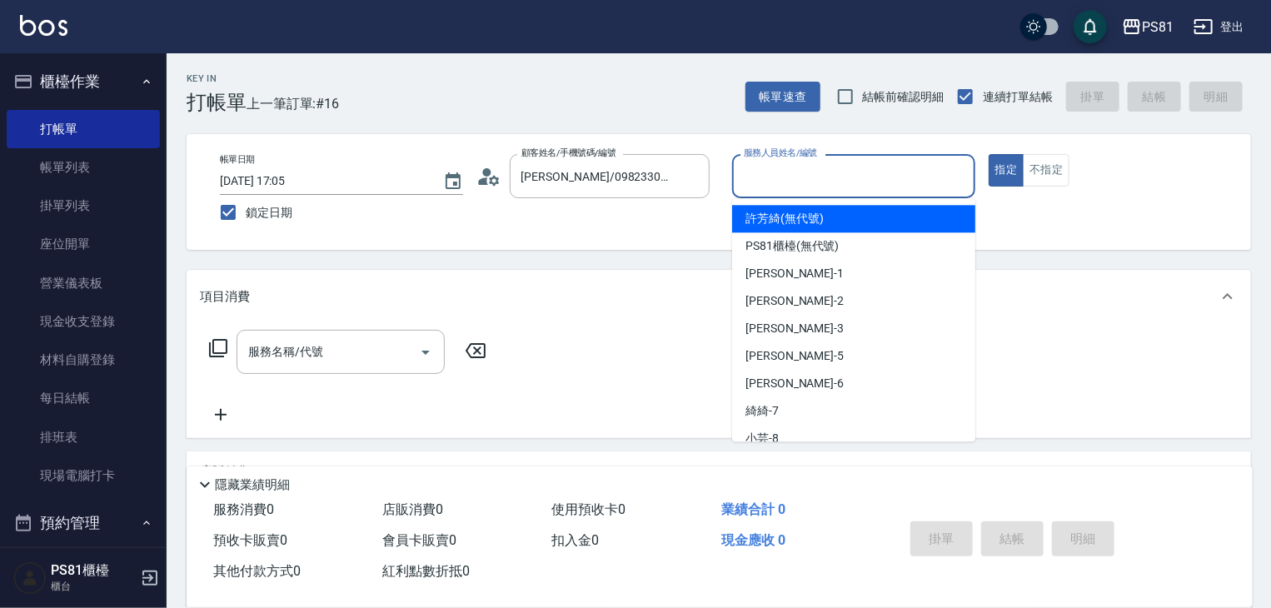
click at [836, 174] on input "服務人員姓名/編號" at bounding box center [854, 176] width 228 height 29
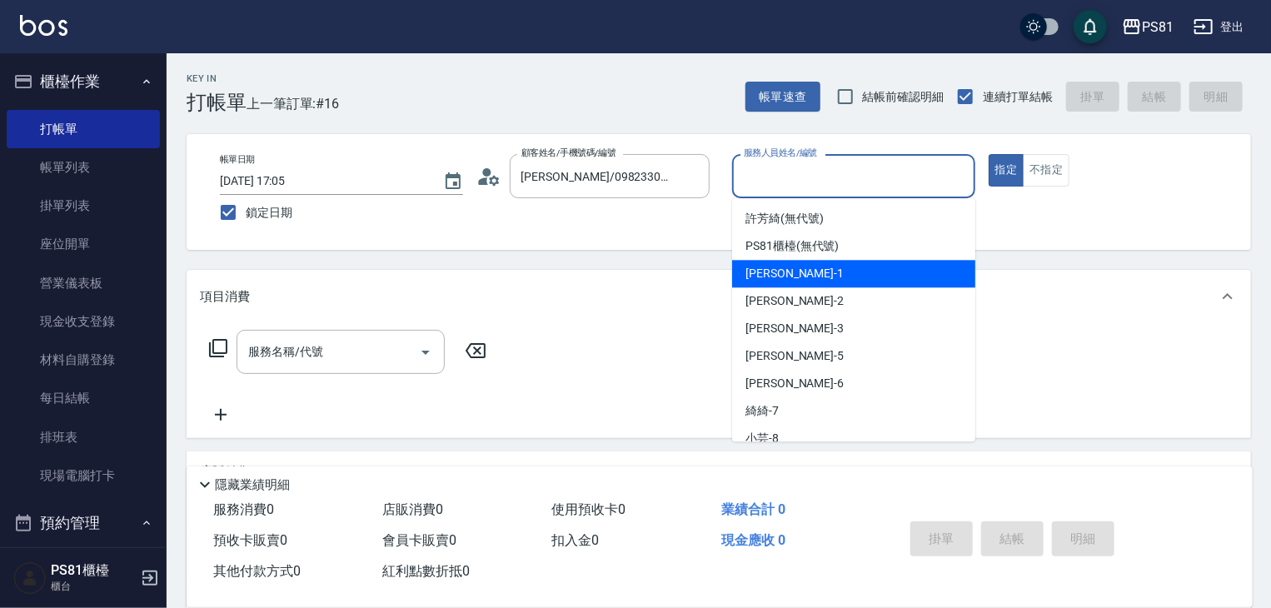
click at [849, 277] on div "Kevin -1" at bounding box center [853, 273] width 243 height 27
type input "Kevin-1"
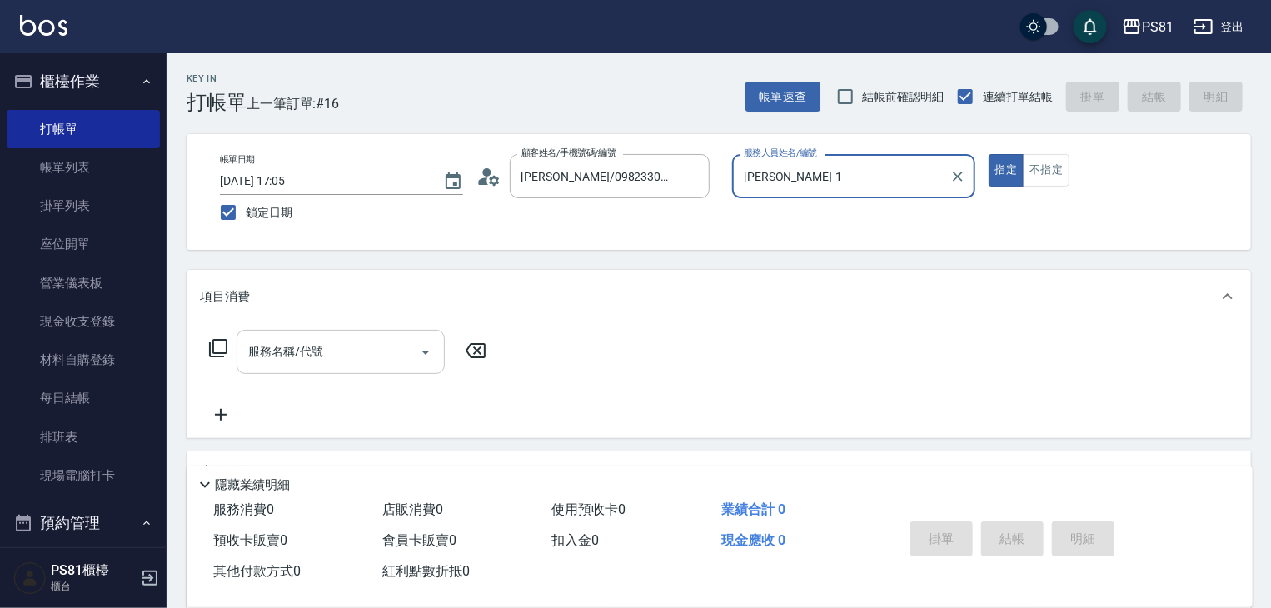
click at [332, 362] on input "服務名稱/代號" at bounding box center [328, 351] width 168 height 29
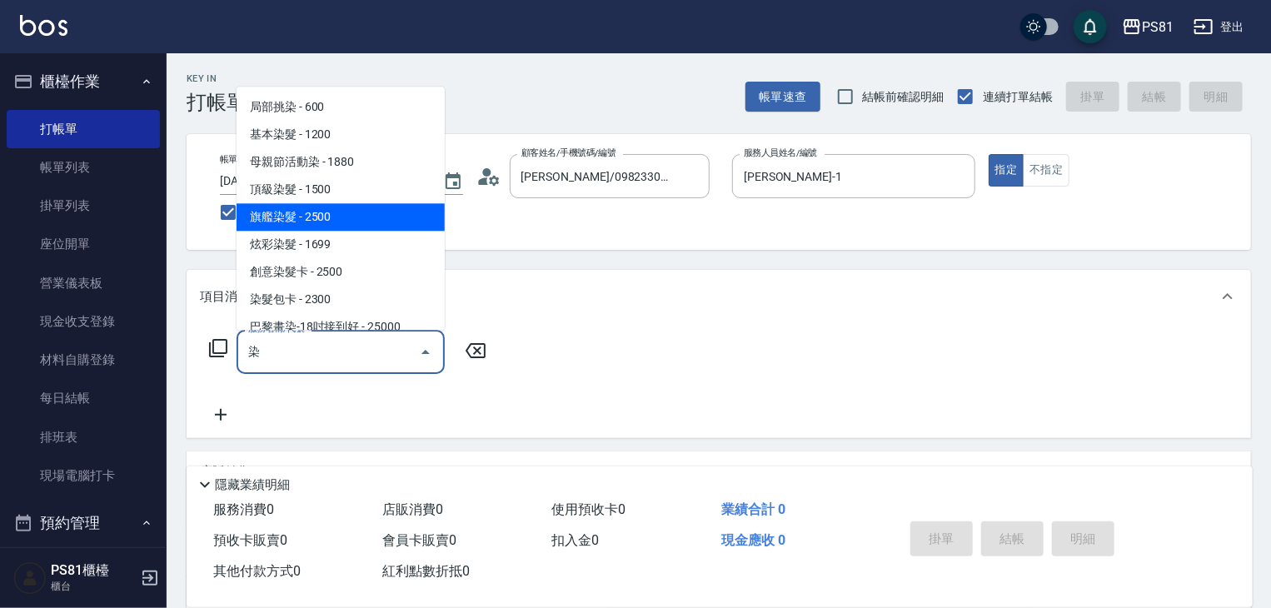
click at [362, 222] on span "旗艦染髮 - 2500" at bounding box center [341, 216] width 208 height 27
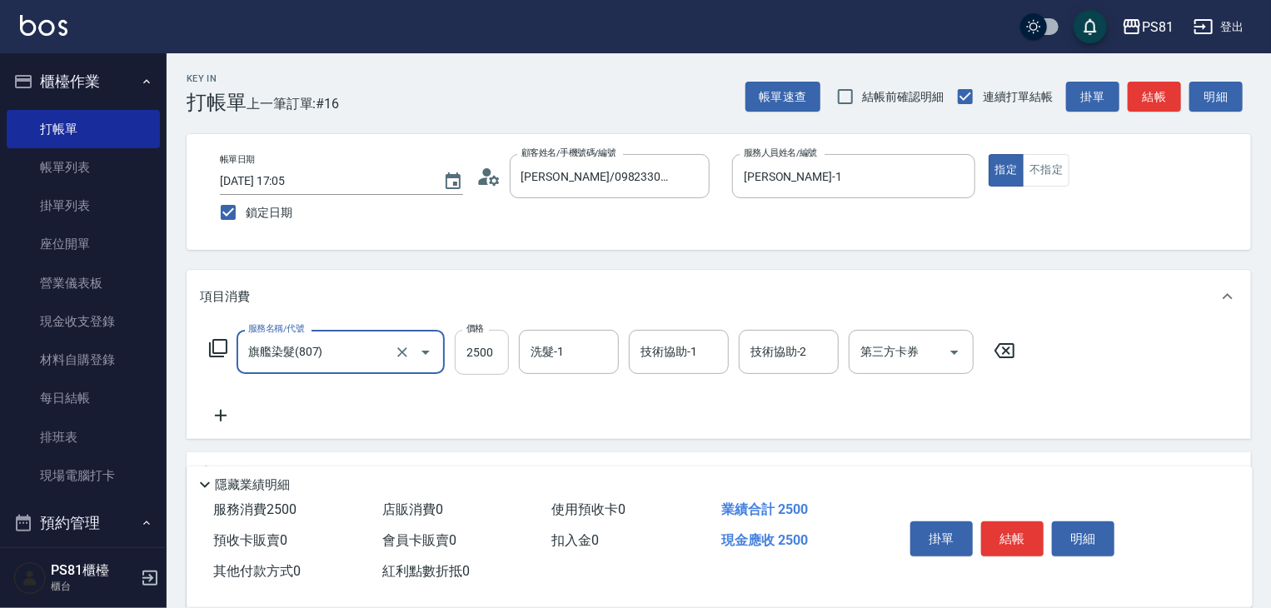
type input "旗艦染髮(807)"
click at [500, 356] on input "2500" at bounding box center [482, 352] width 54 height 45
click at [521, 364] on div "洗髮-1" at bounding box center [569, 352] width 100 height 44
type input "3480"
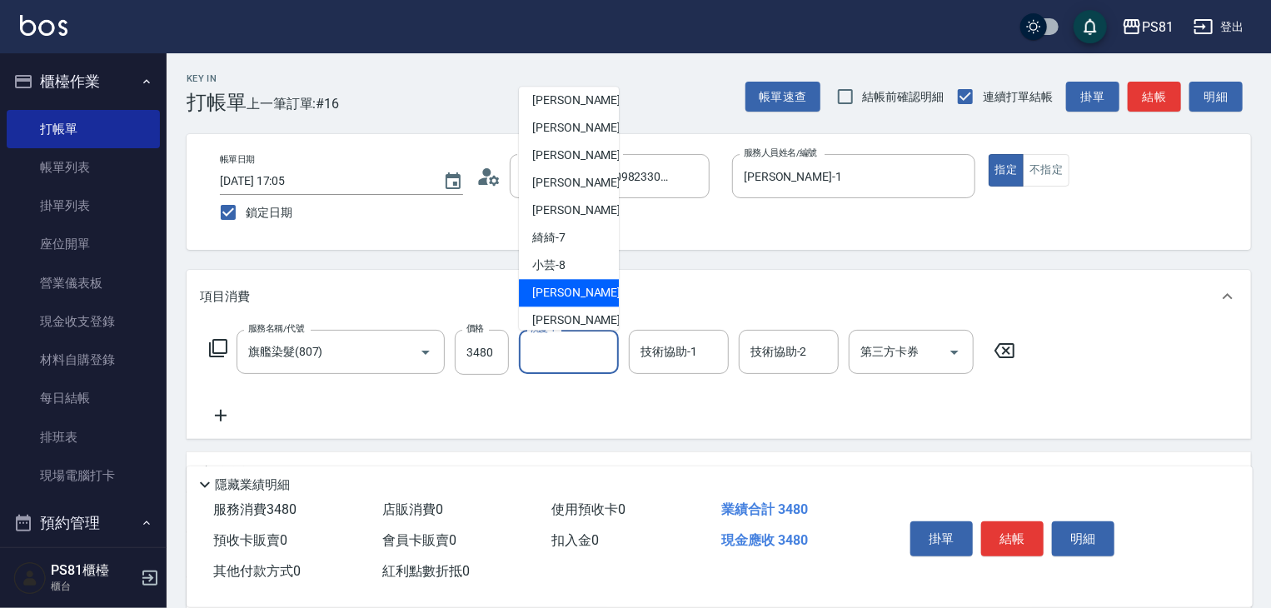
scroll to position [167, 0]
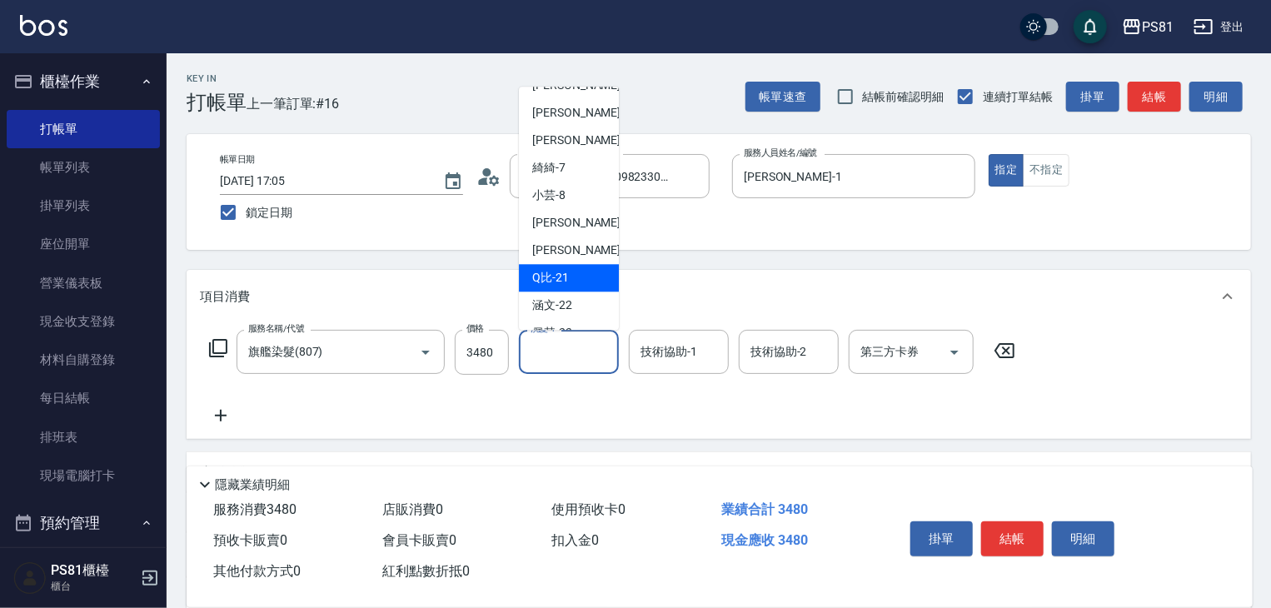
click at [550, 276] on span "Q比 -21" at bounding box center [550, 277] width 37 height 17
type input "Q比-21"
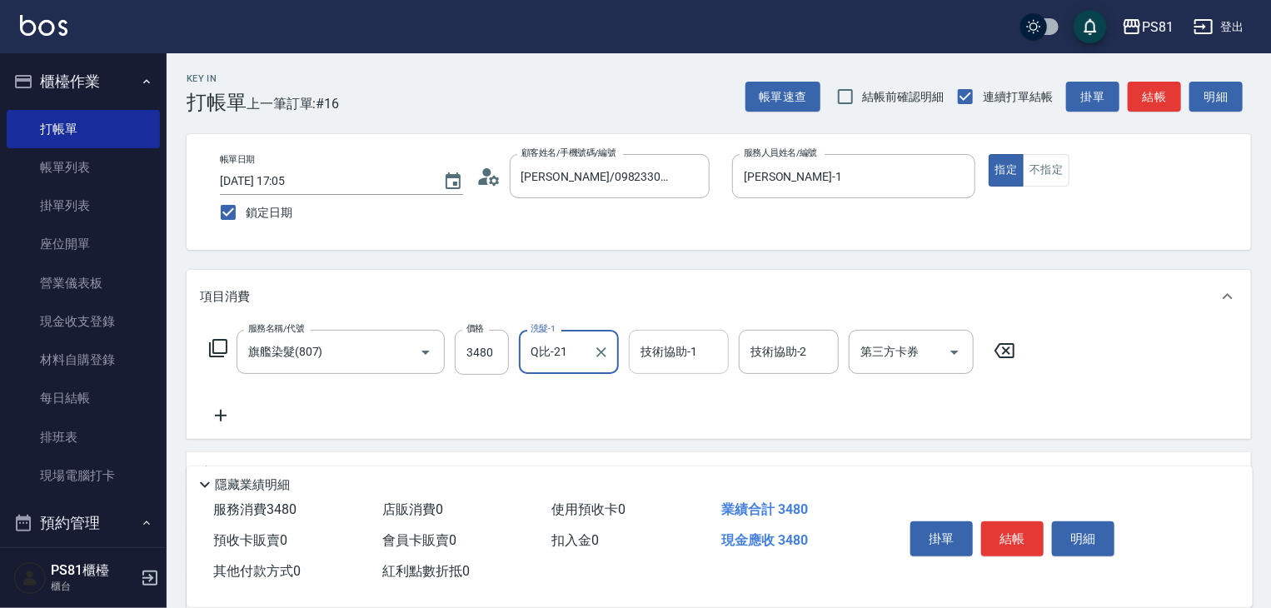
click at [656, 352] on input "技術協助-1" at bounding box center [678, 351] width 85 height 29
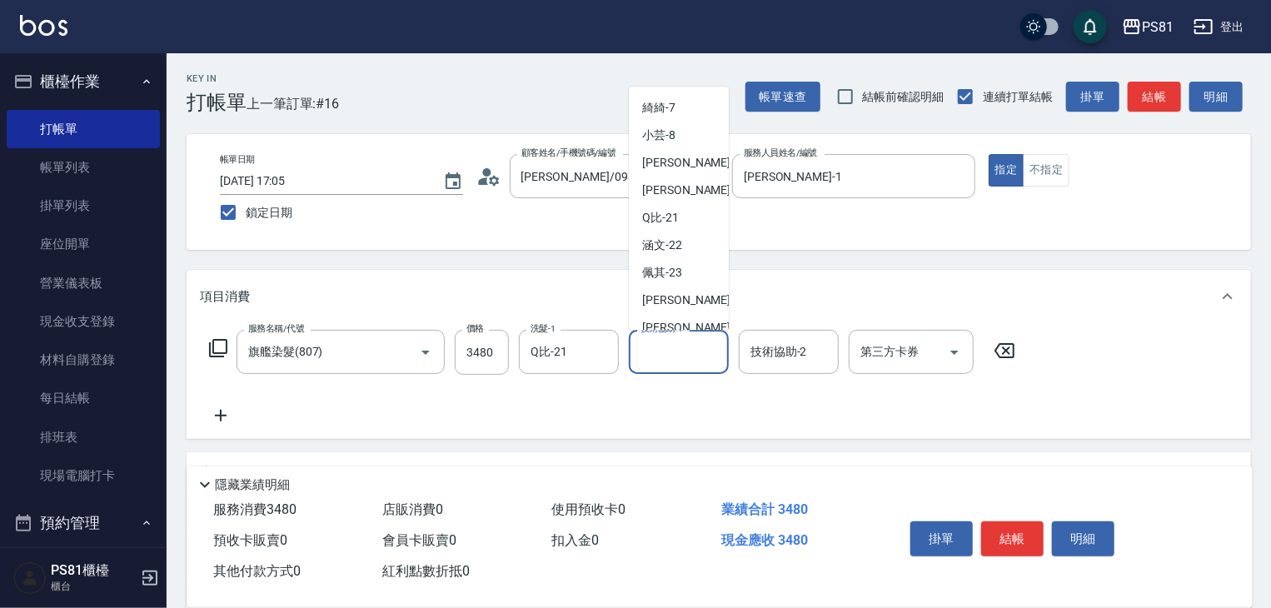
scroll to position [250, 0]
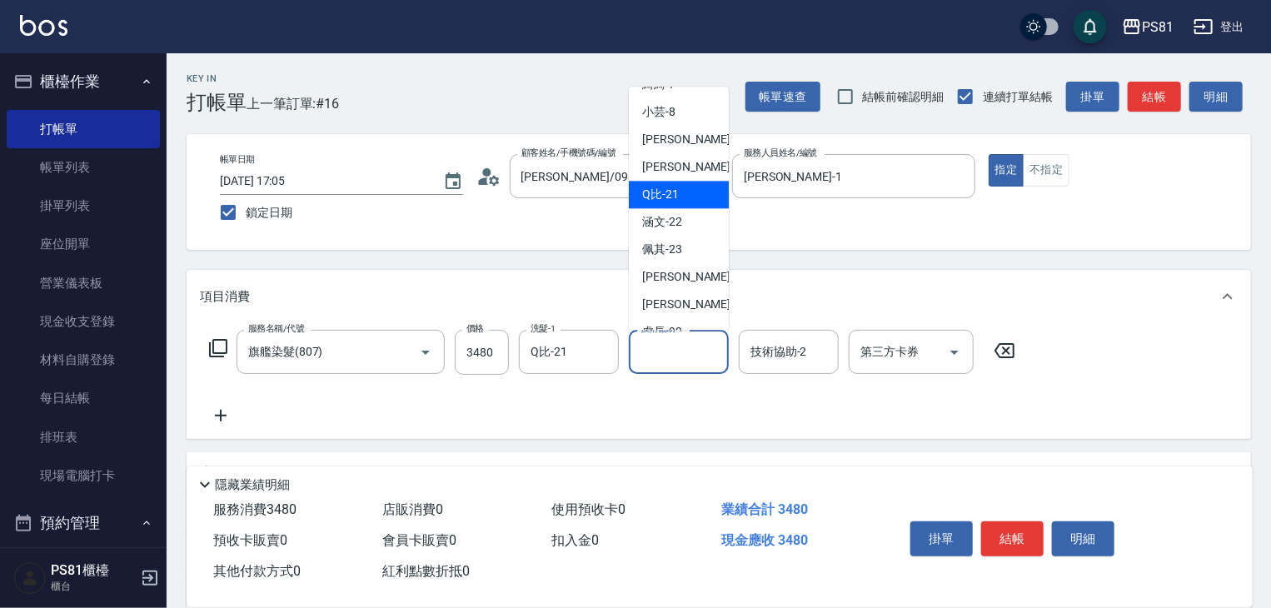
click at [676, 202] on span "Q比 -21" at bounding box center [660, 194] width 37 height 17
type input "Q比-21"
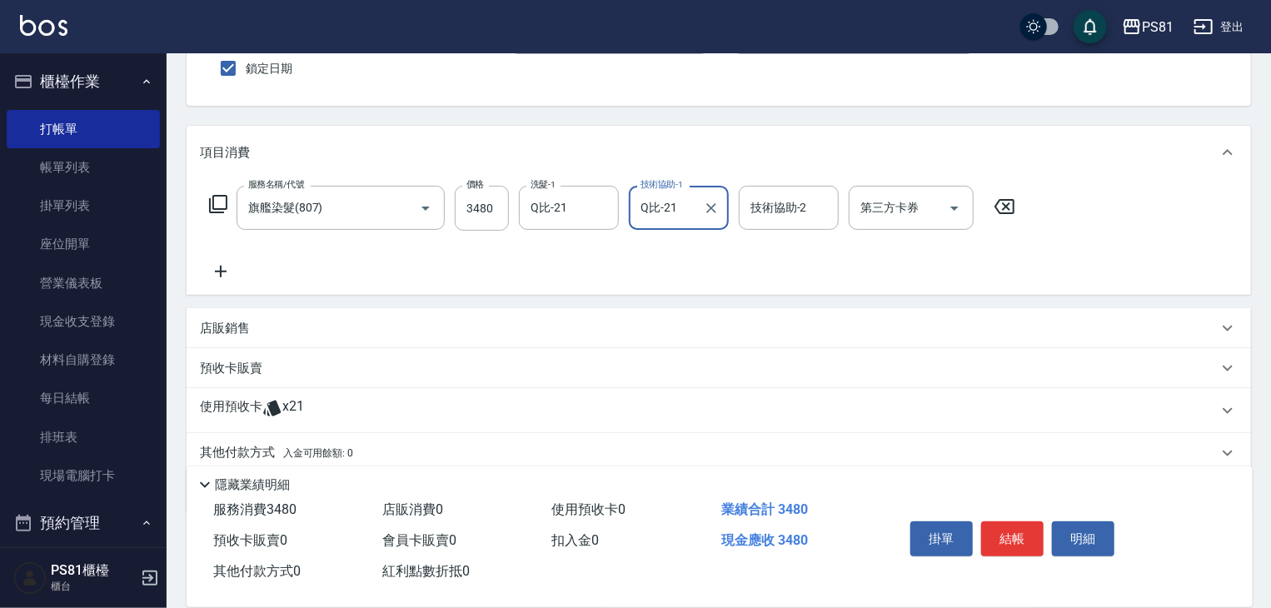
scroll to position [207, 0]
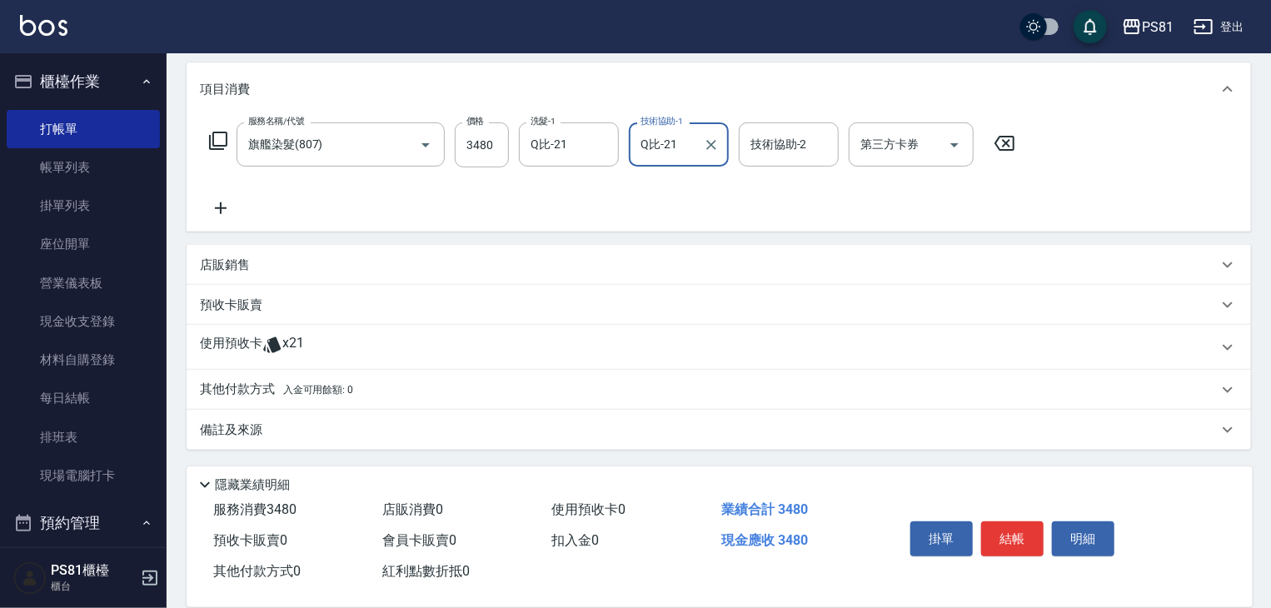
click at [237, 387] on p "其他付款方式 入金可用餘額: 0" at bounding box center [276, 390] width 153 height 18
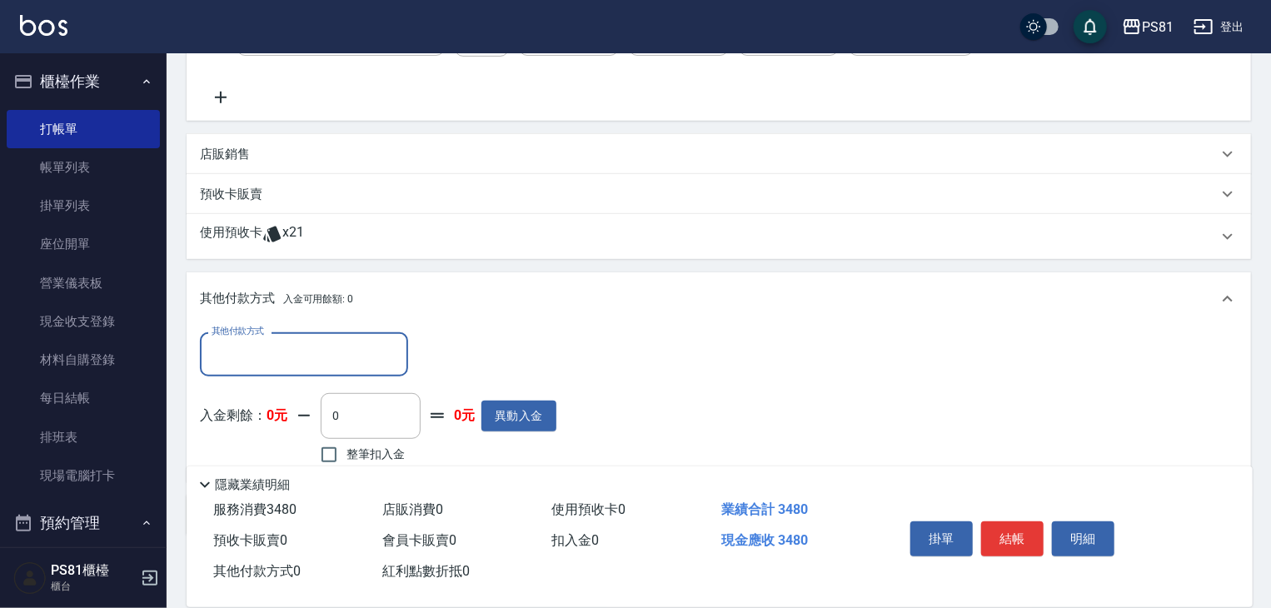
scroll to position [403, 0]
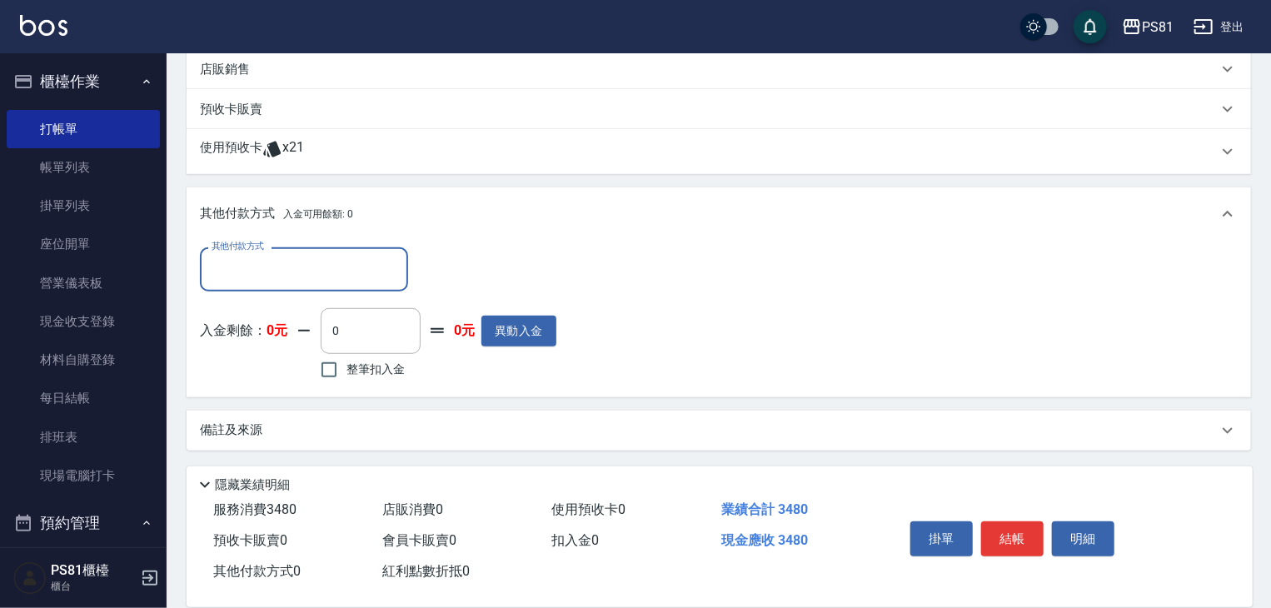
click at [323, 277] on input "其他付款方式" at bounding box center [303, 269] width 193 height 29
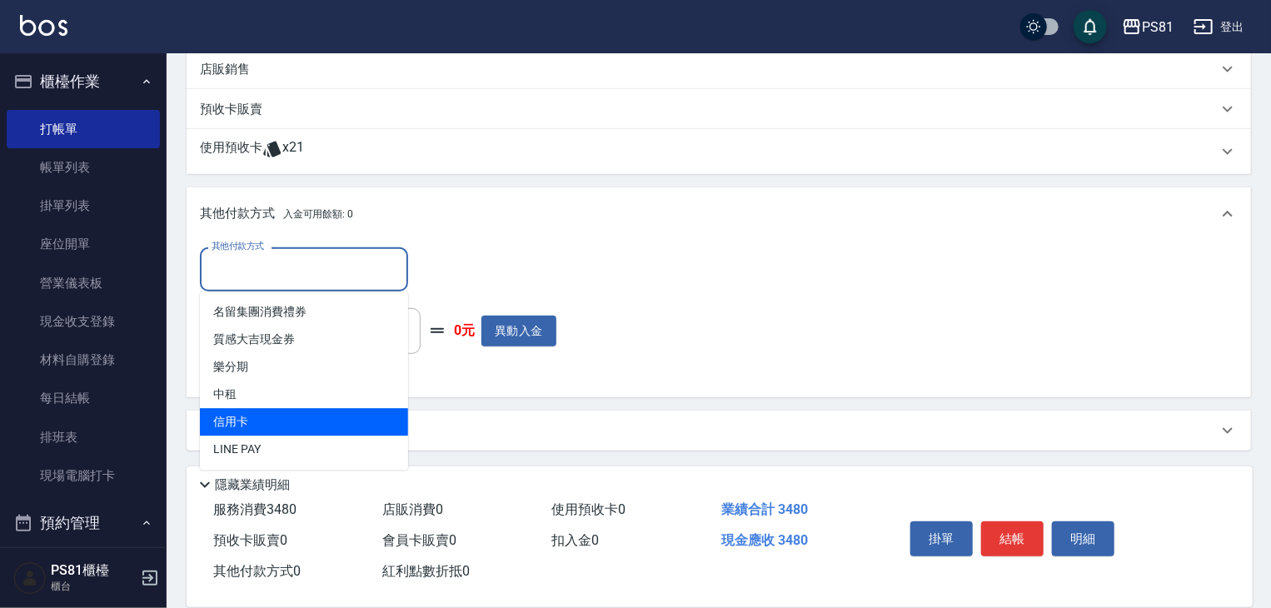
click at [287, 413] on span "信用卡" at bounding box center [304, 421] width 208 height 27
type input "信用卡"
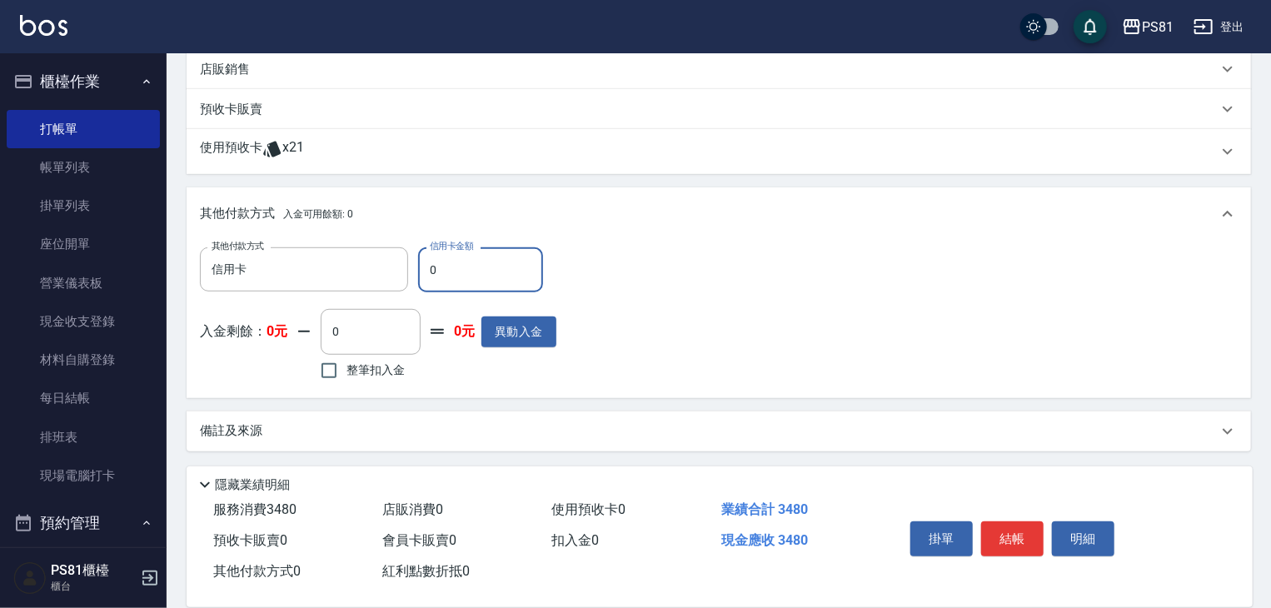
click at [467, 267] on input "0" at bounding box center [480, 269] width 125 height 45
type input "3480"
click at [1023, 530] on button "結帳" at bounding box center [1012, 538] width 62 height 35
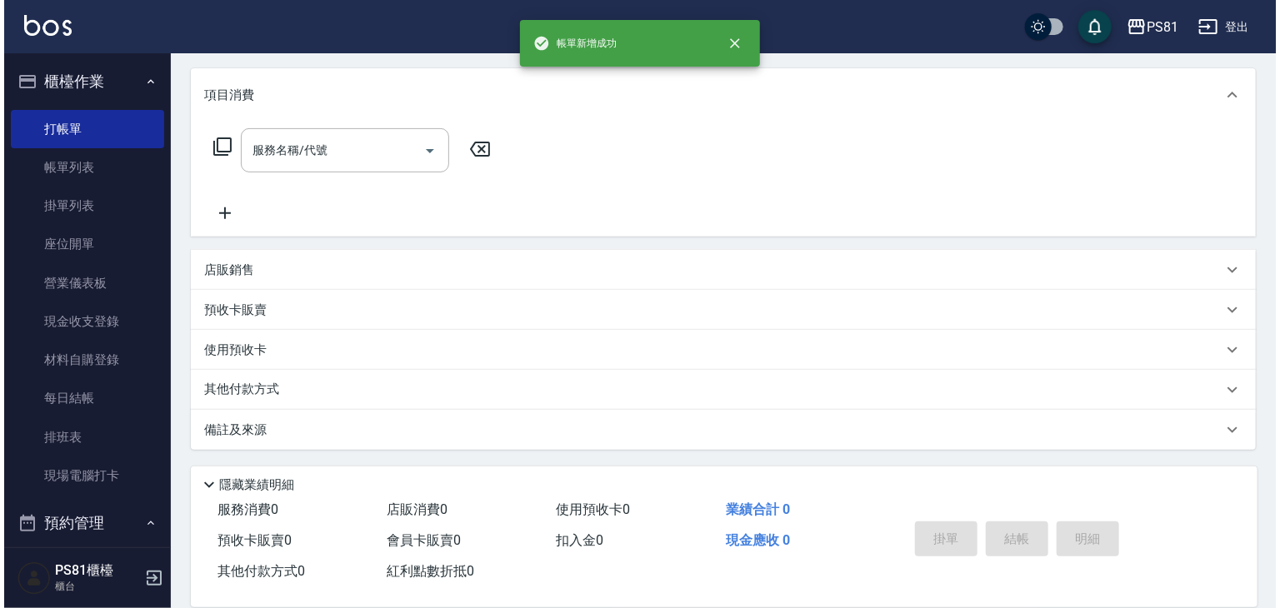
scroll to position [0, 0]
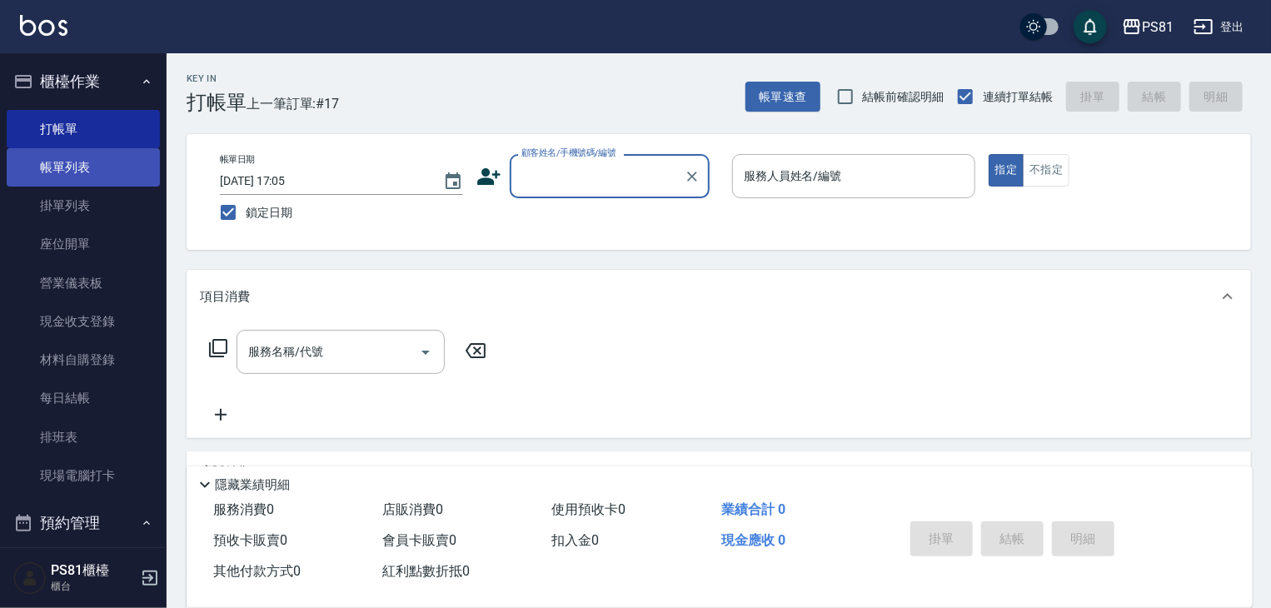
click at [84, 154] on link "帳單列表" at bounding box center [83, 167] width 153 height 38
